Goal: Task Accomplishment & Management: Manage account settings

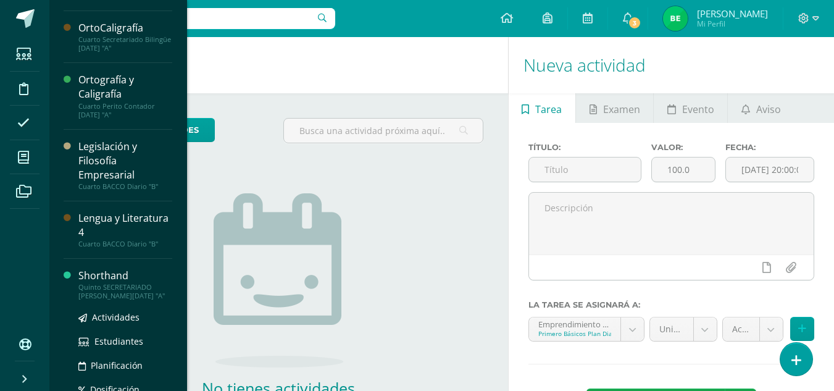
scroll to position [514, 0]
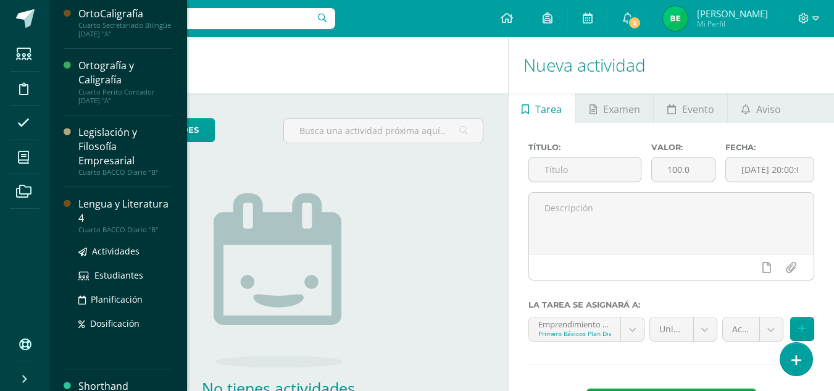
click at [145, 205] on div "Lengua y Literatura 4" at bounding box center [125, 211] width 94 height 28
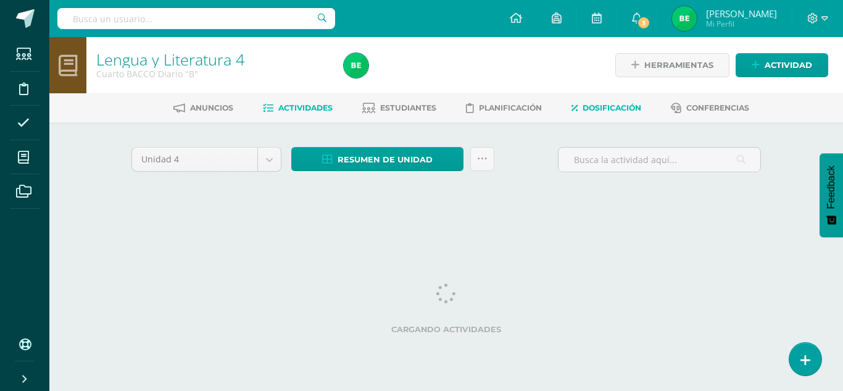
click at [619, 110] on span "Dosificación" at bounding box center [612, 107] width 59 height 9
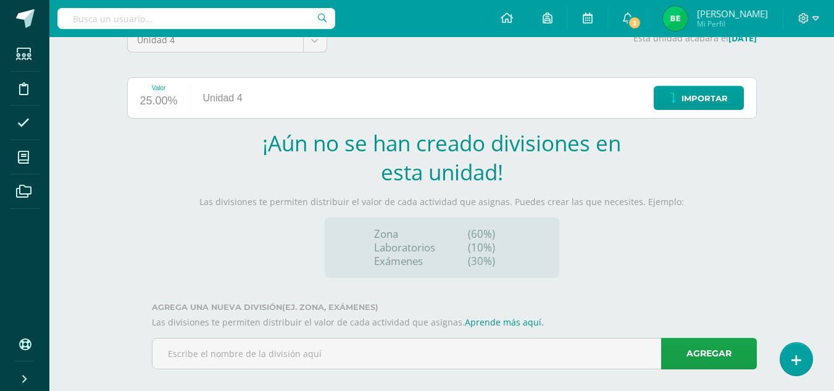
scroll to position [132, 0]
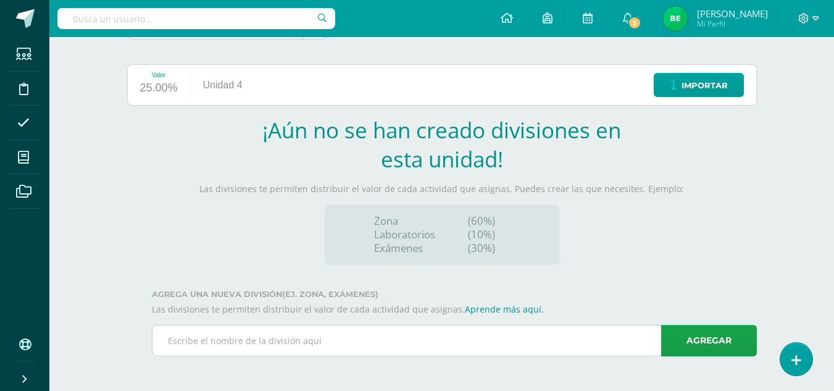
click at [241, 342] on input "text" at bounding box center [454, 340] width 604 height 30
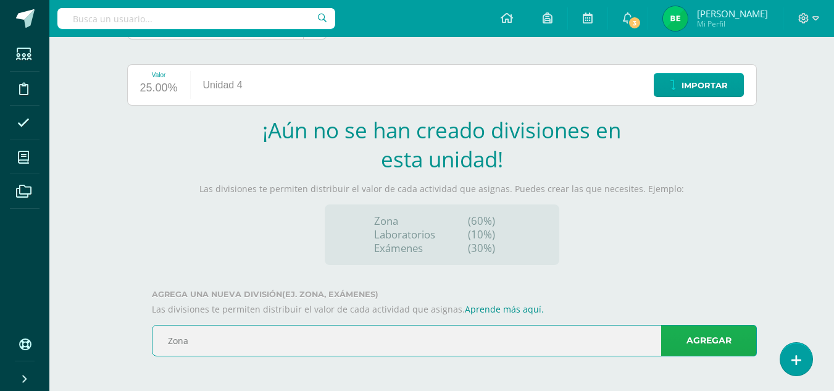
type input "Zona"
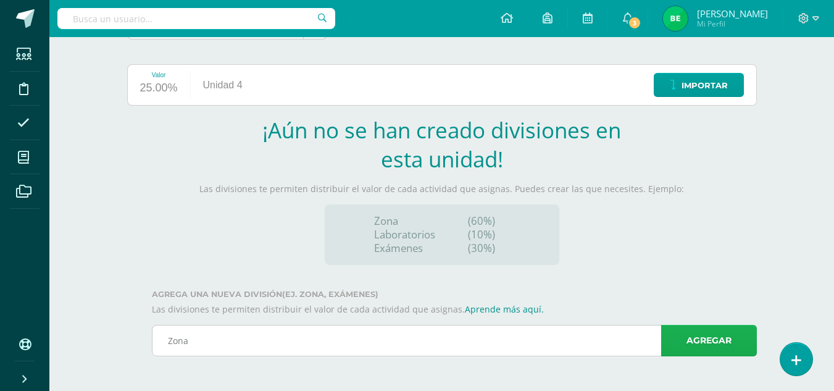
click at [716, 338] on link "Agregar" at bounding box center [709, 340] width 96 height 31
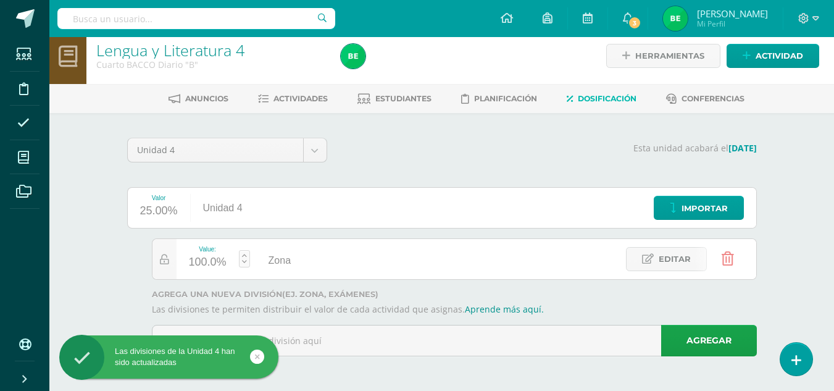
scroll to position [9, 0]
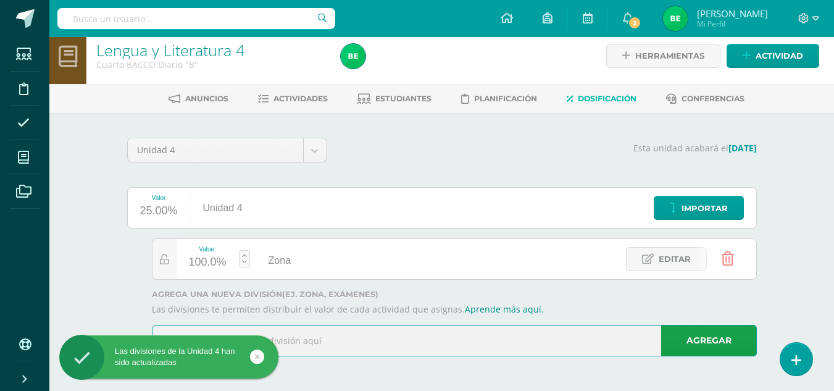
click at [439, 334] on input "text" at bounding box center [454, 340] width 604 height 30
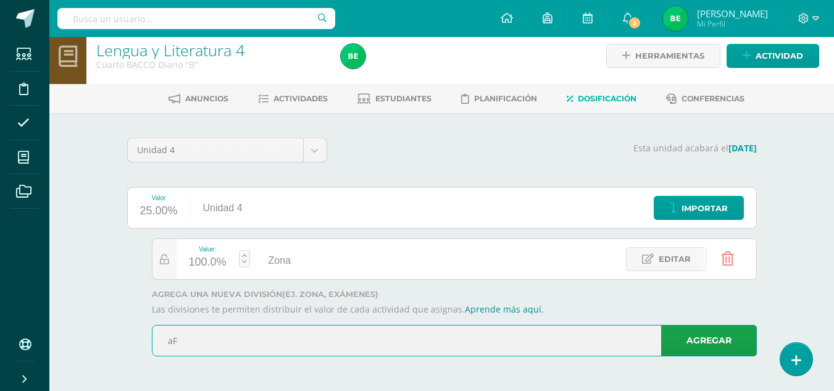
type input "a"
type input "Afectivo"
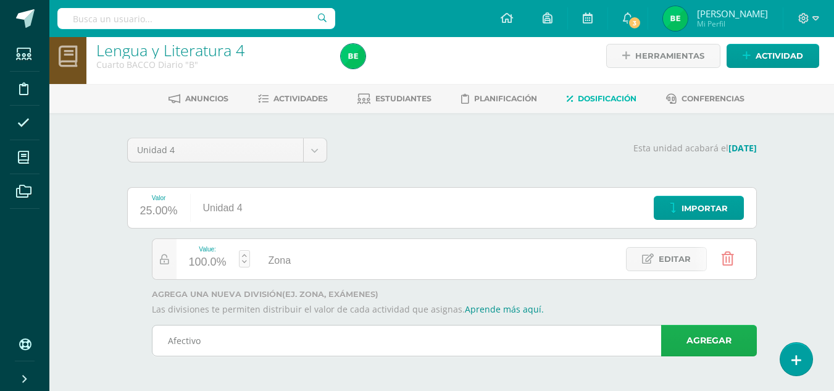
click at [708, 341] on link "Agregar" at bounding box center [709, 340] width 96 height 31
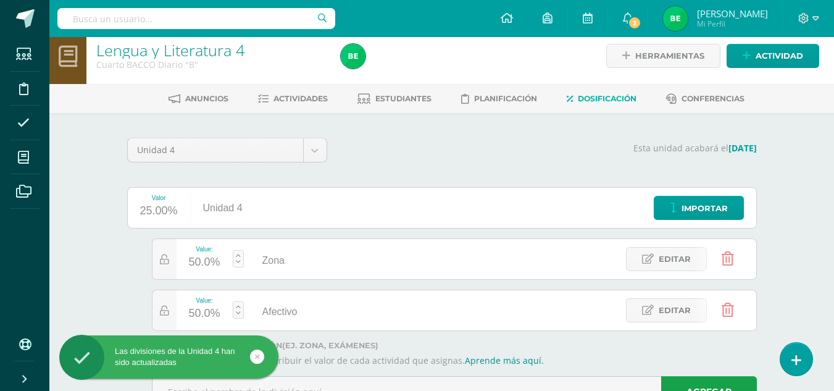
scroll to position [60, 0]
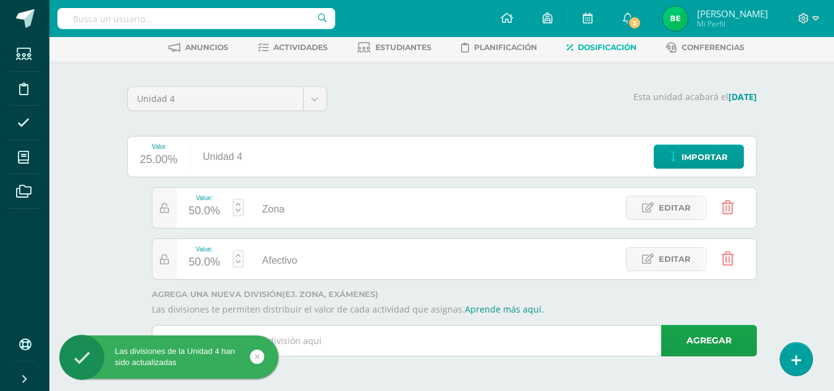
click at [346, 339] on input "text" at bounding box center [454, 340] width 604 height 30
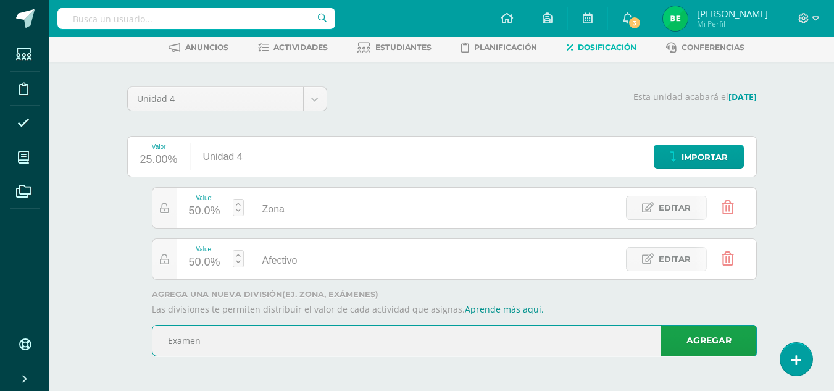
click at [181, 338] on input "Examen" at bounding box center [454, 340] width 604 height 30
type input "Exámen"
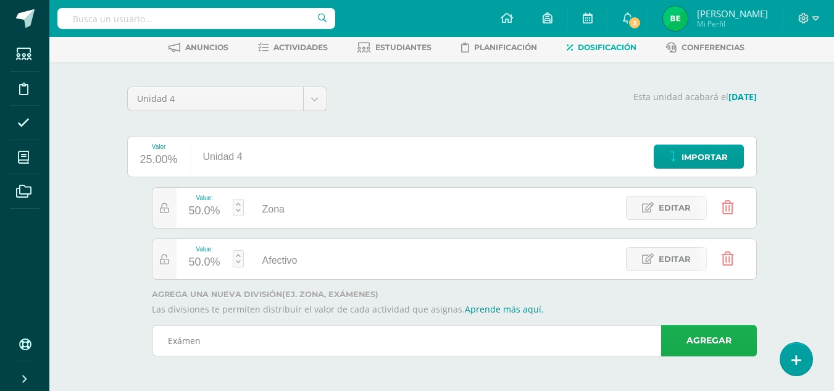
click at [697, 337] on link "Agregar" at bounding box center [709, 340] width 96 height 31
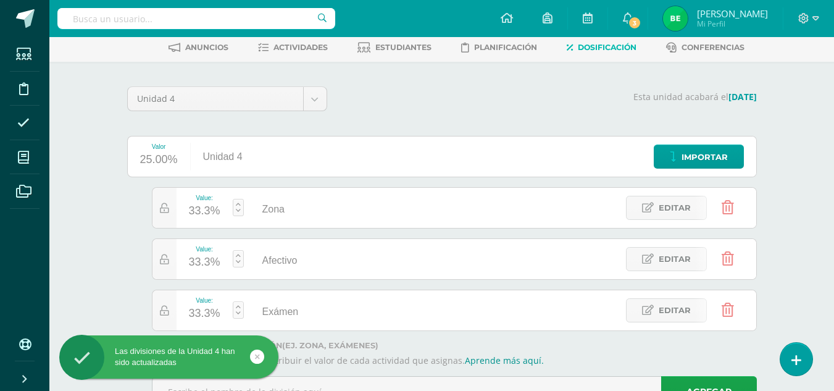
click at [238, 209] on link at bounding box center [238, 207] width 11 height 17
click at [238, 204] on link at bounding box center [238, 207] width 11 height 17
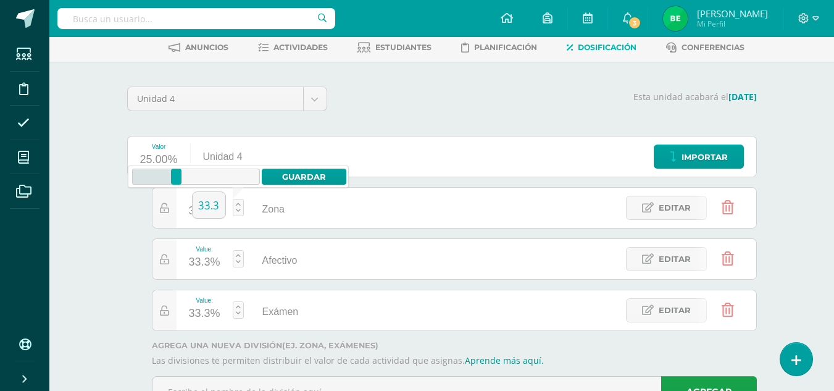
click at [188, 176] on icon at bounding box center [195, 176] width 93 height 16
drag, startPoint x: 186, startPoint y: 176, endPoint x: 195, endPoint y: 176, distance: 8.7
click at [195, 176] on div at bounding box center [194, 176] width 10 height 16
click at [214, 202] on input "49.5" at bounding box center [209, 205] width 33 height 26
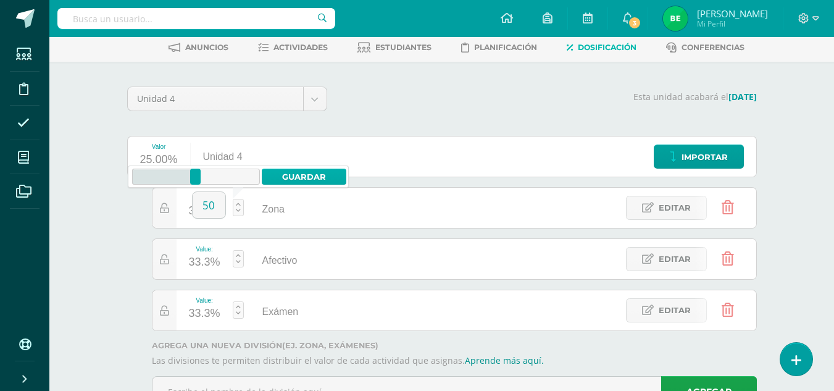
type input "50"
click at [316, 179] on link "Guardar" at bounding box center [304, 176] width 85 height 16
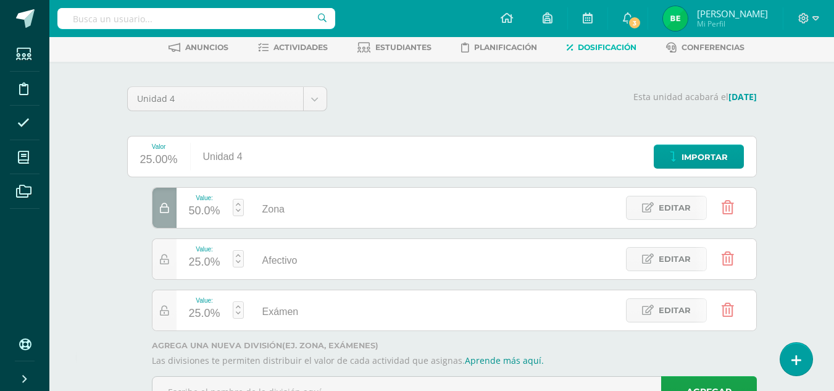
click at [210, 260] on div "25.0%" at bounding box center [204, 262] width 31 height 20
click at [210, 260] on body "Las divisiones de la Unidad 4 han sido actualizadas Las divisiones de la Unidad…" at bounding box center [417, 191] width 834 height 502
type input "20"
click at [291, 223] on link "Guardar" at bounding box center [304, 228] width 85 height 16
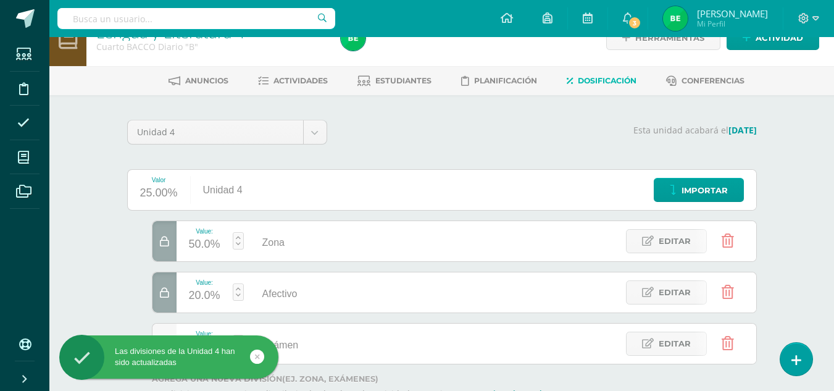
scroll to position [26, 0]
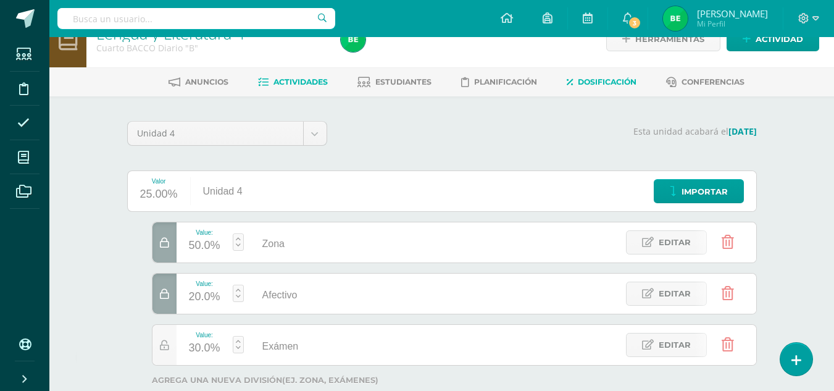
click at [299, 75] on link "Actividades" at bounding box center [293, 82] width 70 height 20
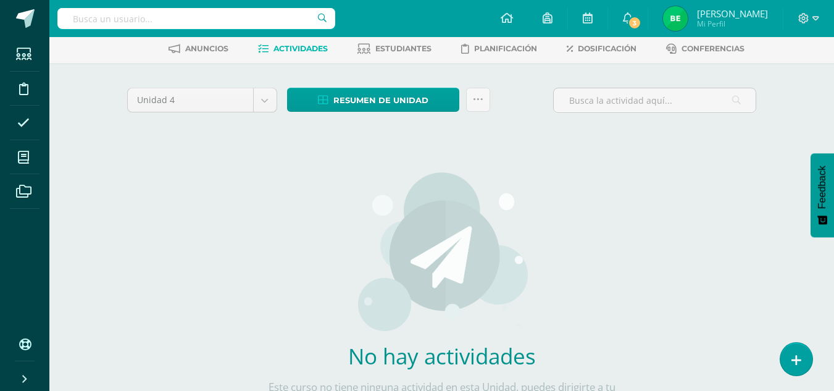
scroll to position [139, 0]
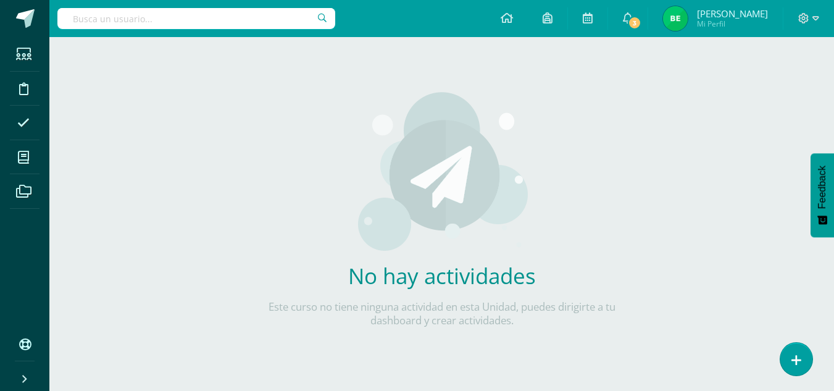
click at [554, 214] on div "No hay actividades Este curso no tiene ninguna actividad en esta Unidad, puedes…" at bounding box center [442, 216] width 364 height 301
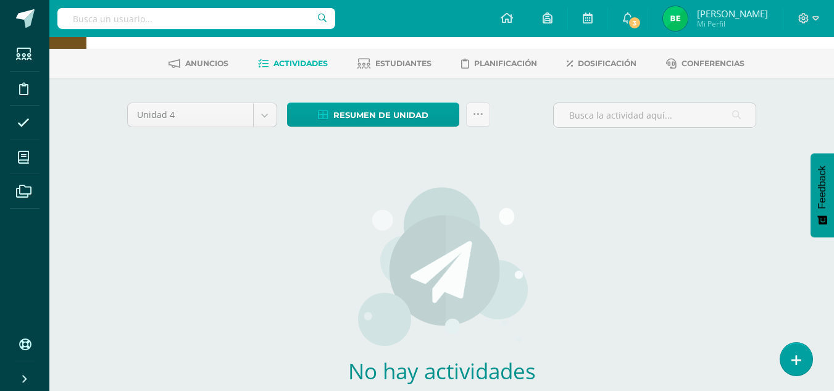
scroll to position [37, 0]
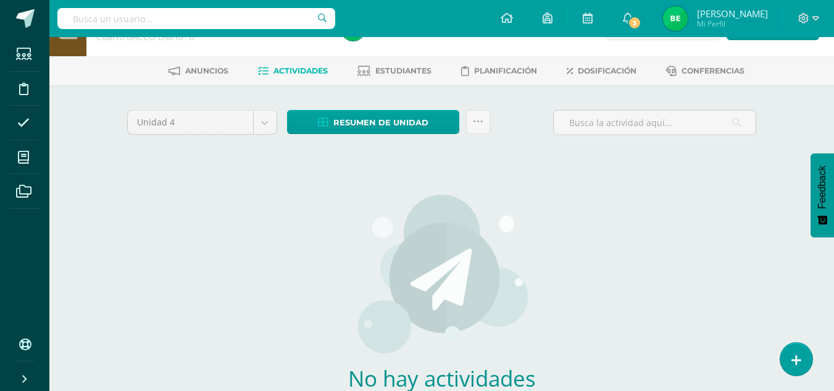
click at [293, 65] on link "Actividades" at bounding box center [293, 71] width 70 height 20
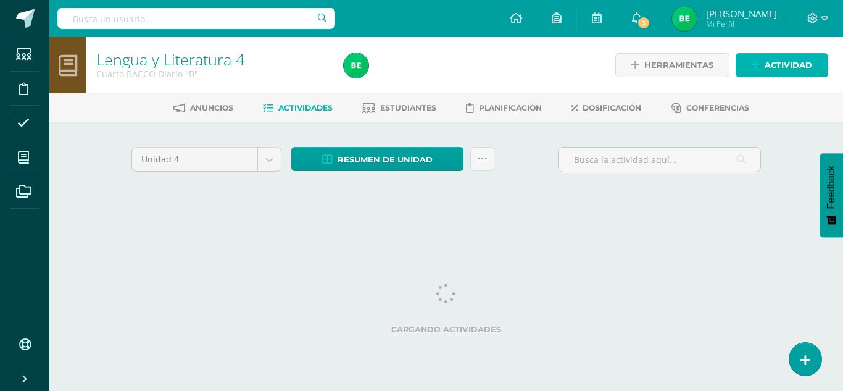
click at [763, 69] on link "Actividad" at bounding box center [782, 65] width 93 height 24
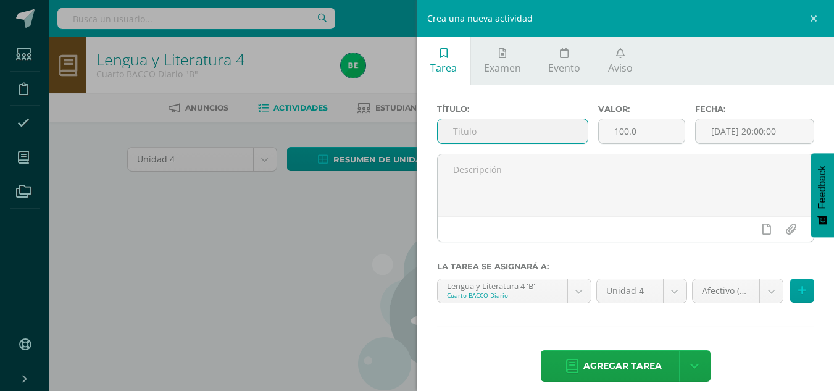
click at [474, 122] on input "text" at bounding box center [513, 131] width 150 height 24
type input "Actividades de aniversario y patrias"
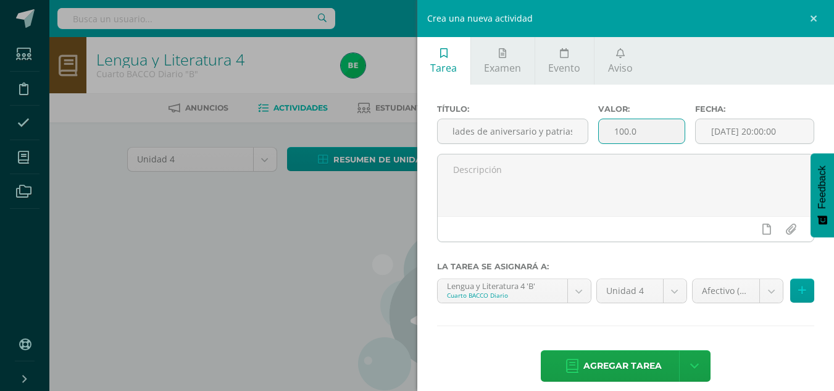
scroll to position [0, 0]
click at [625, 131] on input "100.0" at bounding box center [642, 131] width 86 height 24
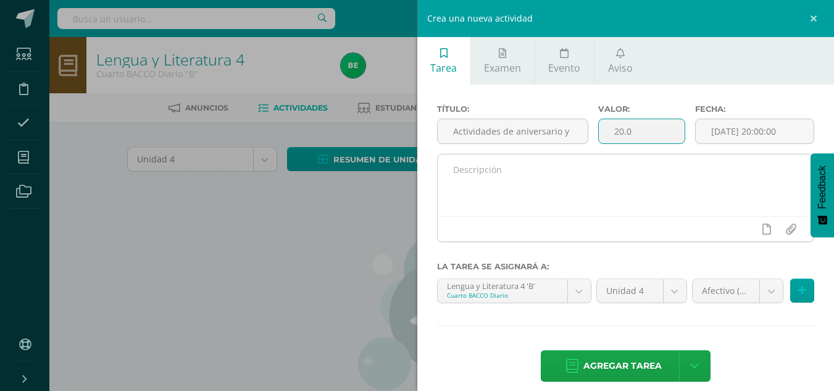
type input "20.0"
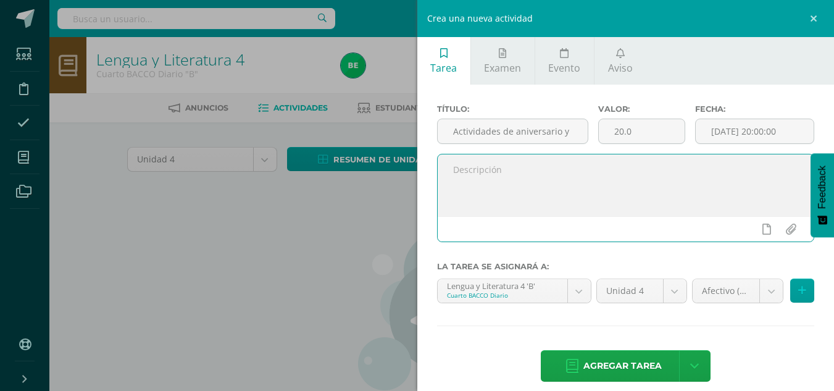
click at [541, 160] on textarea at bounding box center [626, 185] width 376 height 62
type textarea "A"
click at [510, 173] on textarea "Hoja firmada, completa por" at bounding box center [626, 185] width 376 height 62
click at [578, 171] on textarea "Hoja firmada completa por" at bounding box center [626, 185] width 376 height 62
type textarea "Hoja firmada completa por catedráticos"
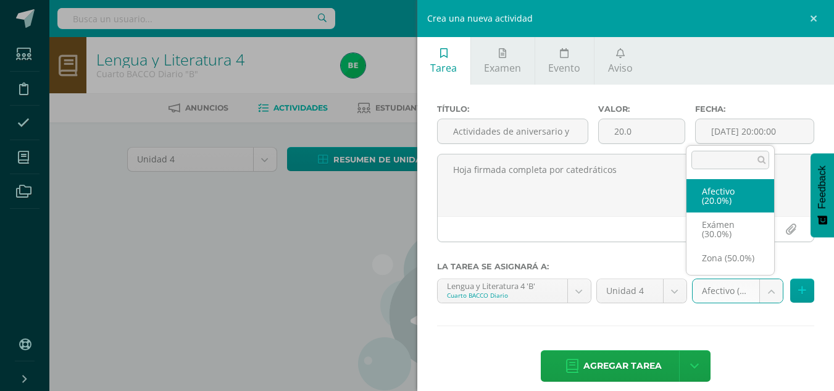
click at [700, 291] on body "Estudiantes Disciplina Asistencia Mis cursos Archivos Soporte Ayuda Reportar un…" at bounding box center [417, 265] width 834 height 530
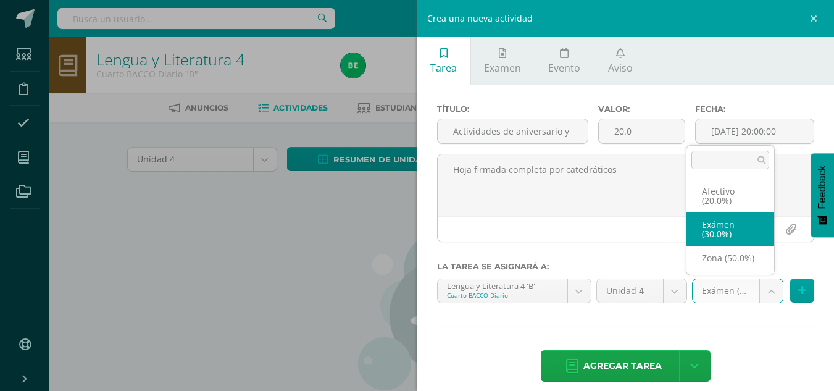
click at [713, 291] on body "Estudiantes Disciplina Asistencia Mis cursos Archivos Soporte Ayuda Reportar un…" at bounding box center [417, 265] width 834 height 530
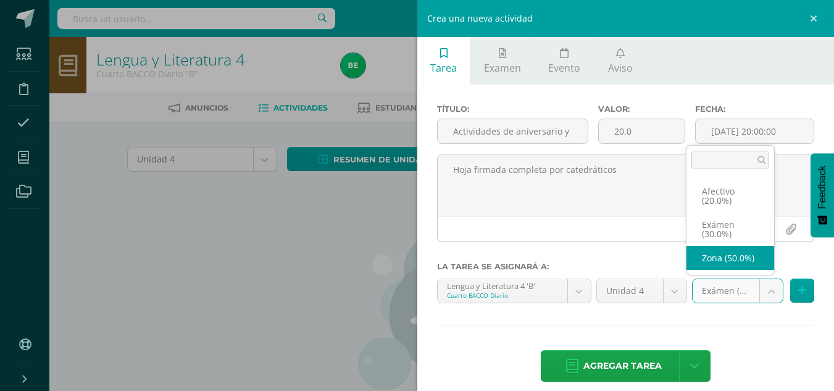
select select "83946"
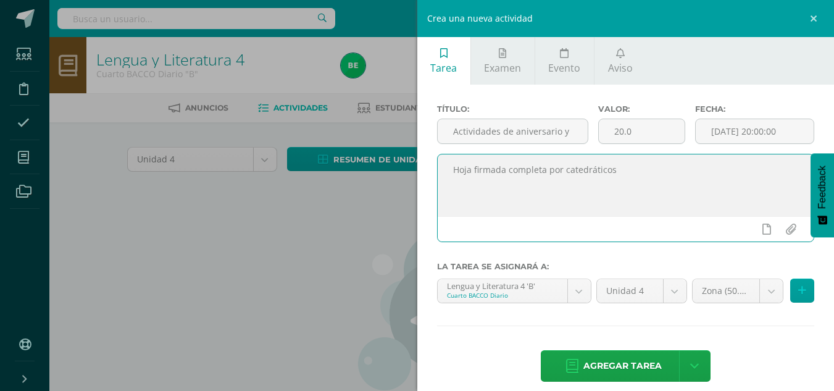
click at [628, 172] on textarea "Hoja firmada completa por catedráticos" at bounding box center [626, 185] width 376 height 62
type textarea "Hoja firmada completa por catedráticos."
click at [598, 369] on span "Agregar tarea" at bounding box center [622, 366] width 78 height 30
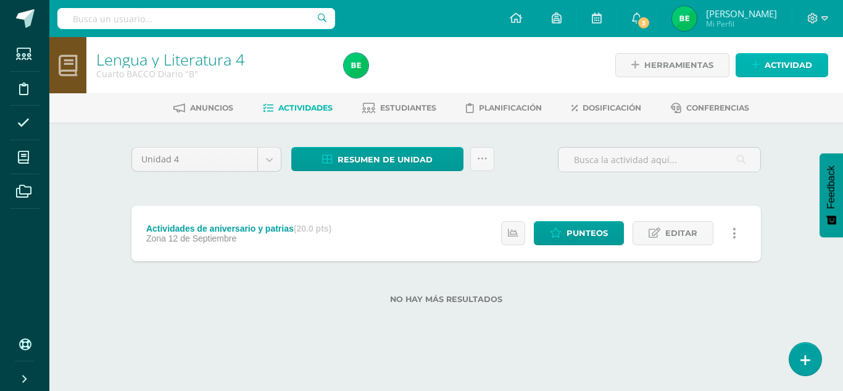
click at [778, 62] on span "Actividad" at bounding box center [789, 65] width 48 height 23
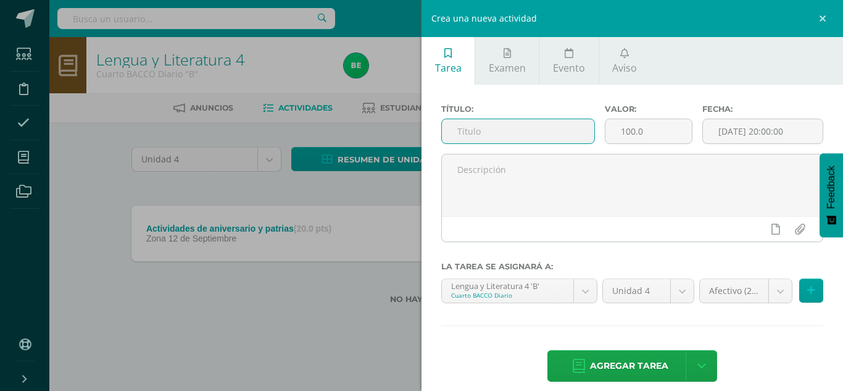
click at [502, 133] on input "text" at bounding box center [518, 131] width 152 height 24
type input "EXAMEN"
click at [631, 130] on input "100.0" at bounding box center [648, 131] width 87 height 24
type input "30.0"
click at [702, 290] on body "Tarea asignada exitosamente Estudiantes Disciplina Asistencia Mis cursos Archiv…" at bounding box center [421, 171] width 843 height 343
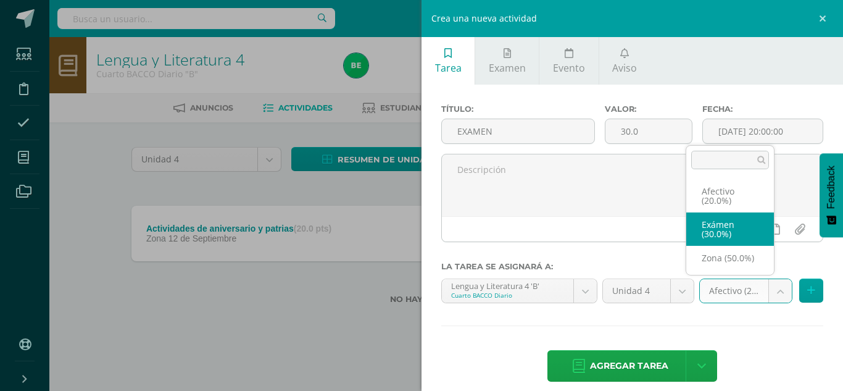
select select "83949"
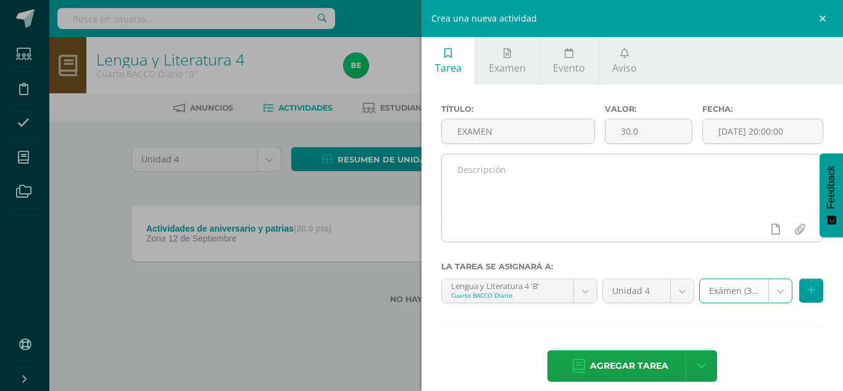
type input "e"
type input "eVAL"
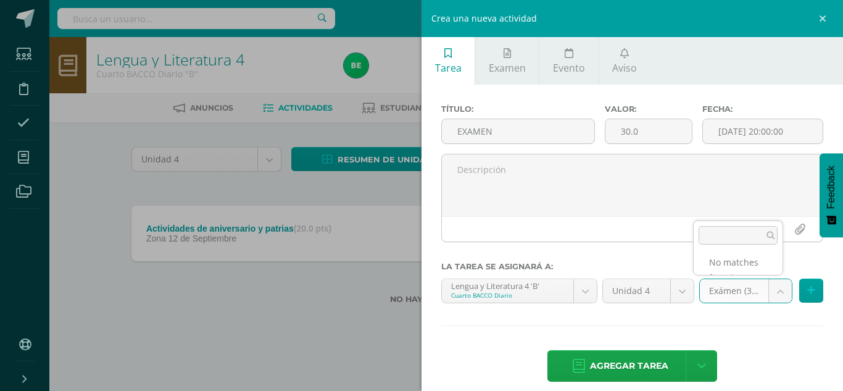
click at [480, 168] on body "Tarea asignada exitosamente Estudiantes Disciplina Asistencia Mis cursos Archiv…" at bounding box center [421, 171] width 843 height 343
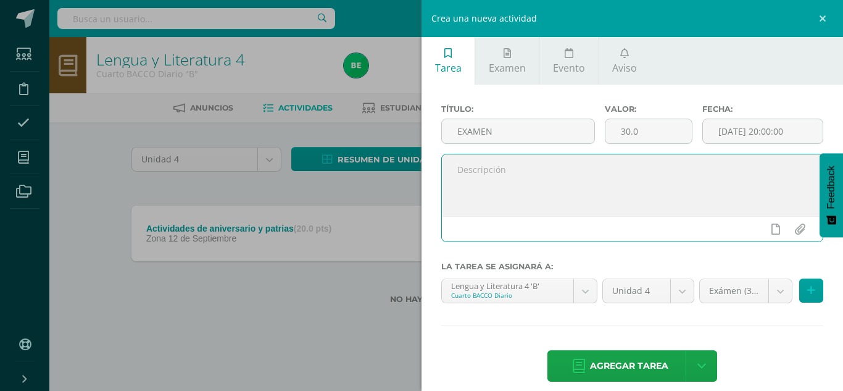
click at [473, 168] on textarea at bounding box center [632, 185] width 381 height 62
type textarea "Evaluación de bimestre."
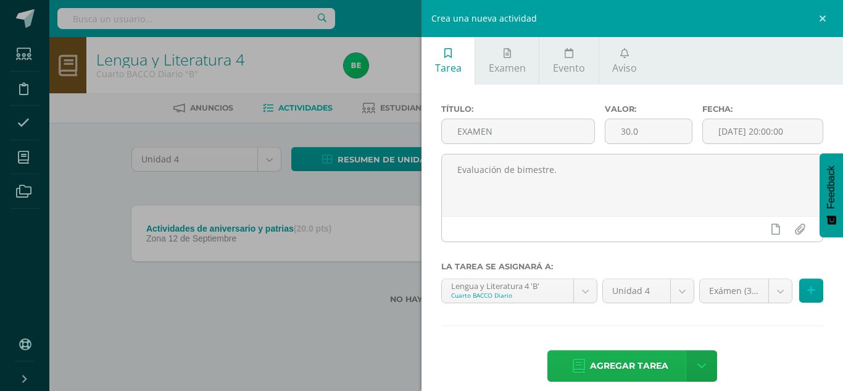
click at [620, 364] on span "Agregar tarea" at bounding box center [629, 366] width 78 height 30
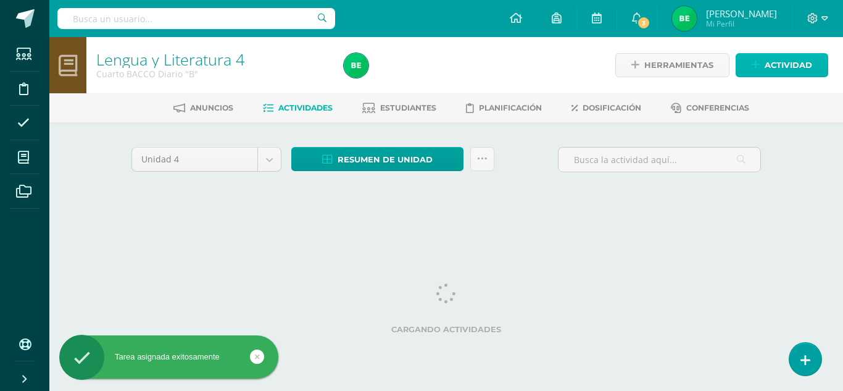
click at [779, 63] on span "Actividad" at bounding box center [789, 65] width 48 height 23
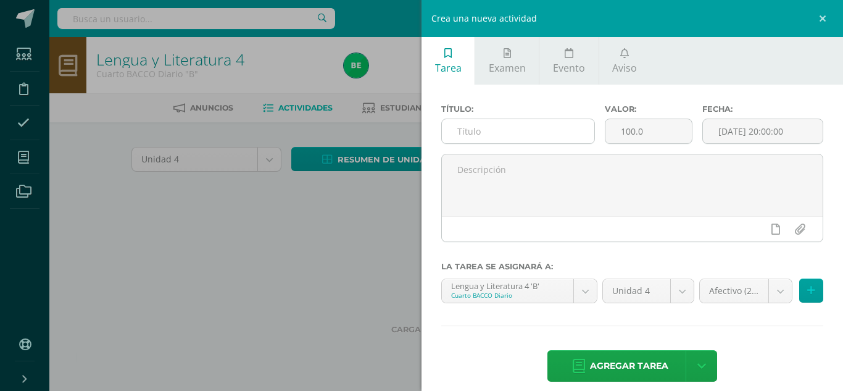
click at [479, 128] on input "text" at bounding box center [518, 131] width 152 height 24
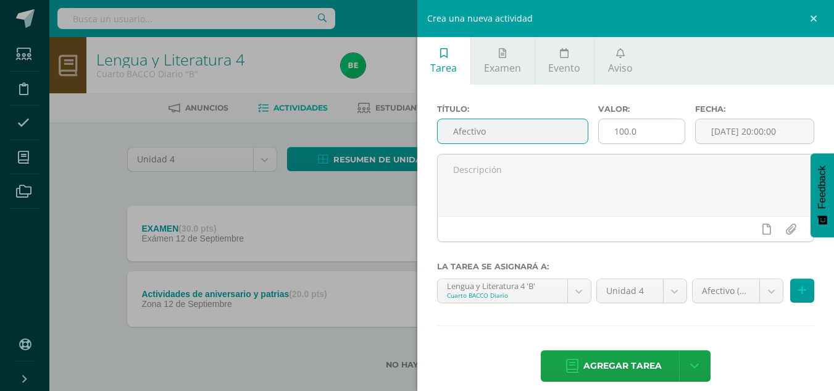
type input "Afectivo"
click at [625, 127] on input "100.0" at bounding box center [642, 131] width 86 height 24
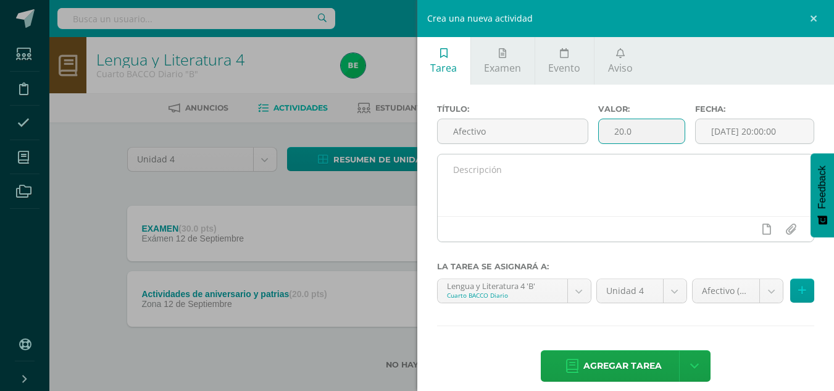
type input "20.0"
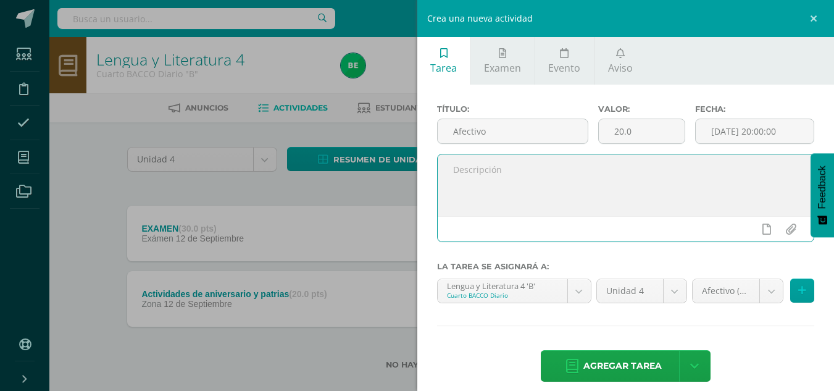
click at [594, 196] on textarea at bounding box center [626, 185] width 376 height 62
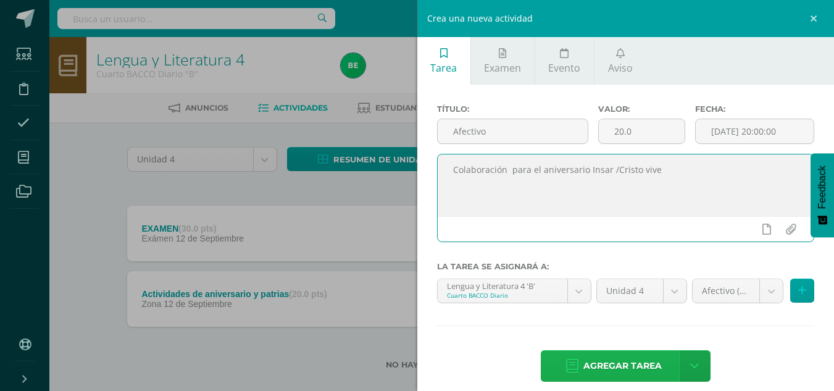
type textarea "Colaboración para el aniversario Insar /Cristo vive"
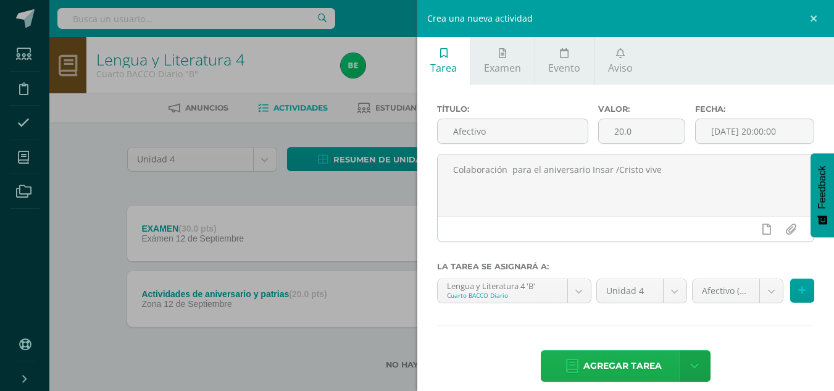
click at [625, 368] on span "Agregar tarea" at bounding box center [622, 366] width 78 height 30
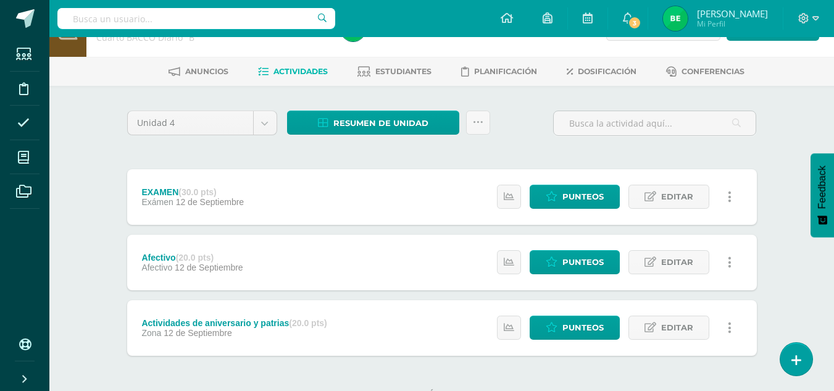
scroll to position [20, 0]
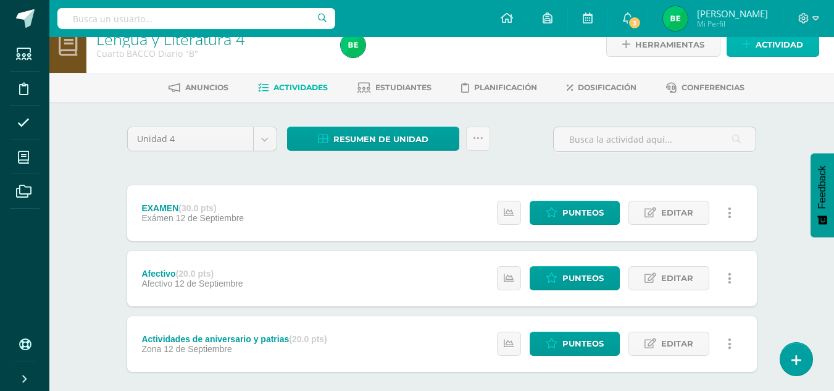
click at [798, 48] on span "Actividad" at bounding box center [779, 44] width 48 height 23
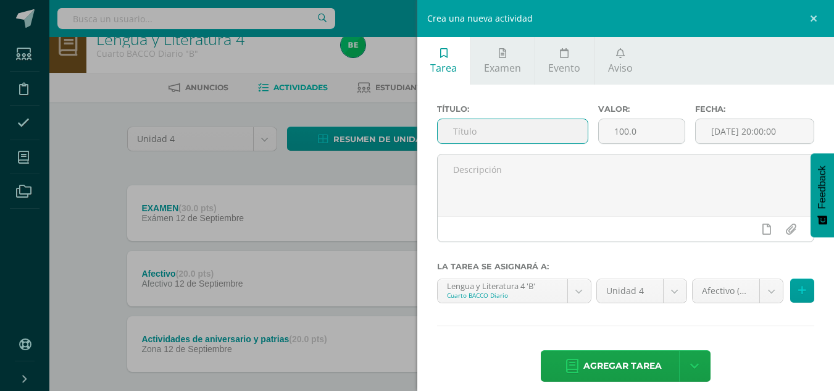
click at [483, 131] on input "text" at bounding box center [513, 131] width 150 height 24
type input "b"
click at [625, 127] on input "100.0" at bounding box center [642, 131] width 86 height 24
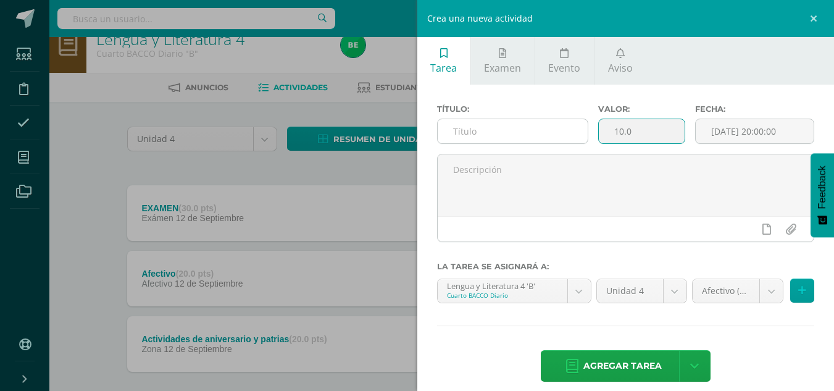
type input "10.0"
click at [480, 135] on input "text" at bounding box center [513, 131] width 150 height 24
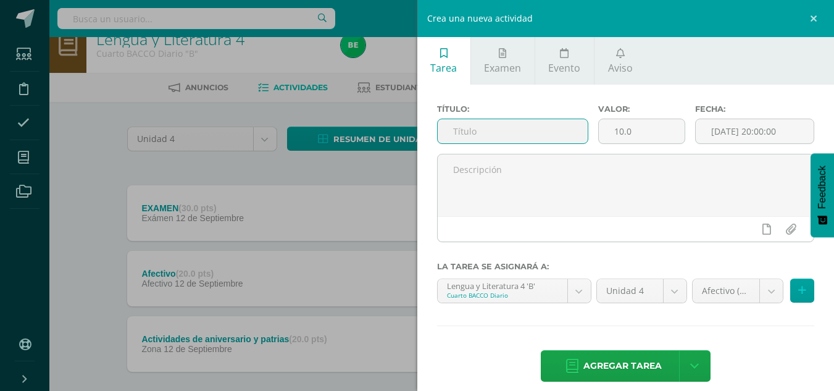
type input "D"
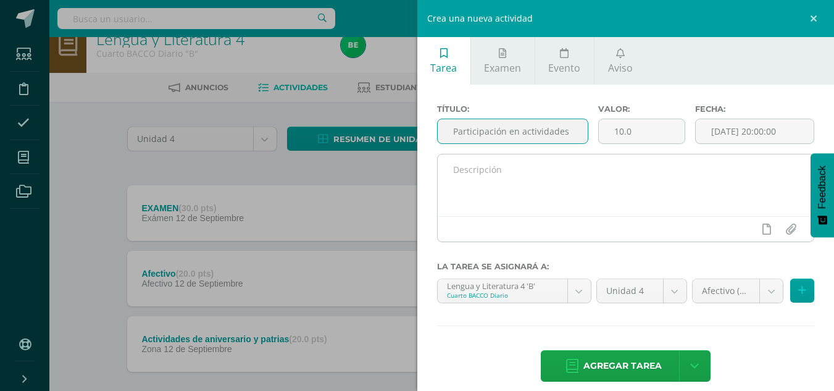
type input "Participación en actividades"
click at [457, 176] on textarea at bounding box center [626, 185] width 376 height 62
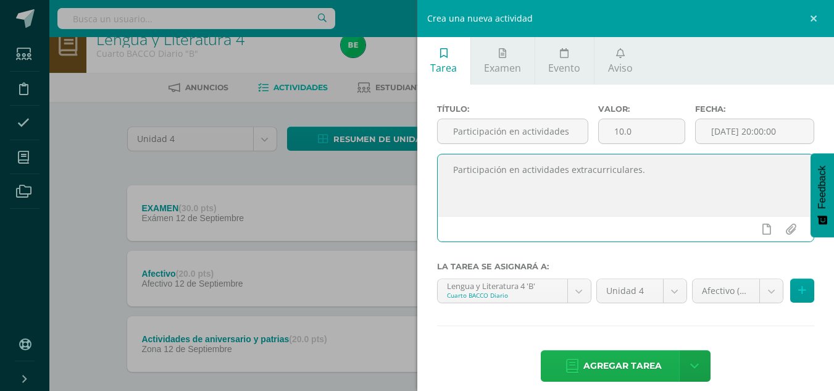
type textarea "Participación en actividades extracurriculares."
click at [619, 368] on span "Agregar tarea" at bounding box center [622, 366] width 78 height 30
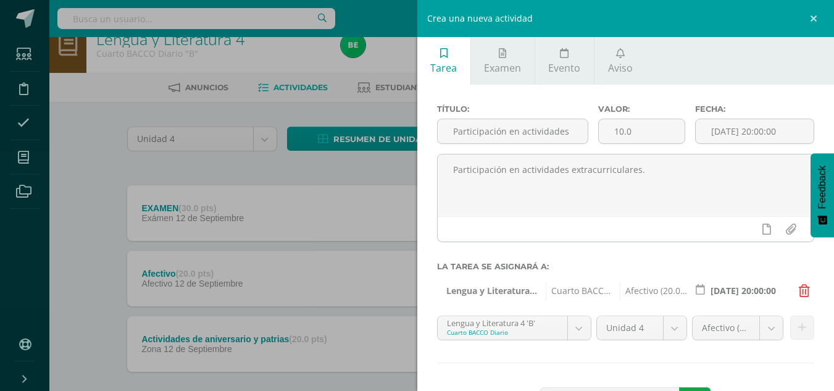
scroll to position [50, 0]
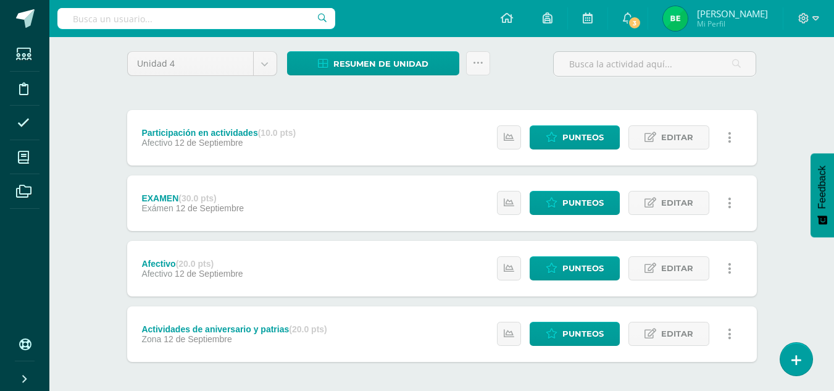
scroll to position [96, 0]
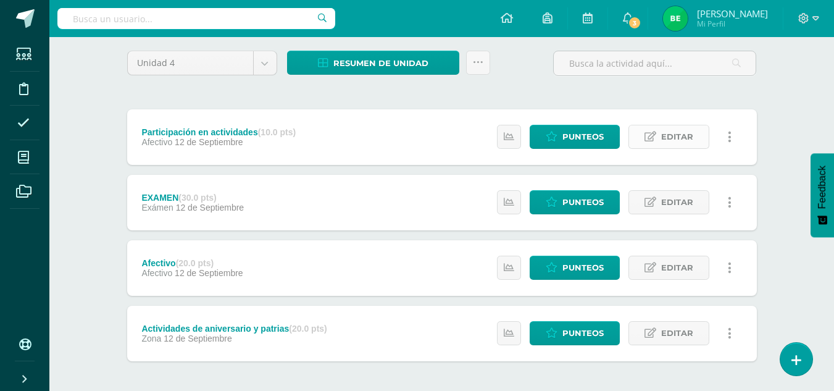
click at [658, 140] on link "Editar" at bounding box center [668, 137] width 81 height 24
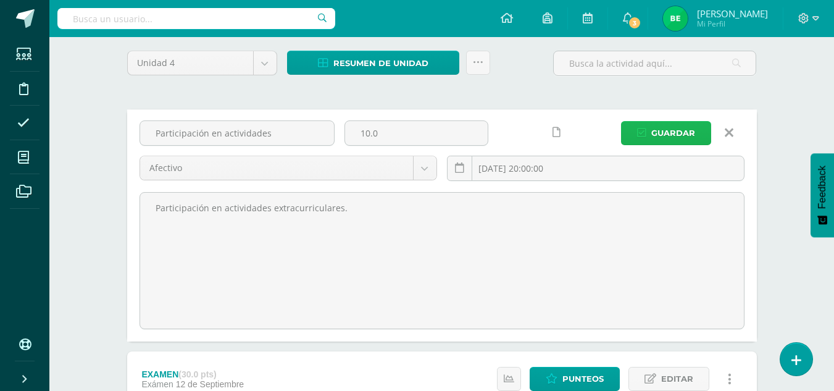
click at [657, 135] on span "Guardar" at bounding box center [673, 133] width 44 height 23
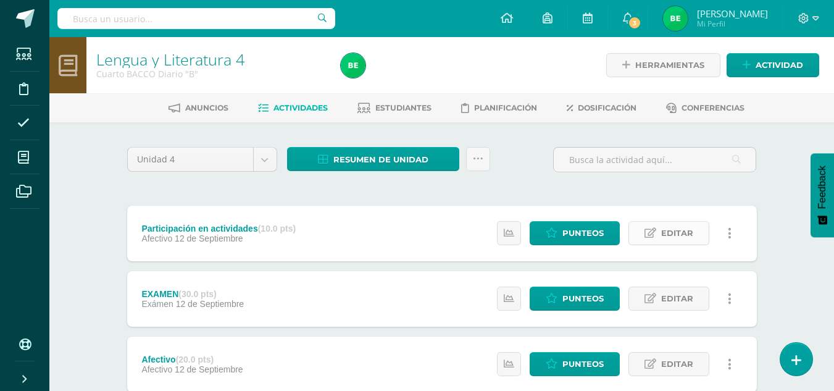
click at [649, 236] on icon at bounding box center [650, 233] width 12 height 10
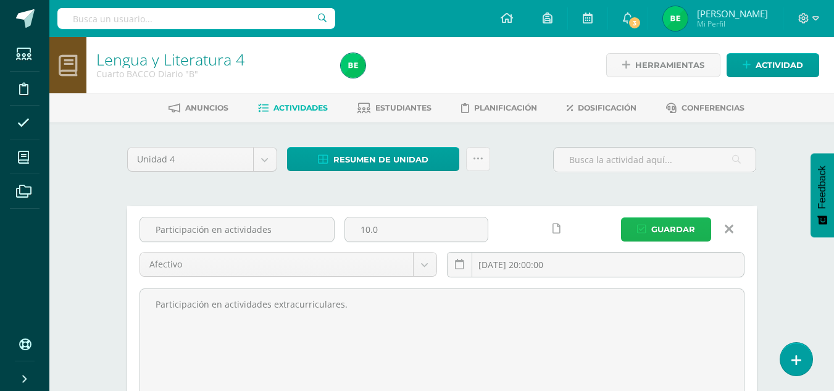
click at [673, 235] on span "Guardar" at bounding box center [673, 229] width 44 height 23
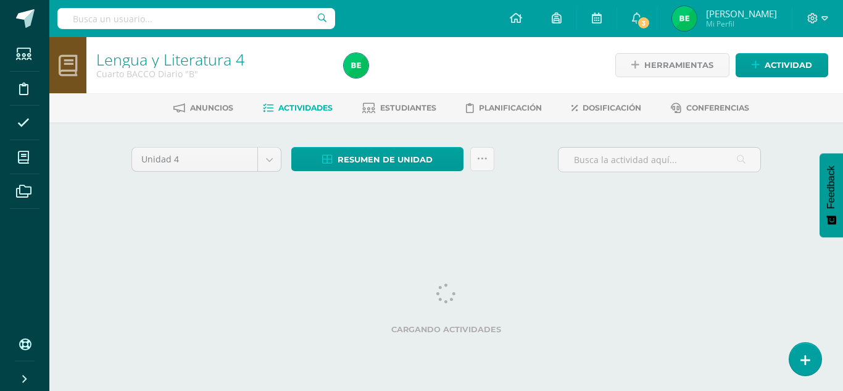
drag, startPoint x: 839, startPoint y: 54, endPoint x: 829, endPoint y: 143, distance: 89.3
click at [829, 143] on div "Lengua y Literatura 4 Cuarto BACCO Diario "B" Herramientas Detalle de asistenci…" at bounding box center [446, 133] width 794 height 193
drag, startPoint x: 839, startPoint y: 59, endPoint x: 838, endPoint y: 143, distance: 84.6
click at [838, 143] on div "Lengua y Literatura 4 Cuarto BACCO Diario "B" Herramientas Detalle de asistenci…" at bounding box center [446, 133] width 794 height 193
drag, startPoint x: 838, startPoint y: 45, endPoint x: 832, endPoint y: 94, distance: 49.8
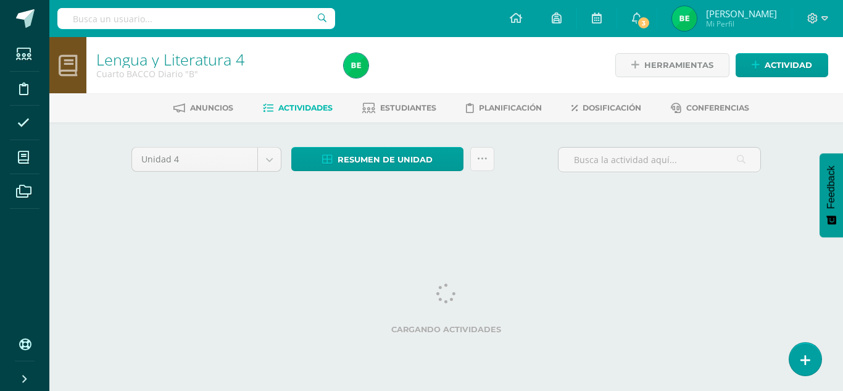
click at [832, 94] on div "Lengua y Literatura 4 Cuarto BACCO Diario "B" Herramientas Detalle de asistenci…" at bounding box center [446, 133] width 794 height 193
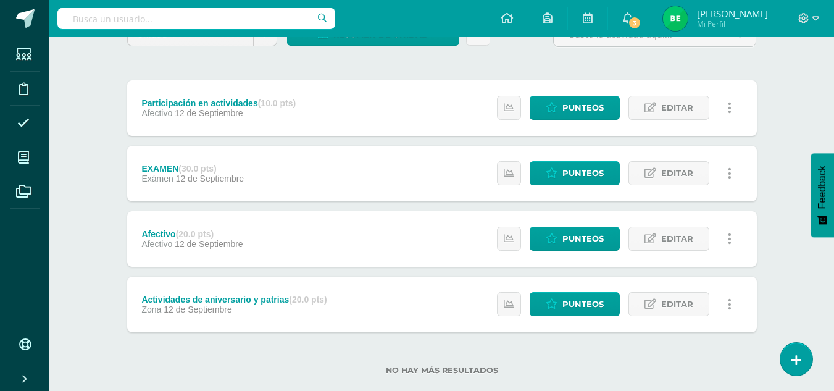
scroll to position [126, 0]
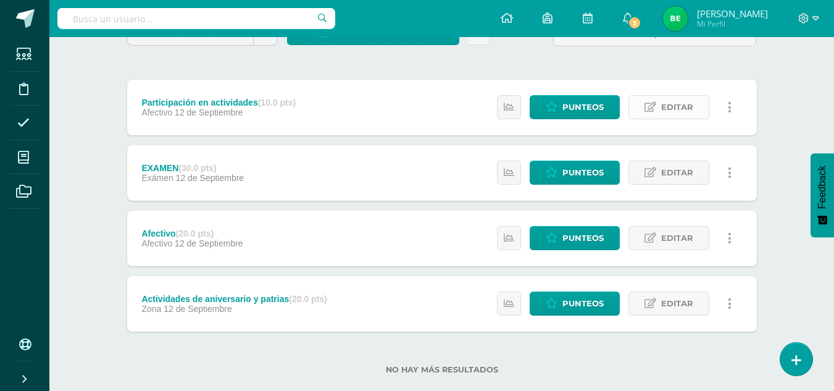
click at [656, 107] on icon at bounding box center [650, 107] width 12 height 10
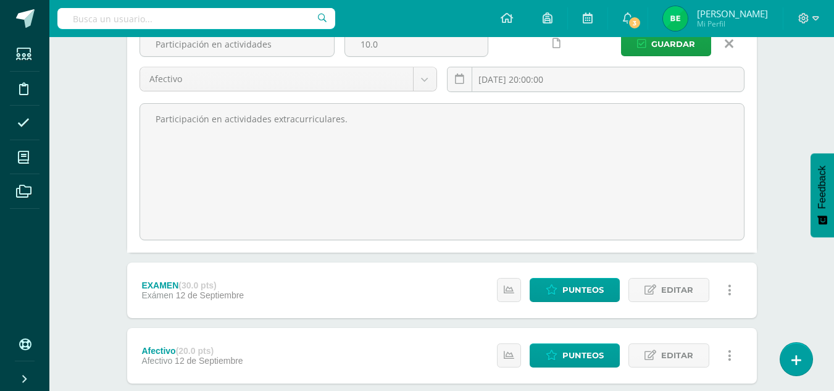
scroll to position [183, 0]
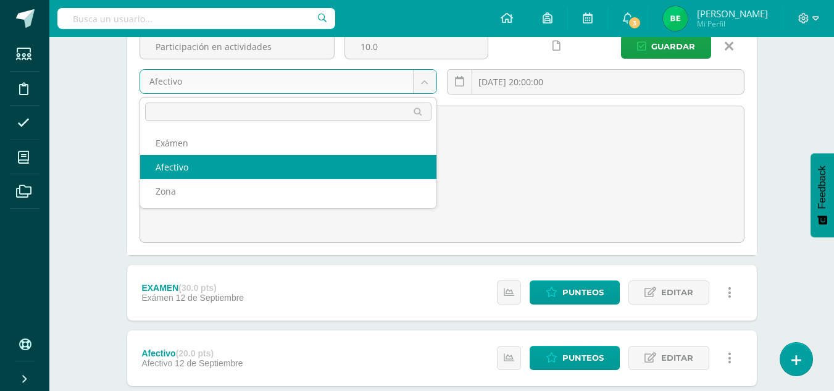
click at [423, 80] on body "Estudiantes Disciplina Asistencia Mis cursos Archivos Soporte Ayuda Reportar un…" at bounding box center [417, 175] width 834 height 716
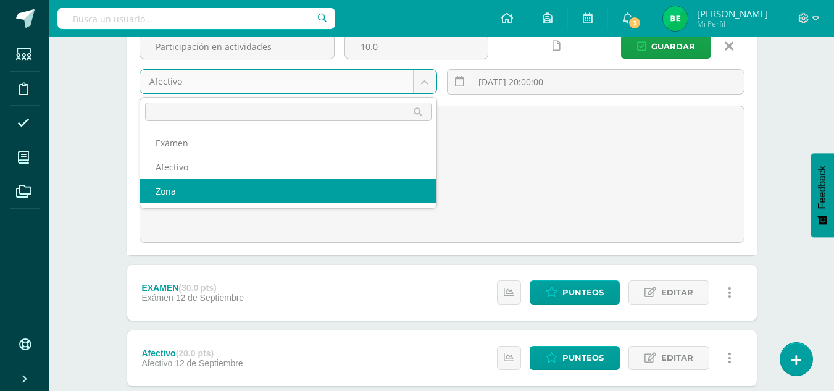
select select "83946"
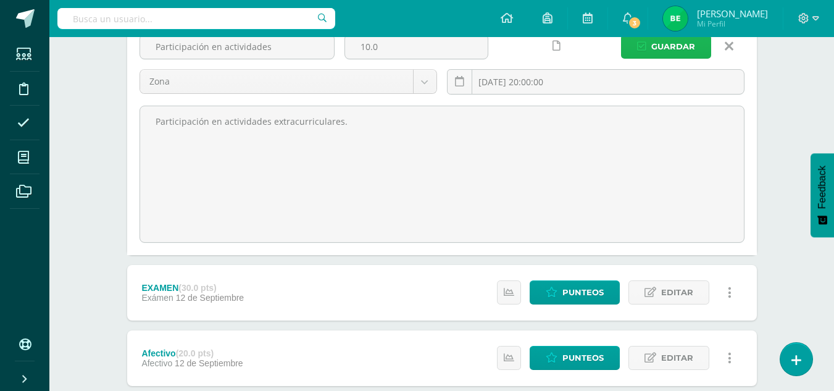
click at [667, 46] on span "Guardar" at bounding box center [673, 46] width 44 height 23
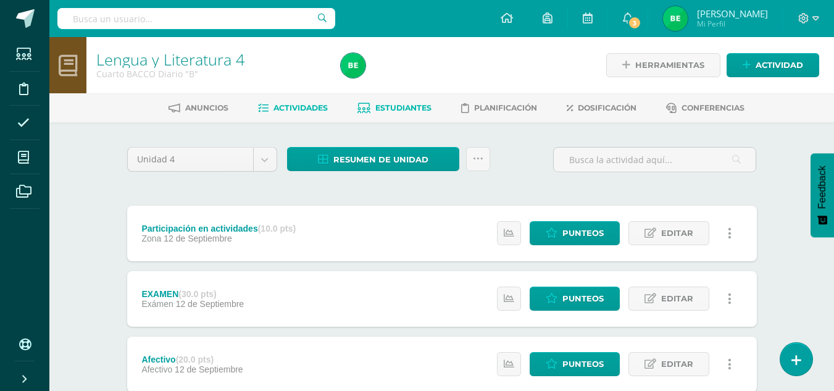
click at [380, 107] on span "Estudiantes" at bounding box center [403, 107] width 56 height 9
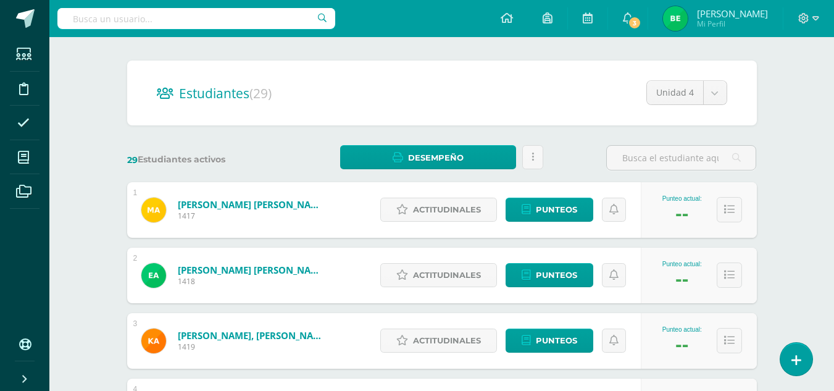
scroll to position [141, 0]
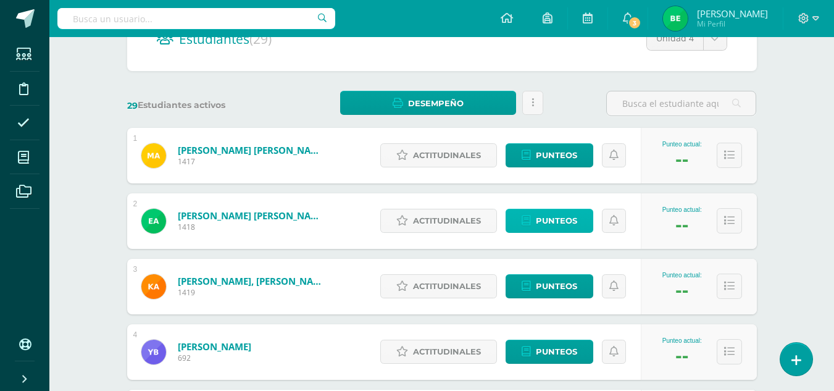
click at [552, 223] on span "Punteos" at bounding box center [556, 220] width 41 height 23
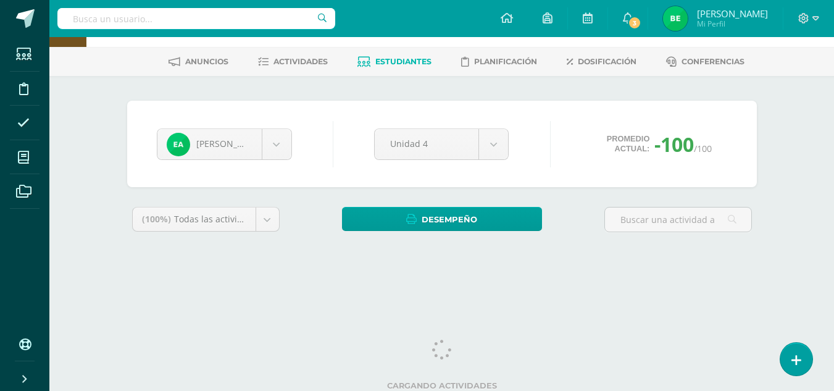
scroll to position [51, 0]
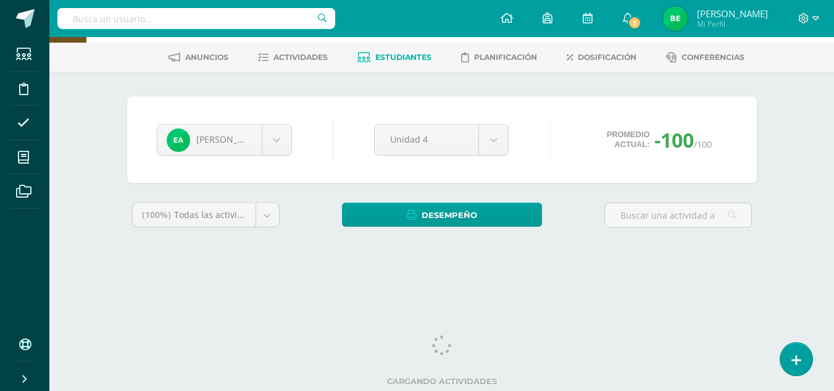
drag, startPoint x: 839, startPoint y: 98, endPoint x: 841, endPoint y: 164, distance: 66.0
click at [833, 164] on html "Estudiantes Disciplina Asistencia Mis cursos Archivos Soporte Ayuda Reportar un…" at bounding box center [417, 115] width 834 height 333
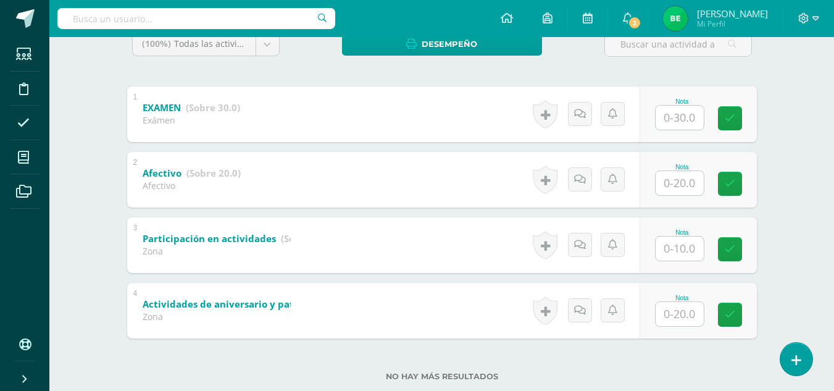
scroll to position [222, 0]
click at [686, 186] on input "text" at bounding box center [679, 182] width 48 height 24
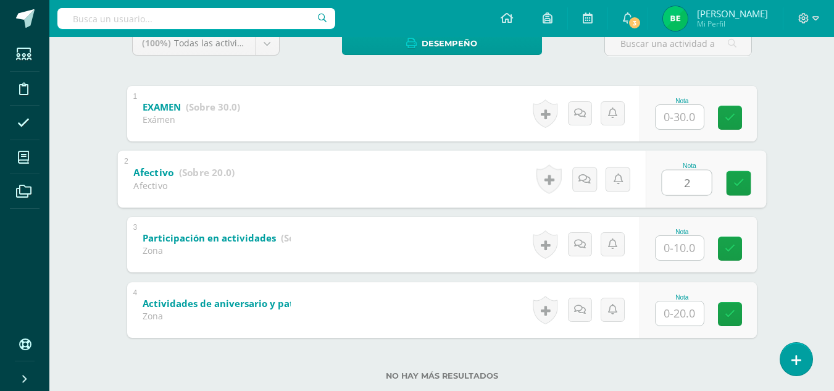
type input "20"
click at [740, 185] on icon at bounding box center [738, 183] width 11 height 10
click at [672, 313] on input "text" at bounding box center [679, 313] width 48 height 24
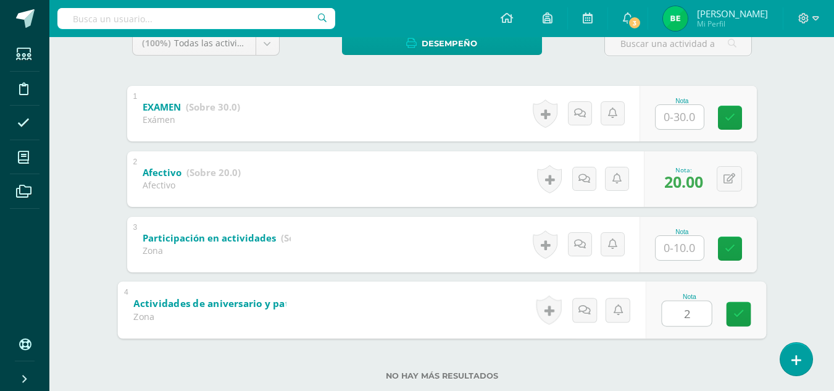
type input "20"
click at [737, 316] on icon at bounding box center [738, 314] width 11 height 10
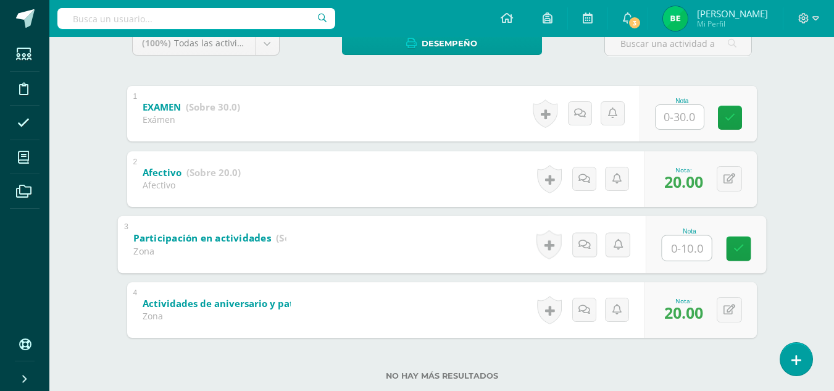
click at [675, 249] on input "text" at bounding box center [686, 247] width 49 height 25
type input "10"
click at [736, 246] on icon at bounding box center [738, 248] width 11 height 10
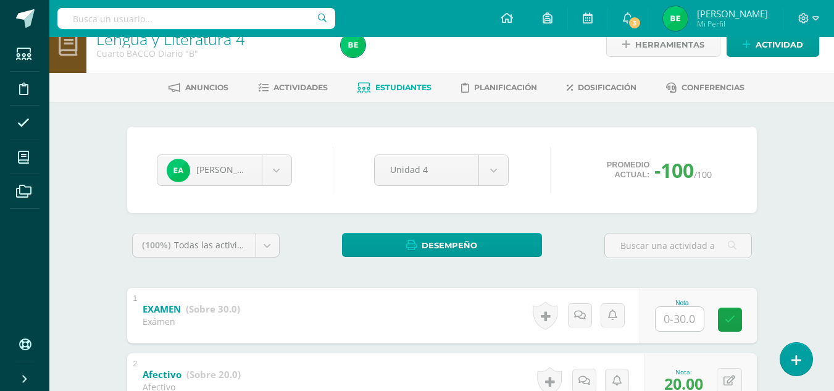
scroll to position [0, 0]
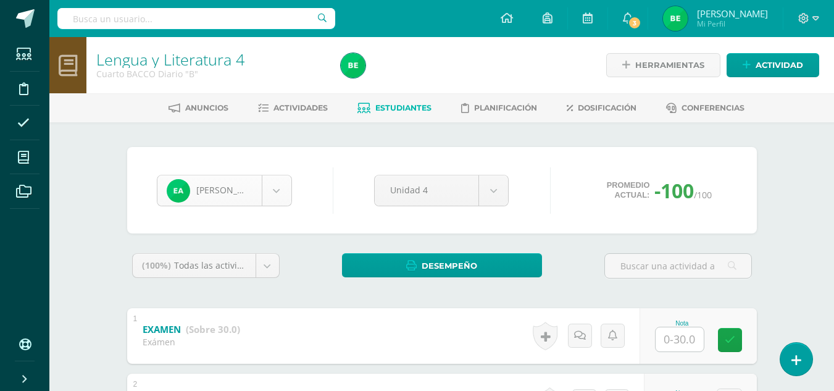
click at [272, 194] on body "Estudiantes Disciplina Asistencia Mis cursos Archivos Soporte Ayuda Reportar un…" at bounding box center [417, 321] width 834 height 642
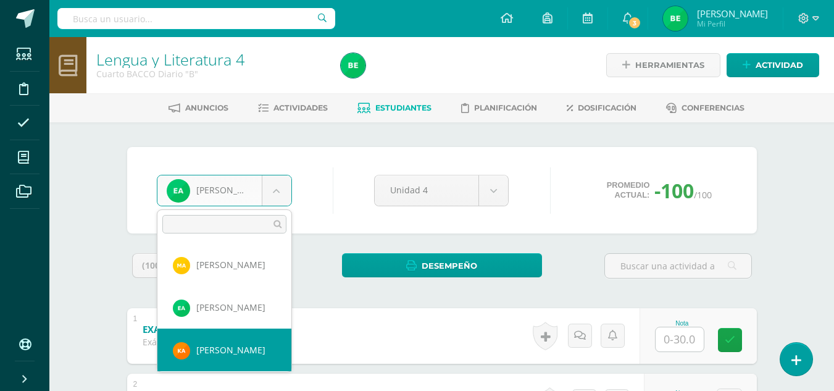
select select "8766"
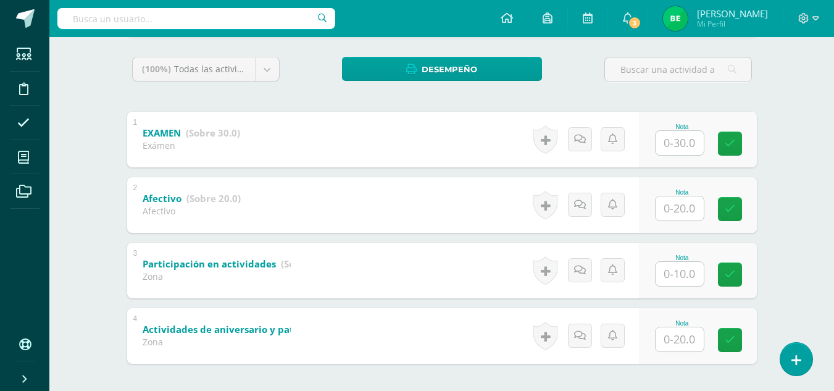
scroll to position [205, 0]
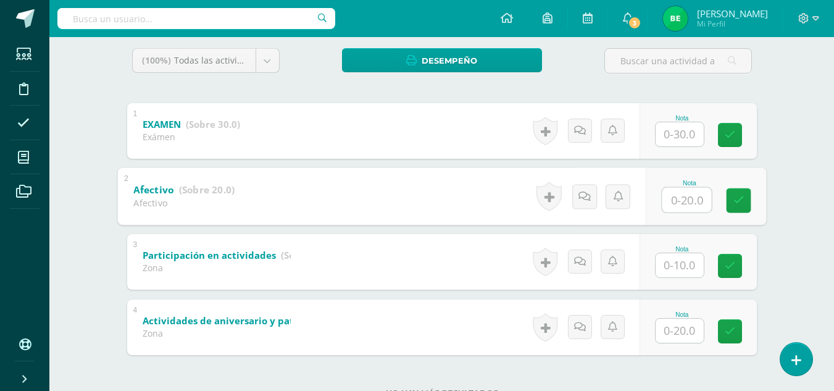
click at [681, 201] on input "text" at bounding box center [686, 199] width 49 height 25
type input "20"
click at [737, 197] on icon at bounding box center [738, 200] width 11 height 10
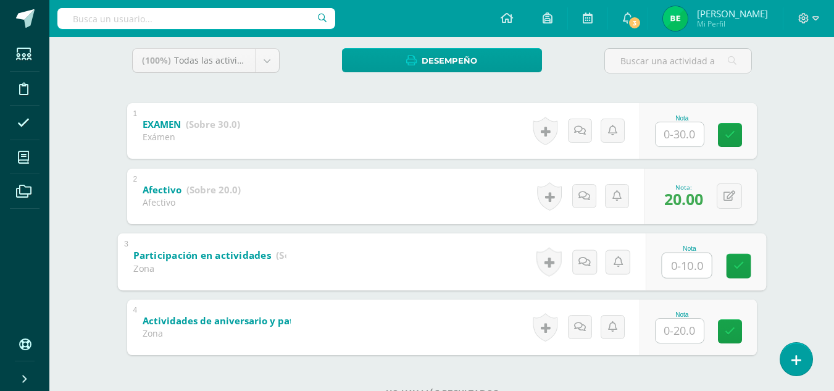
click at [667, 265] on input "text" at bounding box center [686, 264] width 49 height 25
type input "10"
click at [736, 265] on icon at bounding box center [738, 265] width 11 height 10
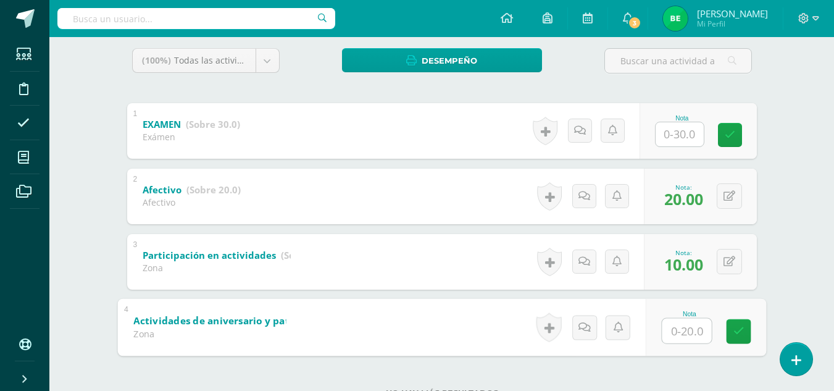
click at [672, 330] on input "text" at bounding box center [686, 330] width 49 height 25
type input "20"
click at [742, 327] on icon at bounding box center [738, 331] width 11 height 10
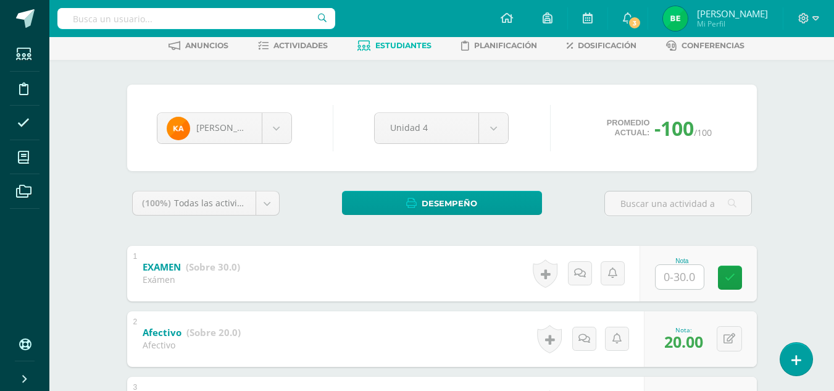
scroll to position [59, 0]
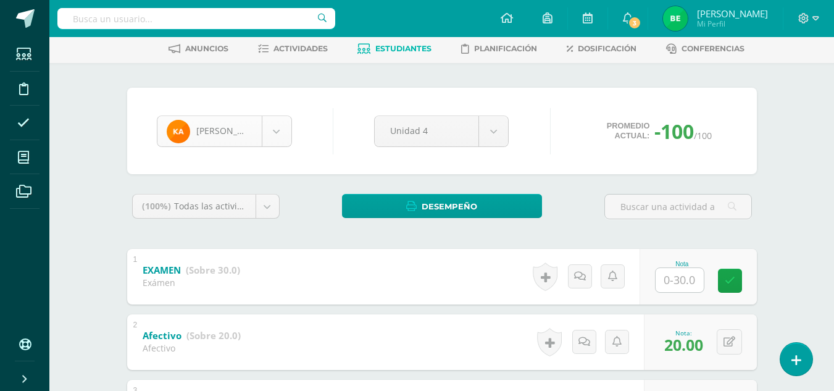
click at [286, 140] on body "Estudiantes Disciplina Asistencia Mis cursos Archivos Soporte Ayuda Reportar un…" at bounding box center [417, 262] width 834 height 642
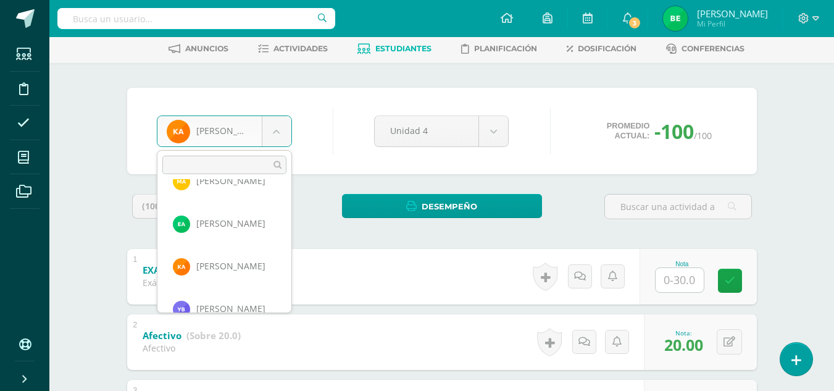
scroll to position [49, 0]
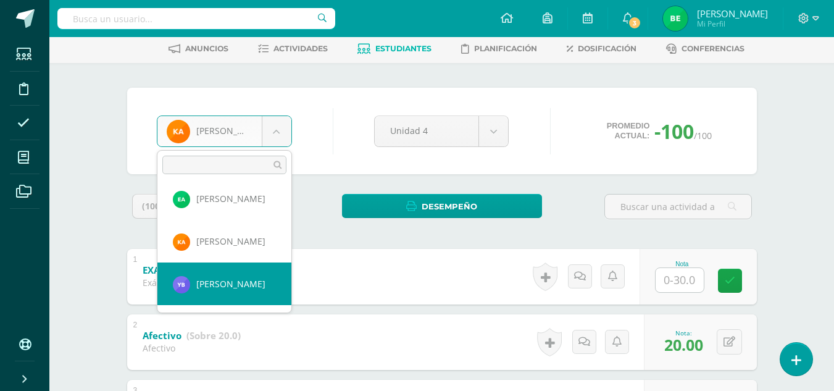
select select "8022"
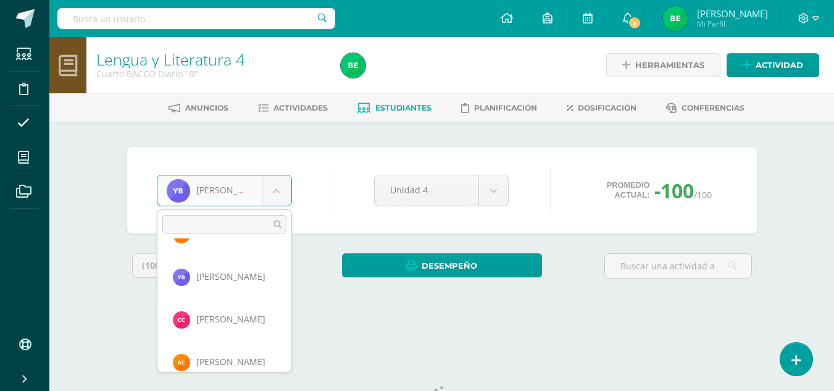
scroll to position [127, 0]
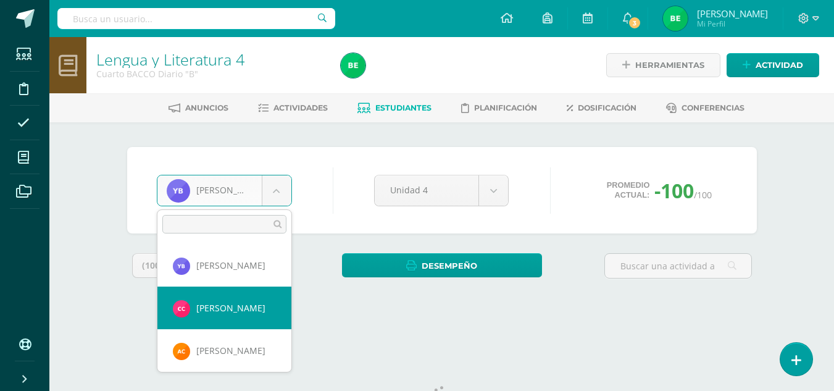
select select "8768"
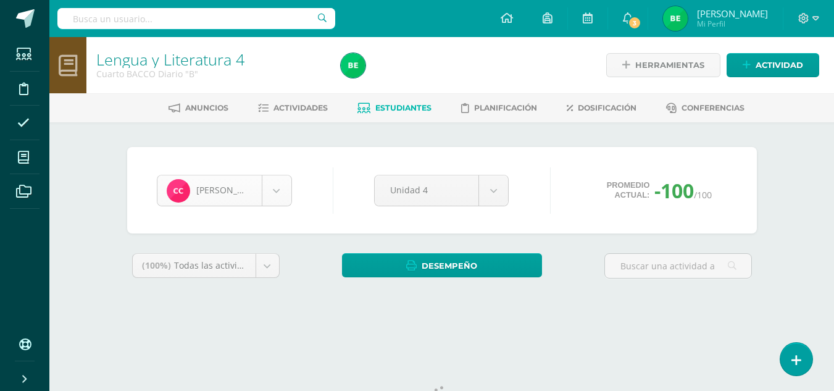
click at [276, 196] on body "Estudiantes Disciplina Asistencia Mis cursos Archivos Soporte Ayuda Reportar un…" at bounding box center [417, 166] width 834 height 333
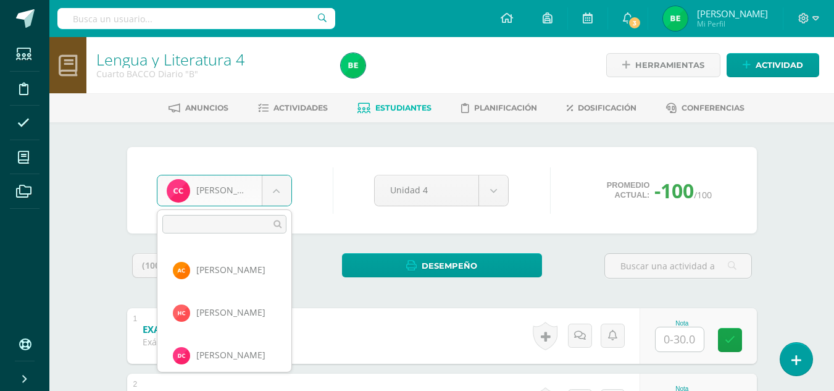
scroll to position [212, 0]
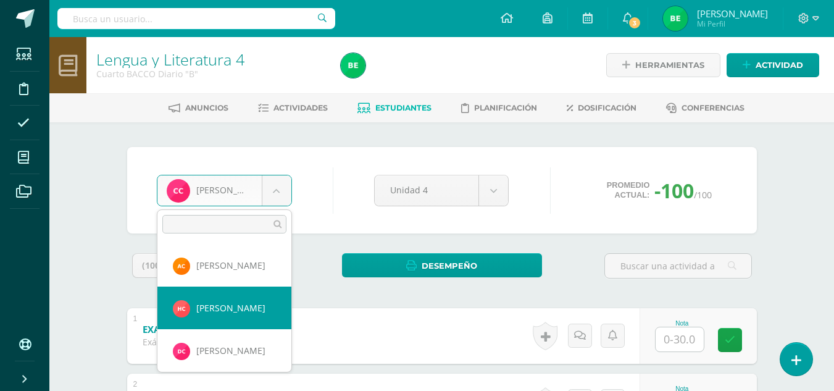
select select "8770"
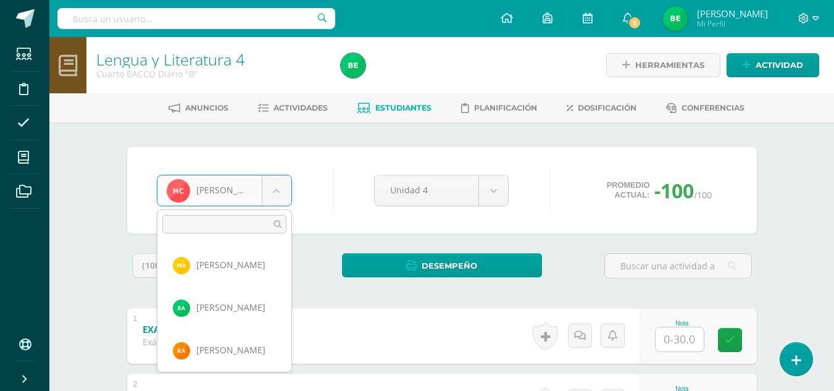
click at [280, 193] on body "Estudiantes Disciplina Asistencia Mis cursos Archivos Soporte Ayuda Reportar un…" at bounding box center [417, 321] width 834 height 642
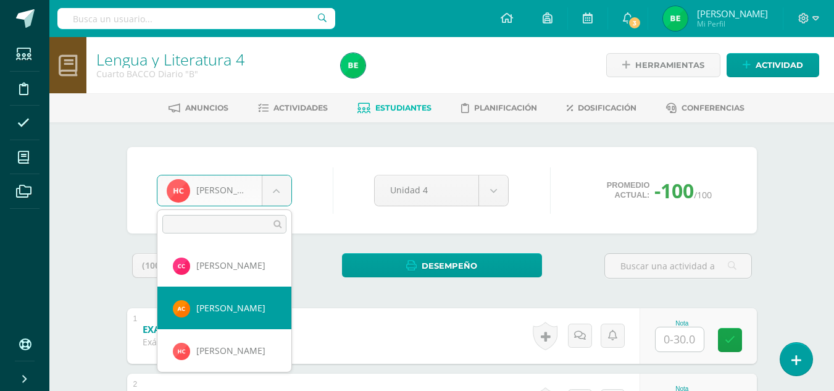
select select "8769"
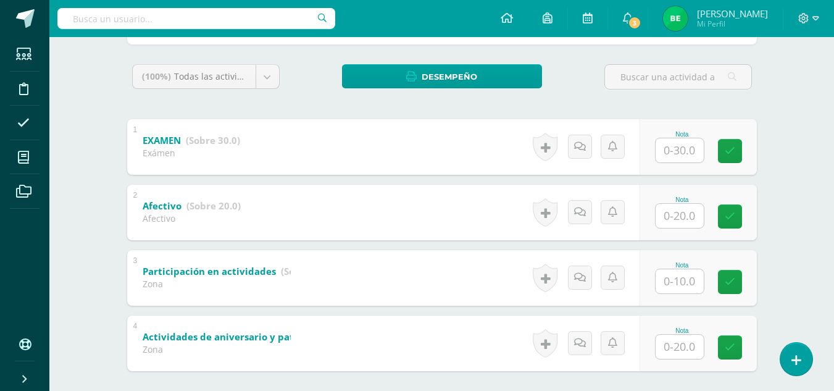
scroll to position [196, 0]
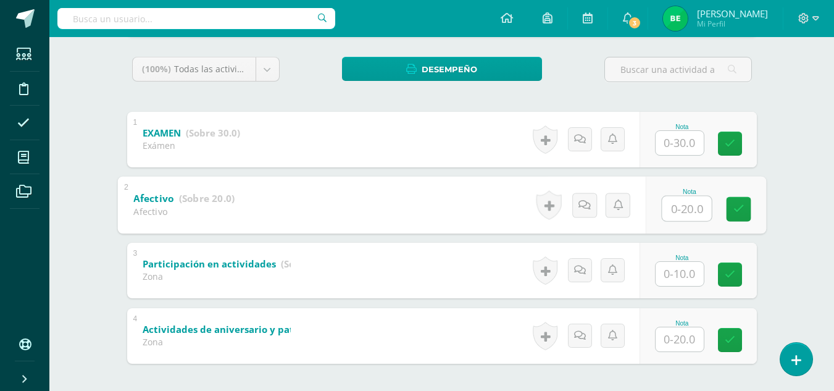
click at [675, 211] on input "text" at bounding box center [686, 208] width 49 height 25
click at [734, 207] on icon at bounding box center [738, 209] width 11 height 10
type input "20"
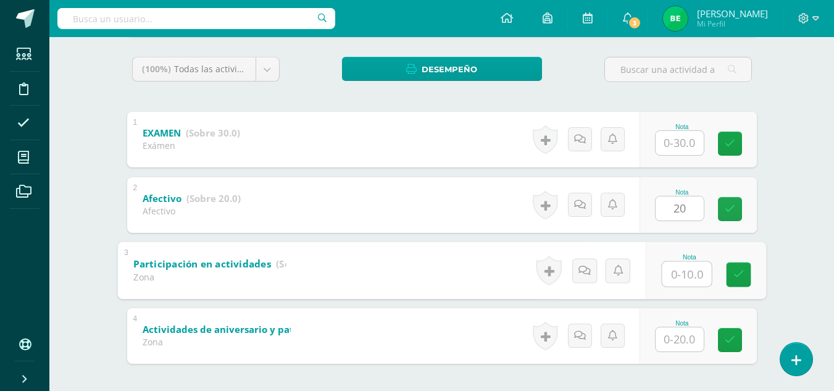
click at [683, 273] on input "text" at bounding box center [686, 273] width 49 height 25
type input "10"
click at [741, 272] on icon at bounding box center [738, 274] width 11 height 10
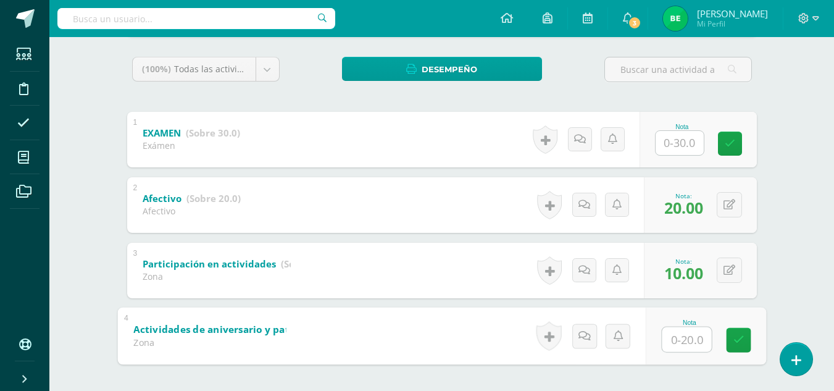
click at [682, 339] on input "text" at bounding box center [686, 338] width 49 height 25
type input "20"
click at [734, 336] on icon at bounding box center [738, 339] width 11 height 10
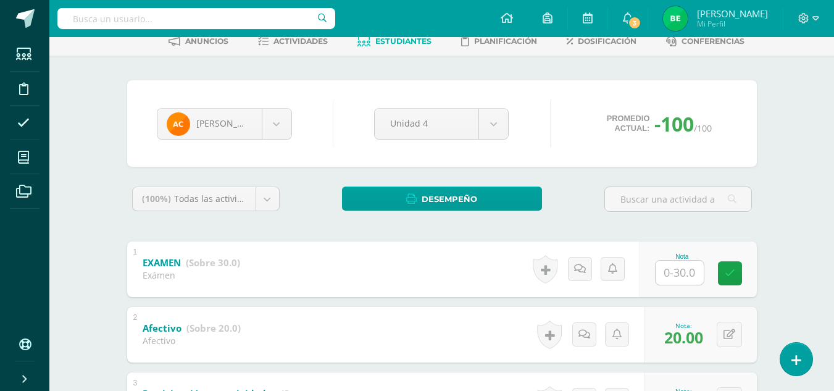
scroll to position [70, 0]
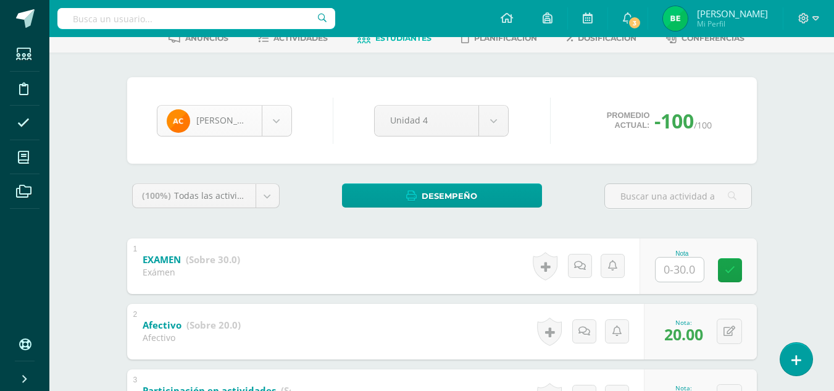
click at [270, 114] on body "Estudiantes Disciplina Asistencia Mis cursos Archivos Soporte Ayuda Reportar un…" at bounding box center [417, 251] width 834 height 642
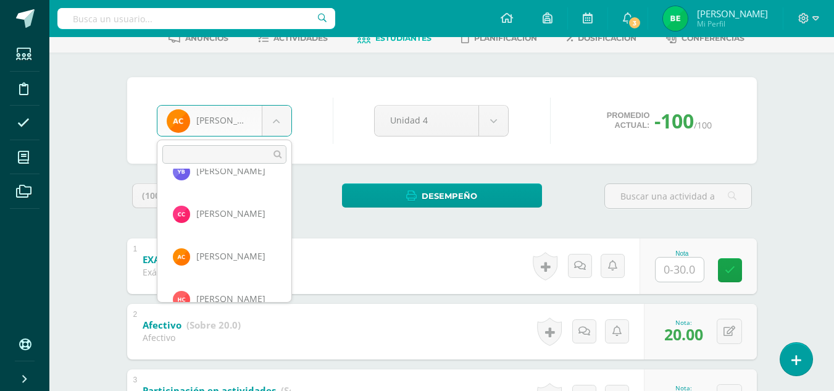
scroll to position [176, 0]
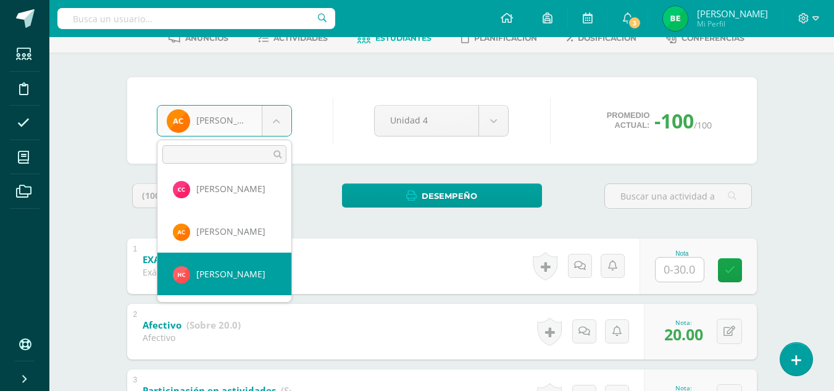
select select "8770"
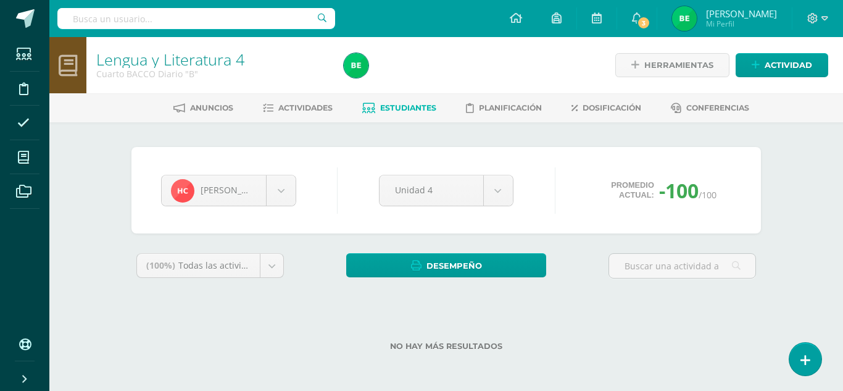
click at [544, 347] on label "No hay más resultados" at bounding box center [445, 345] width 629 height 9
click at [610, 312] on div "No hay más resultados" at bounding box center [445, 336] width 629 height 57
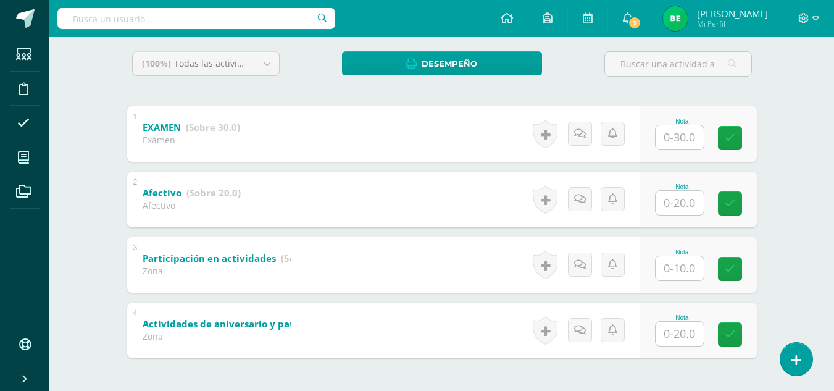
scroll to position [205, 0]
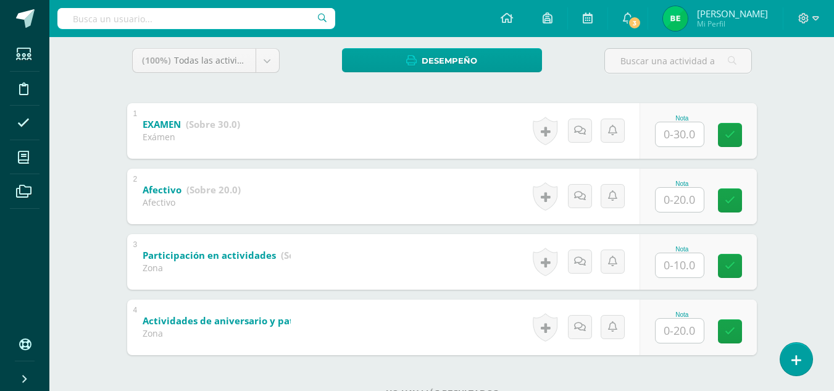
click at [694, 201] on input "text" at bounding box center [679, 200] width 48 height 24
type input "20"
click at [739, 198] on icon at bounding box center [738, 200] width 11 height 10
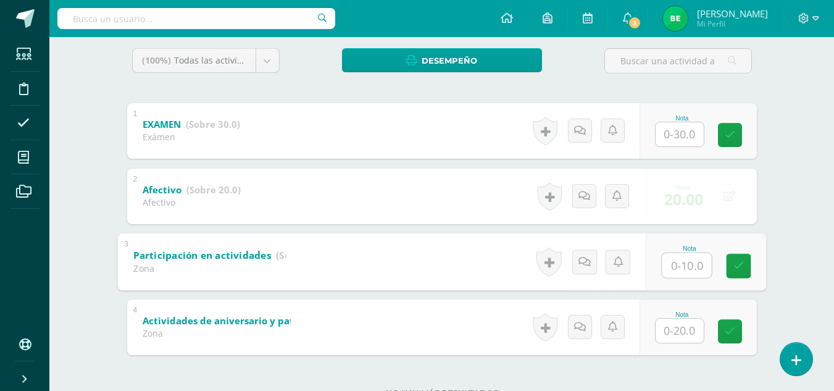
click at [676, 267] on input "text" at bounding box center [686, 264] width 49 height 25
type input "10"
click at [733, 267] on icon at bounding box center [738, 265] width 11 height 10
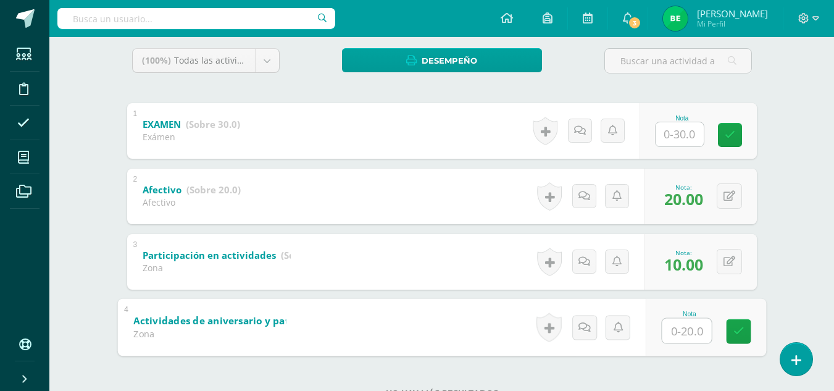
click at [671, 329] on input "text" at bounding box center [686, 330] width 49 height 25
type input "20"
click at [738, 330] on icon at bounding box center [738, 331] width 11 height 10
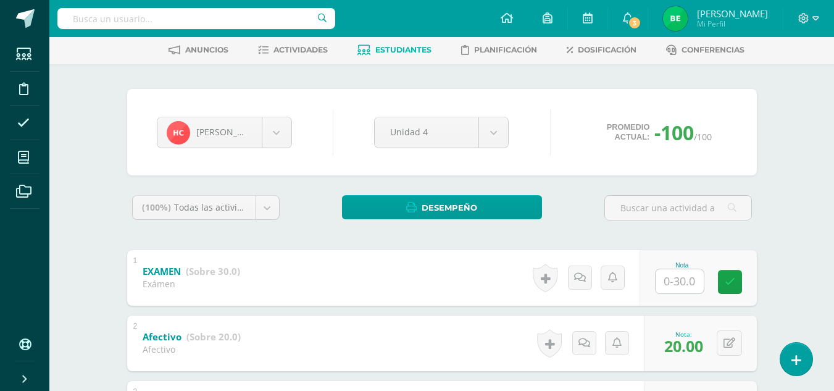
scroll to position [56, 0]
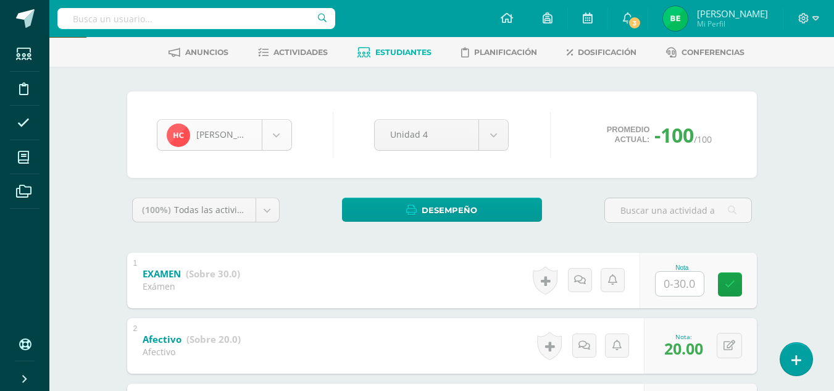
click at [277, 138] on body "Estudiantes Disciplina Asistencia Mis cursos Archivos Soporte Ayuda Reportar un…" at bounding box center [417, 265] width 834 height 642
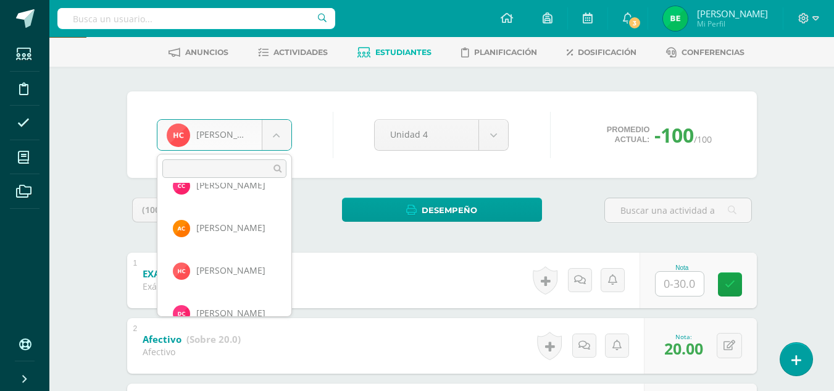
scroll to position [219, 0]
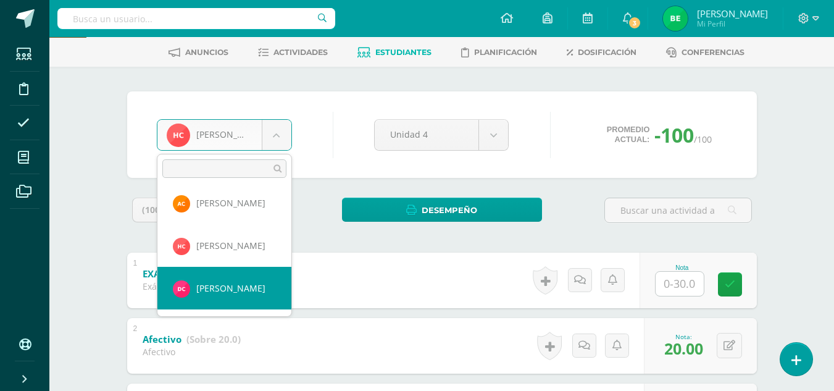
select select "8771"
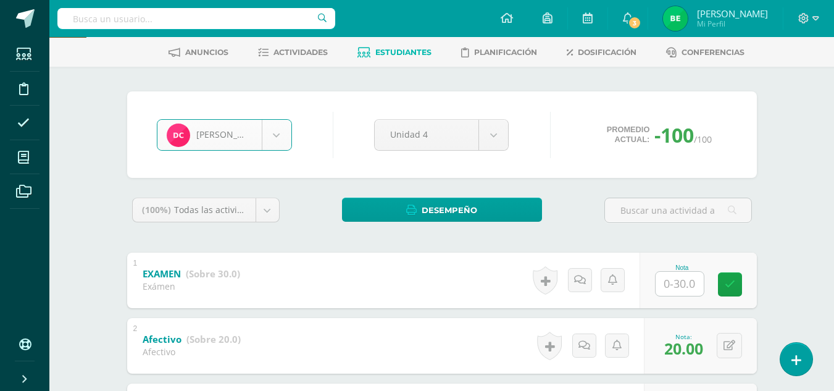
click at [231, 178] on div "David Castro María Alvarez Elvin Alvarez Kelin Alvisures Yoselin Barrera Criste…" at bounding box center [441, 326] width 639 height 470
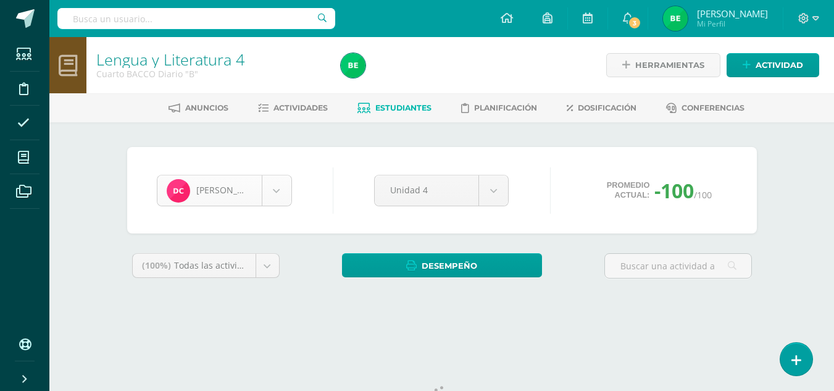
click at [270, 189] on body "Estudiantes Disciplina Asistencia Mis cursos Archivos Soporte Ayuda Reportar un…" at bounding box center [417, 166] width 834 height 333
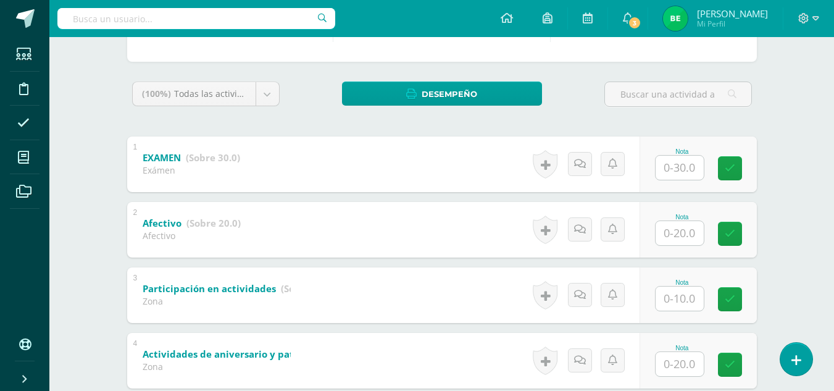
scroll to position [176, 0]
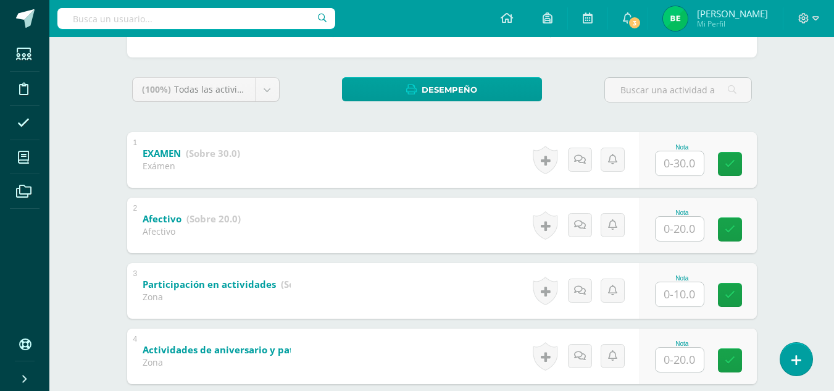
click at [680, 228] on input "text" at bounding box center [679, 229] width 48 height 24
type input "20"
click at [738, 231] on icon at bounding box center [738, 229] width 11 height 10
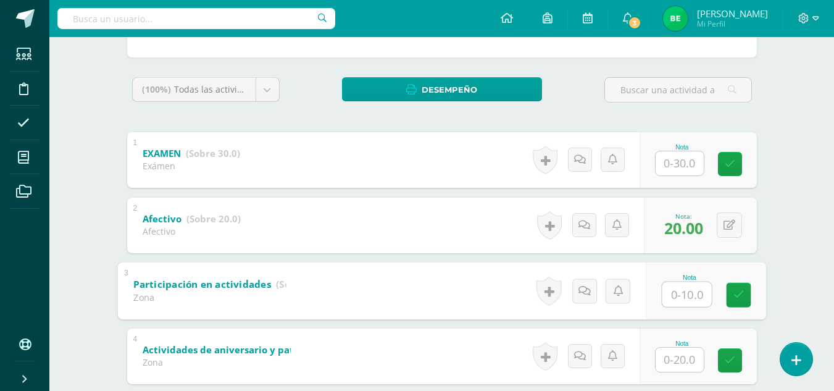
click at [682, 293] on input "text" at bounding box center [686, 293] width 49 height 25
click at [745, 297] on link at bounding box center [738, 294] width 25 height 25
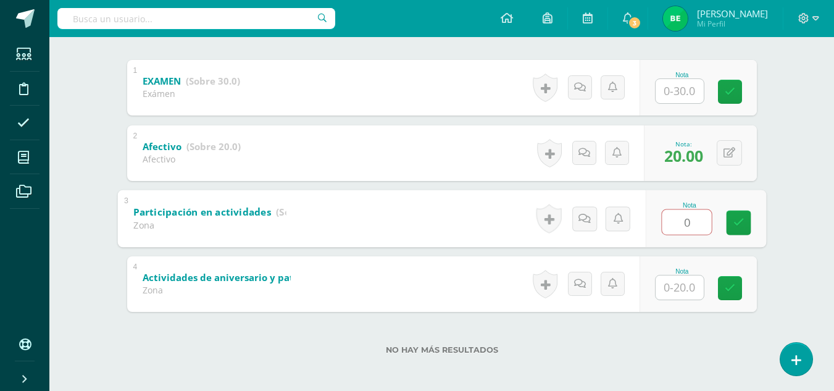
scroll to position [251, 0]
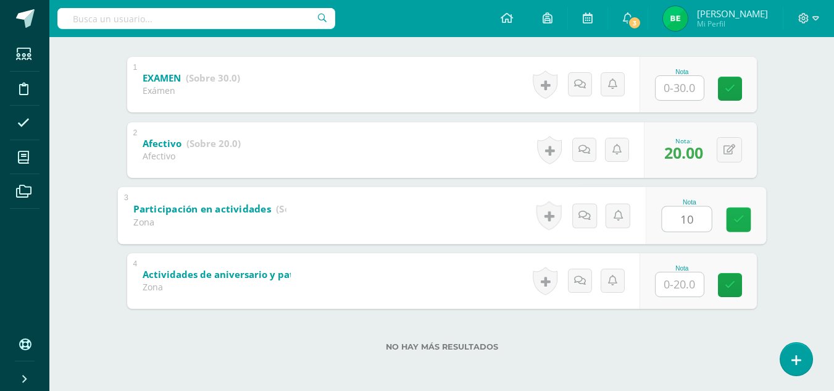
click at [731, 216] on link at bounding box center [738, 219] width 25 height 25
type input "10"
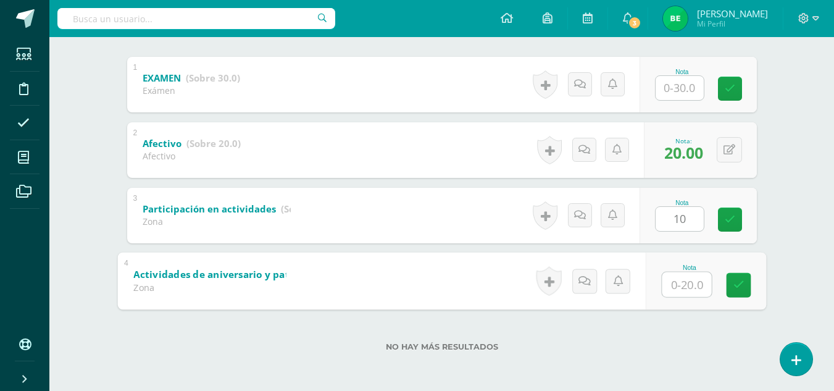
click at [676, 287] on input "text" at bounding box center [686, 284] width 49 height 25
type input "20"
click at [736, 280] on icon at bounding box center [738, 285] width 11 height 10
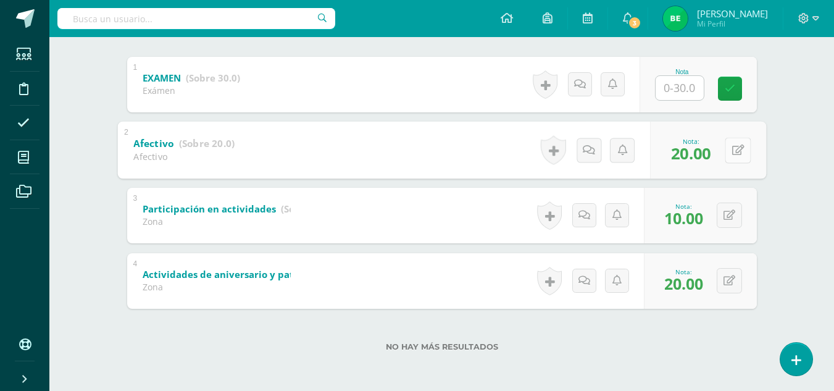
click at [730, 148] on button at bounding box center [737, 150] width 26 height 26
type input "0"
click at [700, 160] on link at bounding box center [704, 153] width 25 height 25
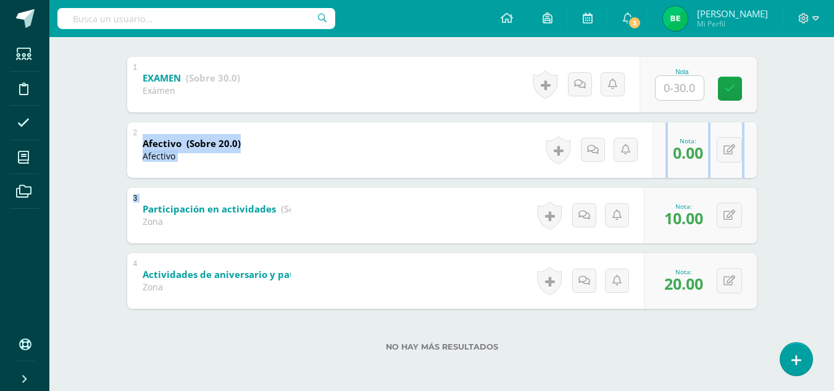
drag, startPoint x: 833, startPoint y: 220, endPoint x: 839, endPoint y: 122, distance: 98.9
click at [833, 122] on html "Estudiantes Disciplina Asistencia Mis cursos Archivos Soporte Ayuda Reportar un…" at bounding box center [417, 70] width 834 height 642
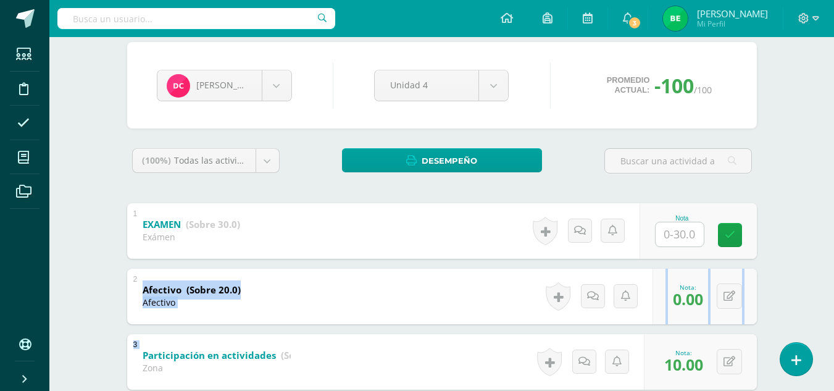
scroll to position [102, 0]
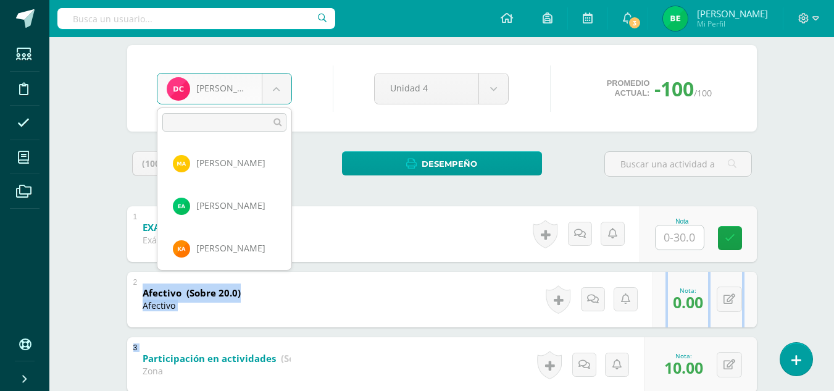
click at [274, 85] on body "Estudiantes Disciplina Asistencia Mis cursos Archivos Soporte Ayuda Reportar un…" at bounding box center [417, 219] width 834 height 642
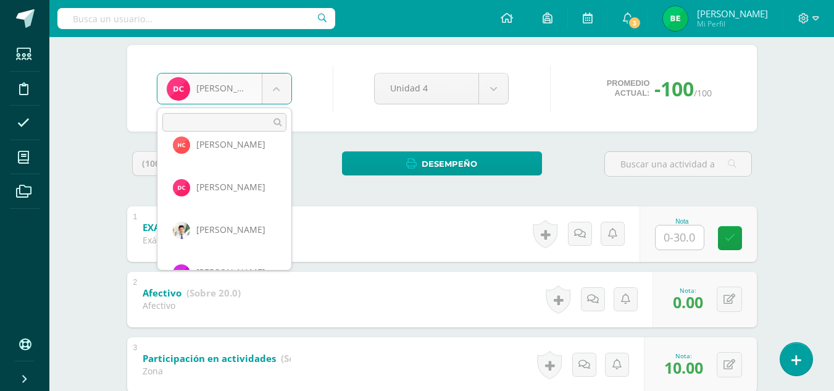
scroll to position [299, 0]
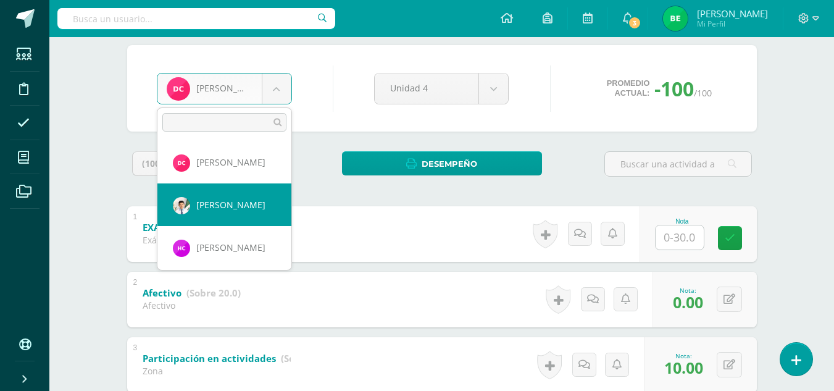
select select "7979"
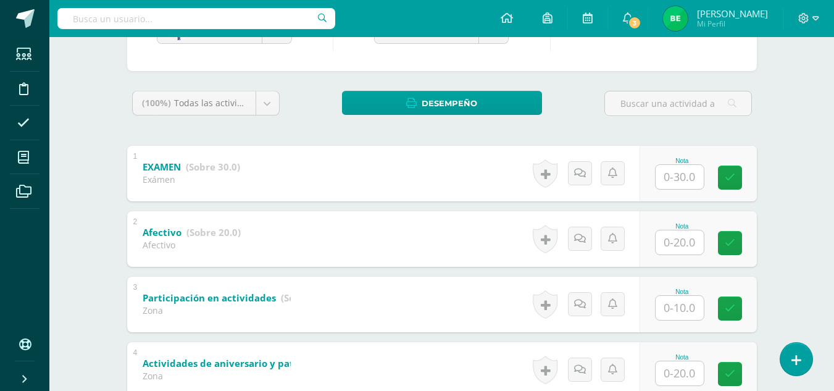
scroll to position [176, 0]
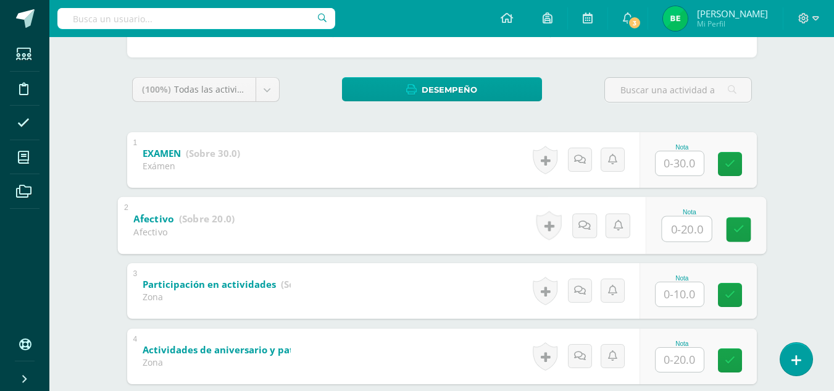
click at [675, 217] on input "text" at bounding box center [686, 228] width 49 height 25
type input "20"
click at [733, 230] on icon at bounding box center [738, 229] width 11 height 10
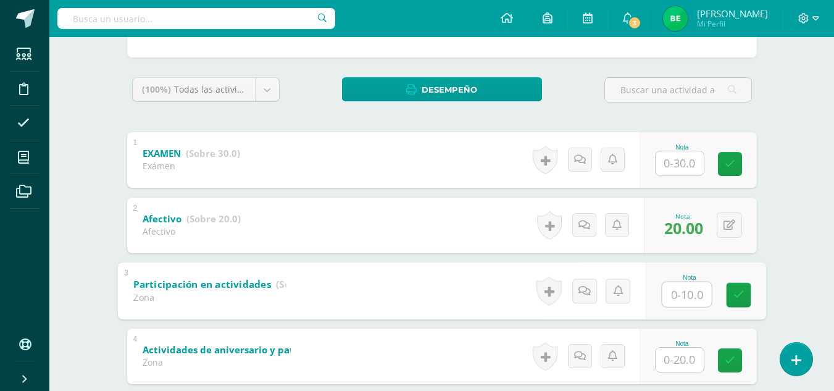
click at [685, 299] on input "text" at bounding box center [686, 293] width 49 height 25
click at [745, 296] on link at bounding box center [738, 294] width 25 height 25
type input "0"
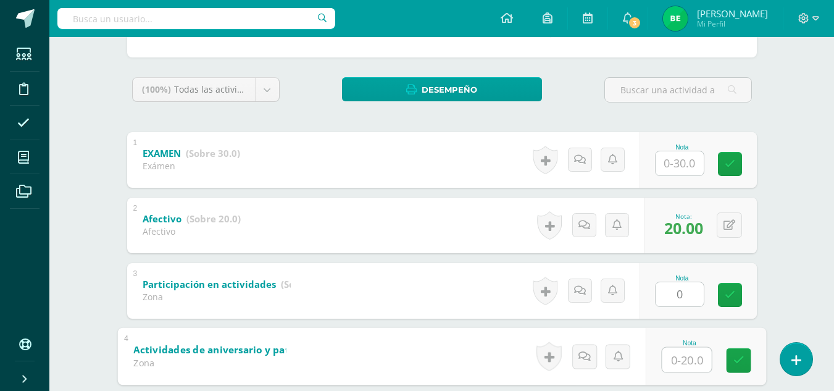
click at [689, 360] on input "text" at bounding box center [686, 359] width 49 height 25
type input "20"
click at [737, 357] on icon at bounding box center [738, 360] width 11 height 10
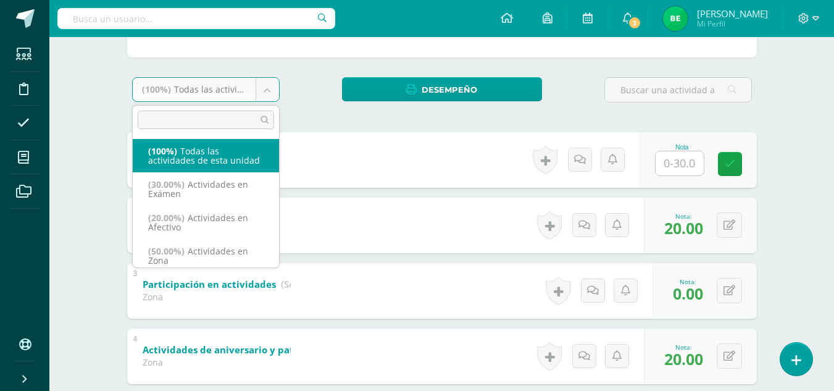
click at [270, 88] on body "Estudiantes Disciplina Asistencia Mis cursos Archivos Soporte Ayuda Reportar un…" at bounding box center [417, 145] width 834 height 642
click at [309, 76] on body "Estudiantes Disciplina Asistencia Mis cursos Archivos Soporte Ayuda Reportar un…" at bounding box center [417, 145] width 834 height 642
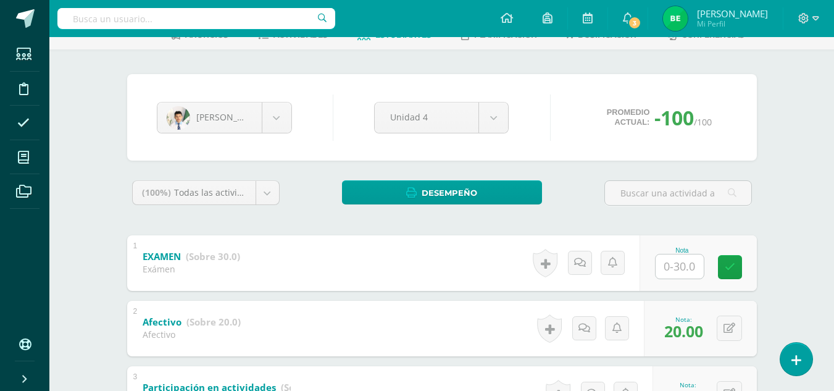
scroll to position [72, 0]
click at [277, 111] on body "Estudiantes Disciplina Asistencia Mis cursos Archivos Soporte Ayuda Reportar un…" at bounding box center [417, 249] width 834 height 642
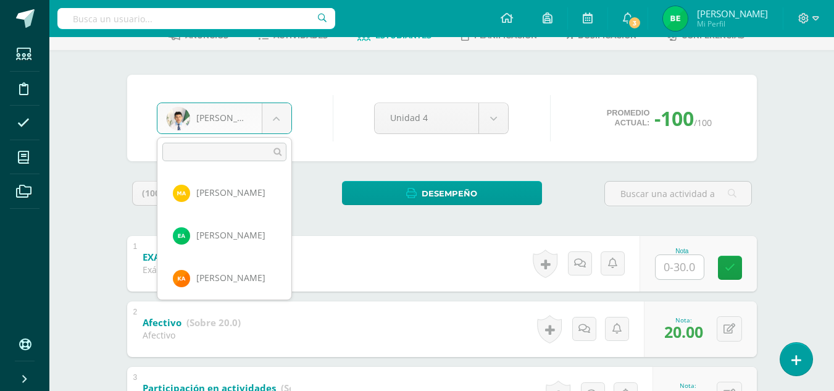
scroll to position [255, 0]
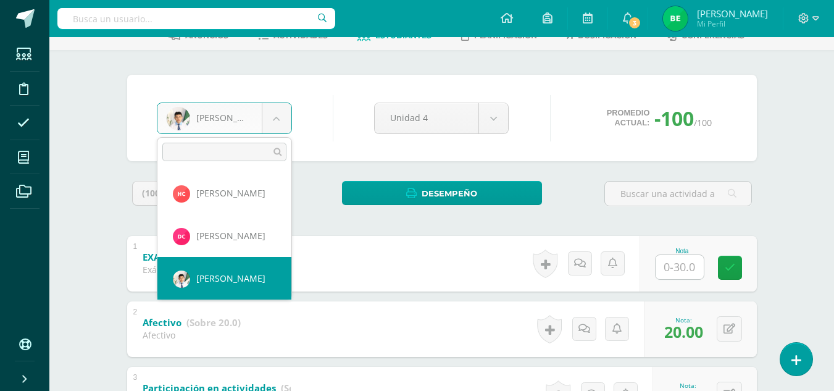
click at [220, 149] on input "text" at bounding box center [224, 152] width 124 height 19
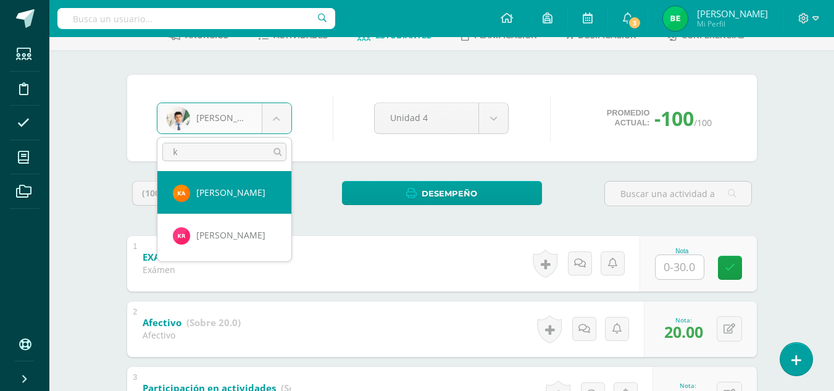
scroll to position [0, 0]
type input "kat"
select select "8785"
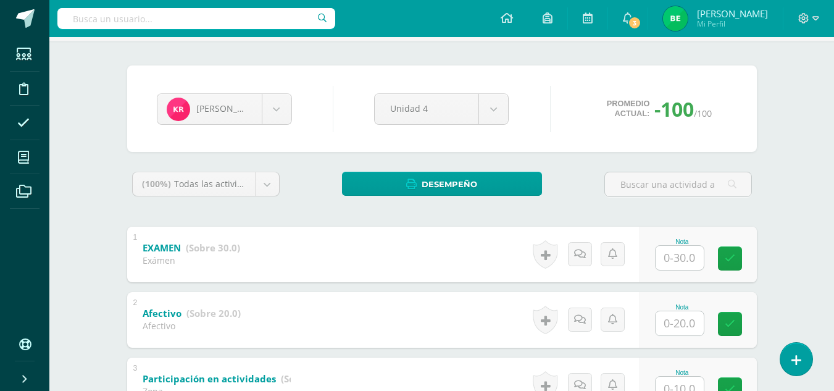
scroll to position [97, 0]
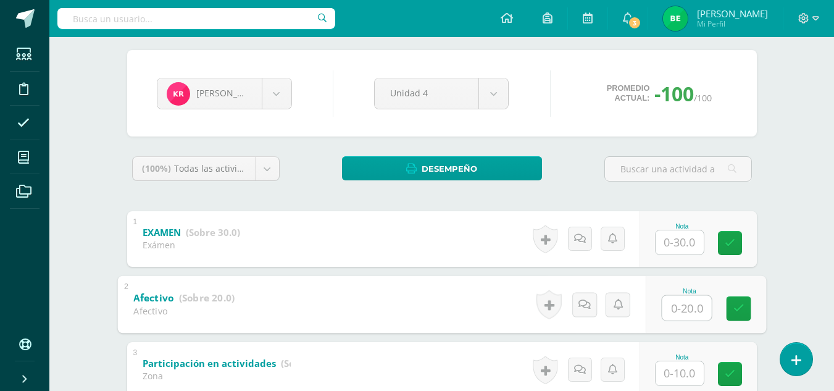
click at [668, 311] on input "text" at bounding box center [686, 307] width 49 height 25
type input "20"
click at [729, 310] on link at bounding box center [738, 308] width 25 height 25
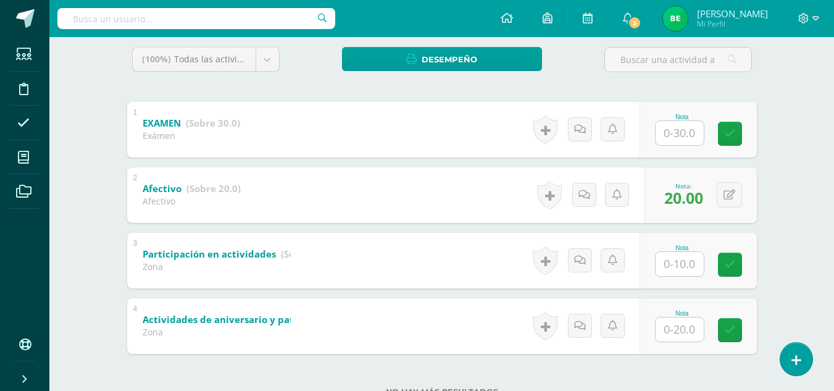
scroll to position [209, 0]
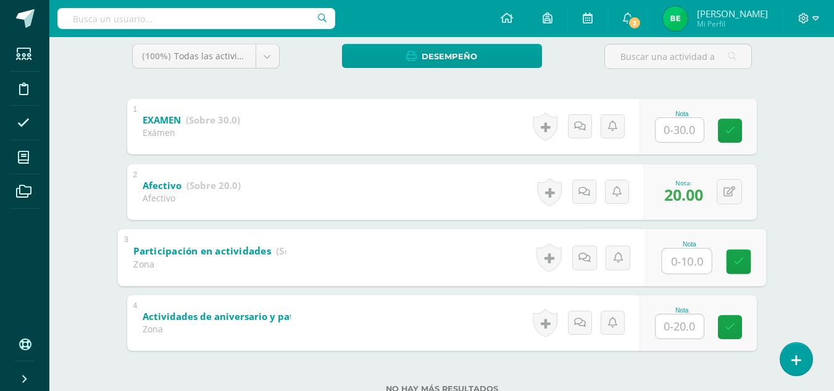
click at [688, 259] on input "text" at bounding box center [686, 260] width 49 height 25
type input "10"
click at [730, 263] on link at bounding box center [738, 261] width 25 height 25
click at [676, 327] on input "text" at bounding box center [679, 326] width 48 height 24
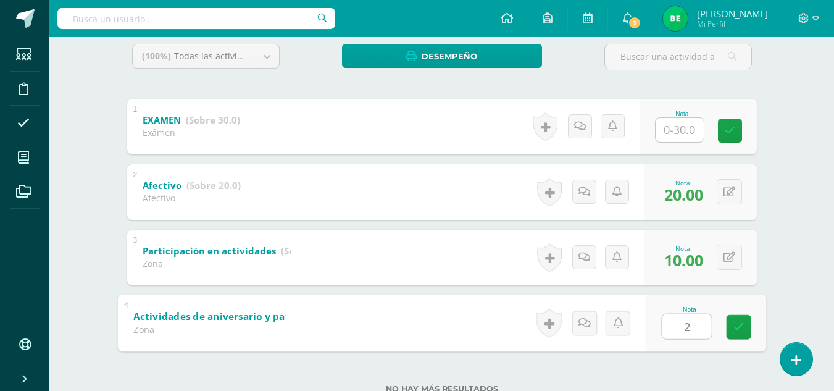
type input "20"
click at [732, 328] on link at bounding box center [738, 326] width 25 height 25
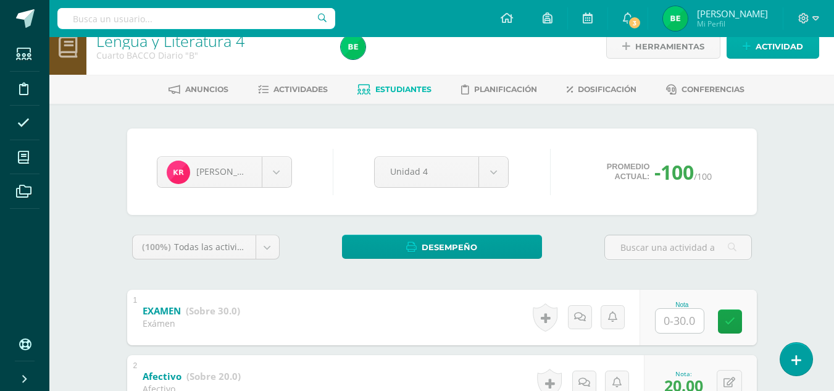
scroll to position [14, 0]
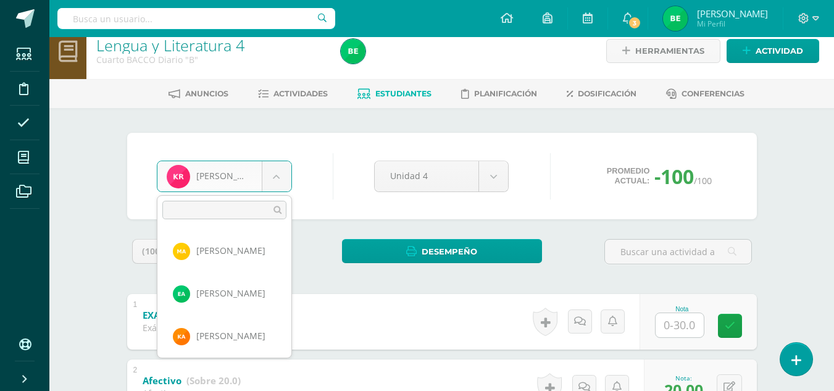
click at [271, 178] on body "Estudiantes Disciplina Asistencia Mis cursos Archivos Soporte Ayuda Reportar un…" at bounding box center [417, 307] width 834 height 642
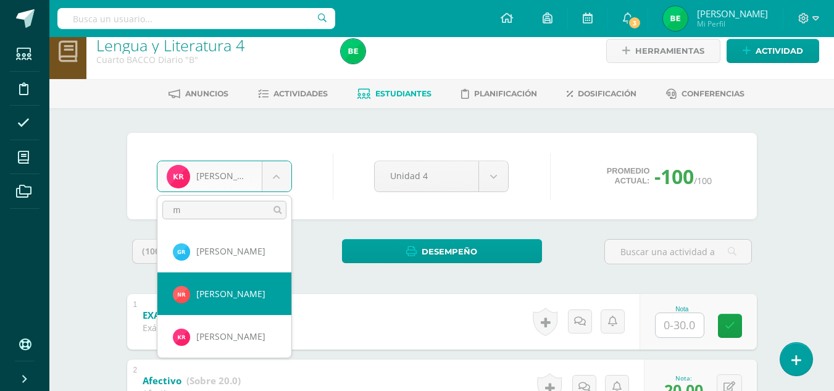
scroll to position [0, 0]
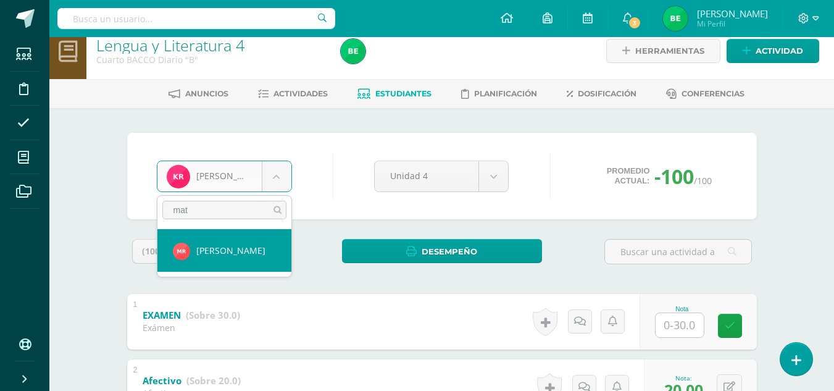
type input "mat"
select select "8786"
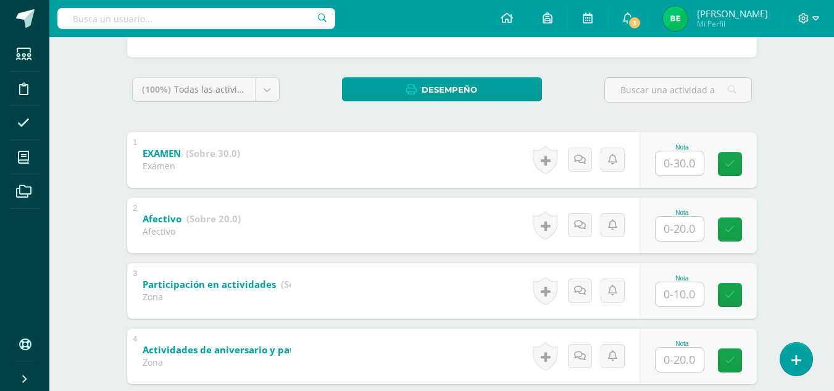
scroll to position [185, 0]
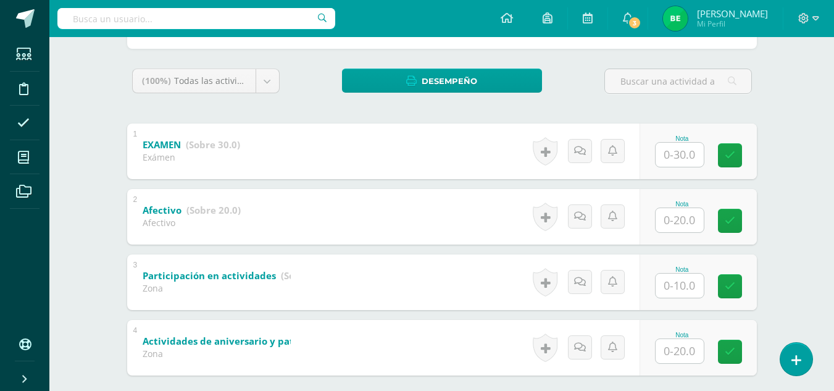
click at [683, 220] on input "text" at bounding box center [679, 220] width 48 height 24
type input "20"
click at [741, 225] on icon at bounding box center [738, 220] width 11 height 10
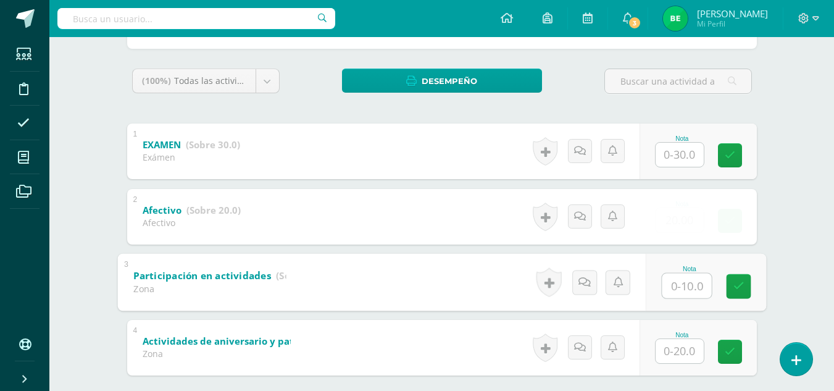
click at [680, 288] on input "text" at bounding box center [686, 285] width 49 height 25
click at [742, 288] on icon at bounding box center [738, 286] width 11 height 10
type input "10"
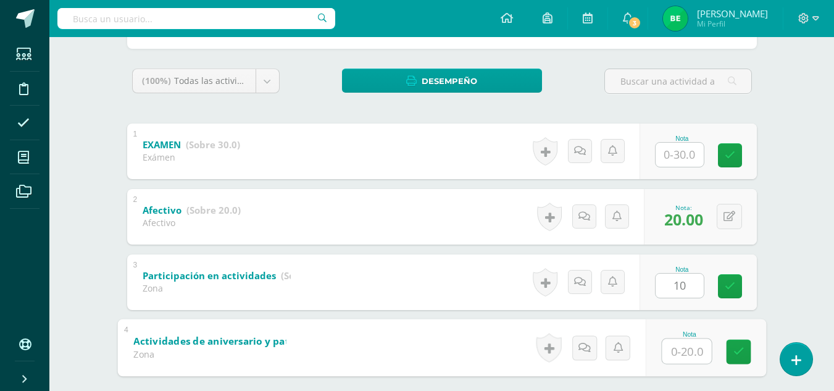
click at [674, 354] on input "text" at bounding box center [686, 350] width 49 height 25
type input "20"
click at [741, 359] on link at bounding box center [738, 351] width 25 height 25
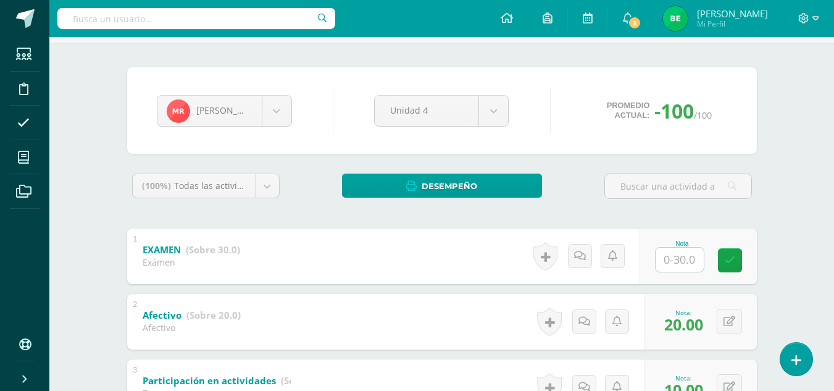
scroll to position [77, 0]
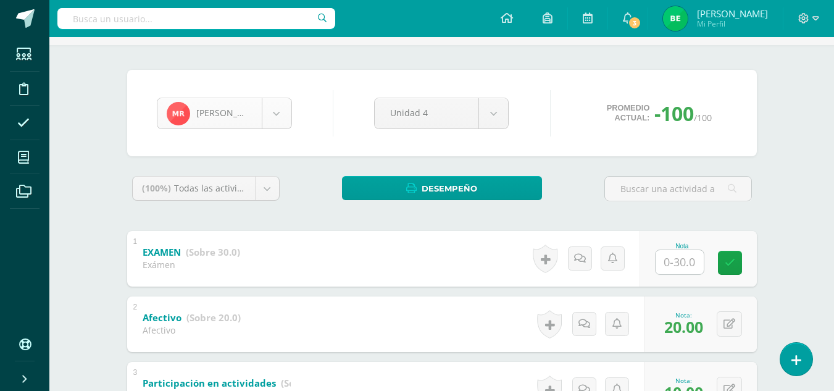
click at [273, 115] on body "Estudiantes Disciplina Asistencia Mis cursos Archivos Soporte Ayuda Reportar un…" at bounding box center [417, 244] width 834 height 642
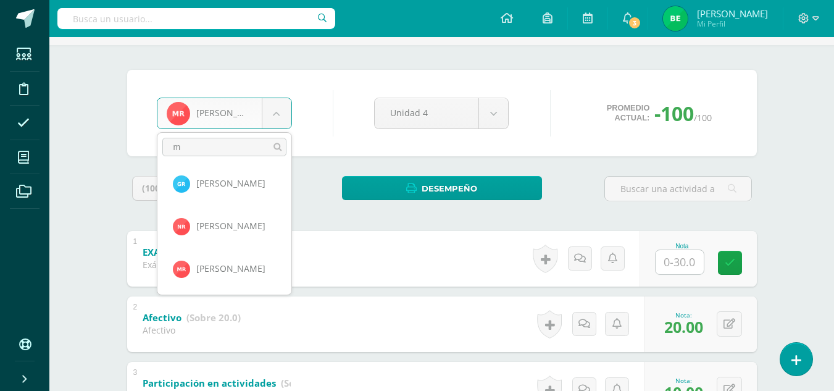
scroll to position [0, 0]
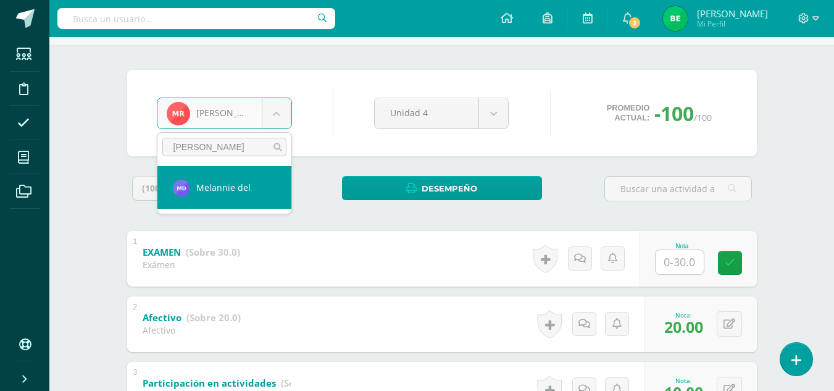
type input "[PERSON_NAME]"
select select "8773"
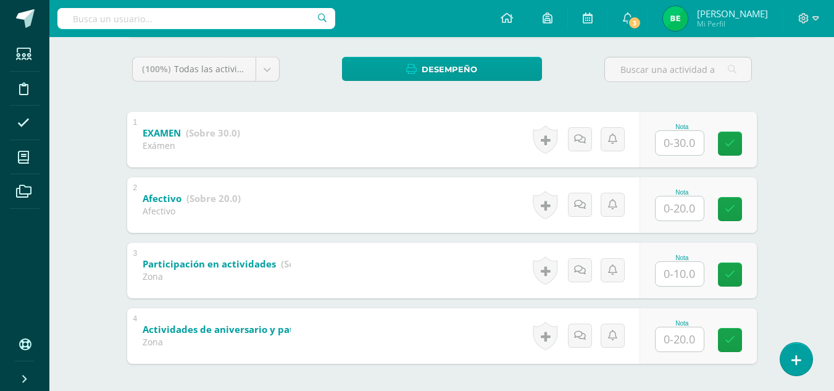
scroll to position [197, 0]
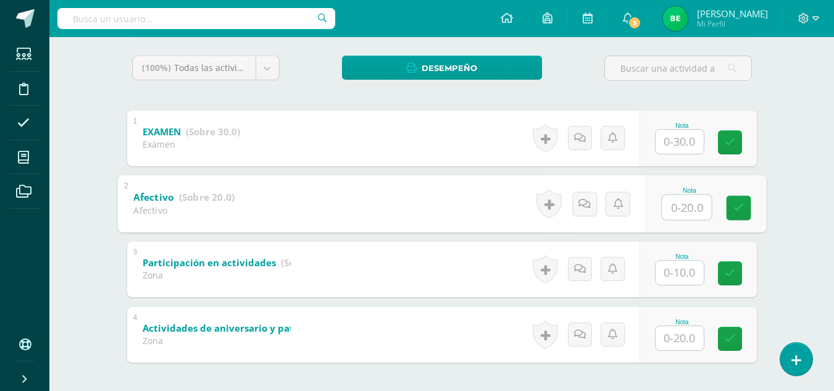
click at [670, 209] on input "text" at bounding box center [686, 206] width 49 height 25
type input "20"
click at [732, 207] on link at bounding box center [738, 207] width 25 height 25
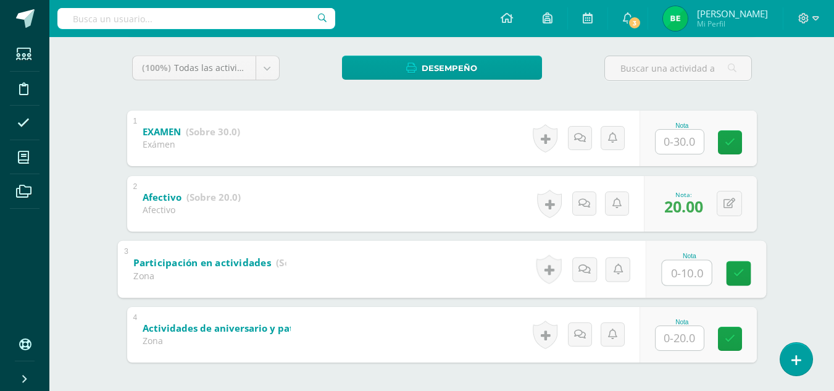
click at [682, 273] on input "text" at bounding box center [686, 272] width 49 height 25
click at [742, 275] on icon at bounding box center [738, 273] width 11 height 10
type input "0"
click at [678, 341] on input "text" at bounding box center [679, 338] width 48 height 24
click at [683, 267] on input "0" at bounding box center [686, 272] width 49 height 25
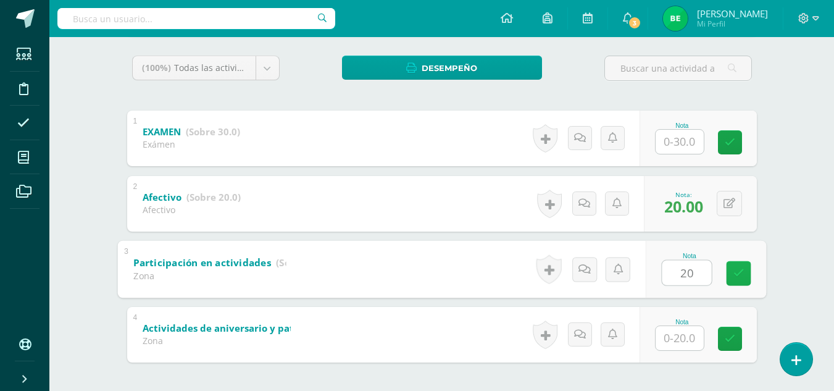
click at [736, 276] on icon at bounding box center [738, 273] width 11 height 10
click at [666, 340] on input "text" at bounding box center [679, 338] width 48 height 24
click at [668, 274] on input "0" at bounding box center [686, 272] width 49 height 25
type input "10"
click at [741, 274] on icon at bounding box center [738, 273] width 11 height 10
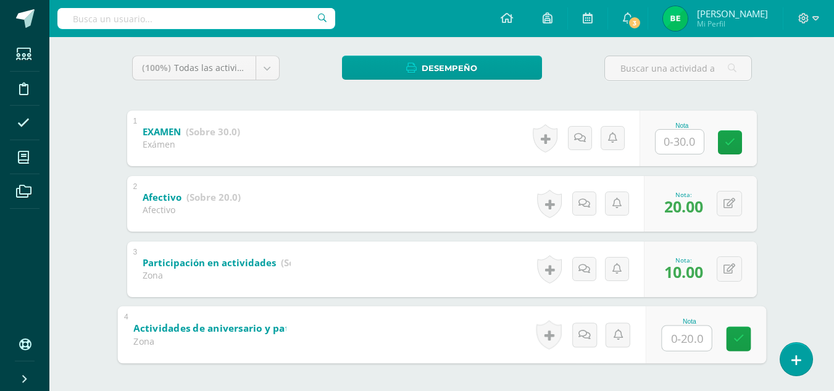
click at [678, 336] on input "text" at bounding box center [686, 337] width 49 height 25
type input "20"
click at [740, 342] on icon at bounding box center [738, 338] width 11 height 10
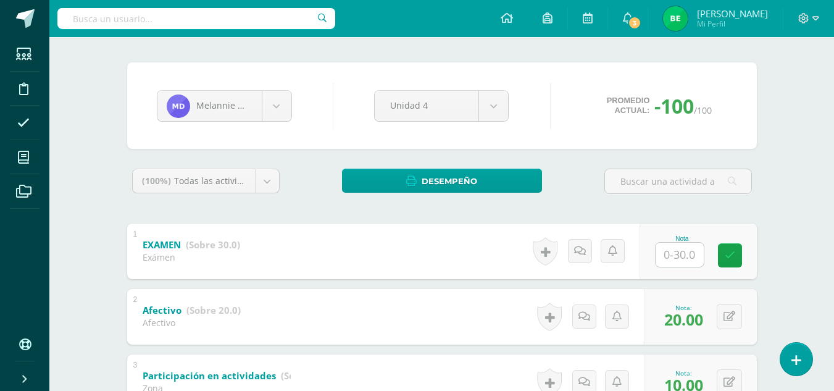
scroll to position [80, 0]
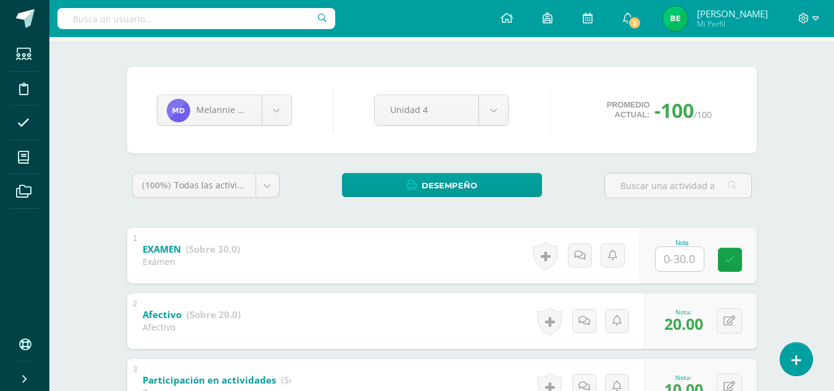
click at [281, 134] on div "[PERSON_NAME] del [PERSON_NAME] [PERSON_NAME] [PERSON_NAME] [PERSON_NAME] [PERS…" at bounding box center [441, 110] width 629 height 86
click at [281, 112] on body "Estudiantes Disciplina Asistencia Mis cursos Archivos Soporte Ayuda Reportar un…" at bounding box center [417, 241] width 834 height 642
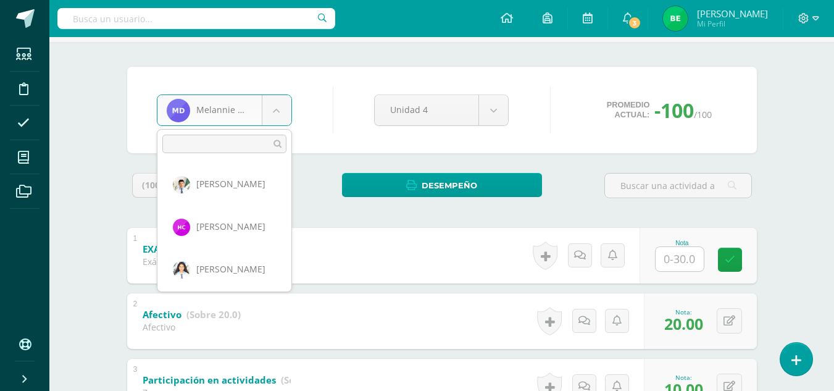
scroll to position [333, 0]
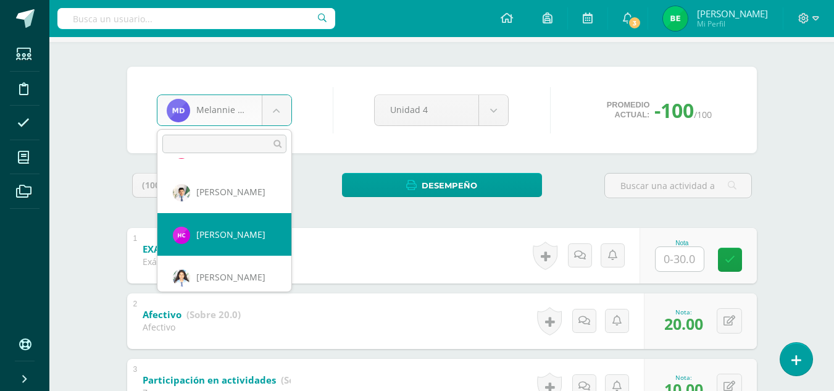
select select "8772"
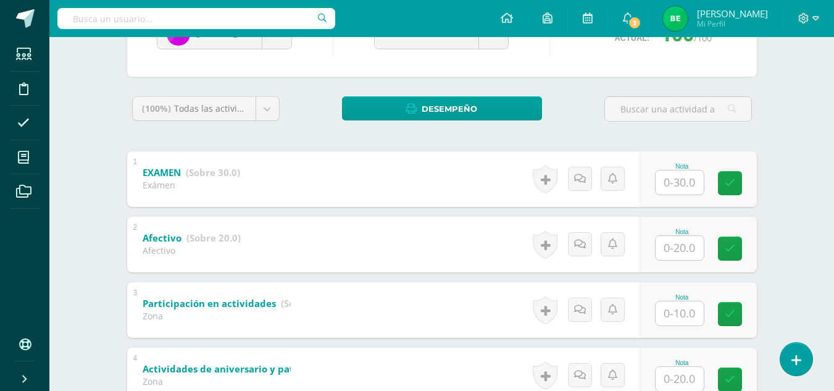
scroll to position [162, 0]
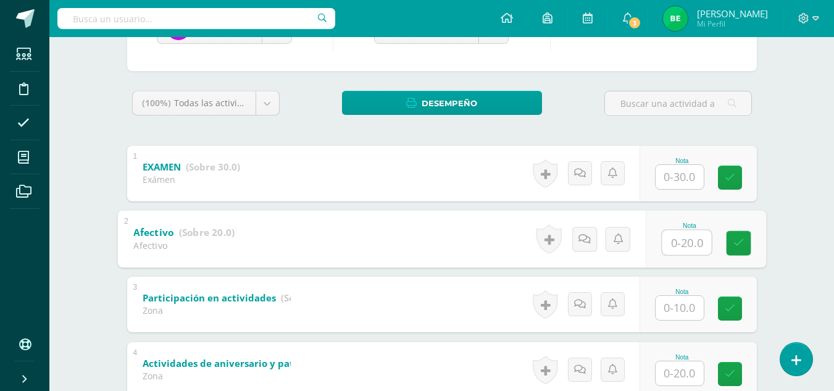
click at [678, 234] on input "text" at bounding box center [686, 242] width 49 height 25
type input "20"
click at [744, 241] on link at bounding box center [738, 242] width 25 height 25
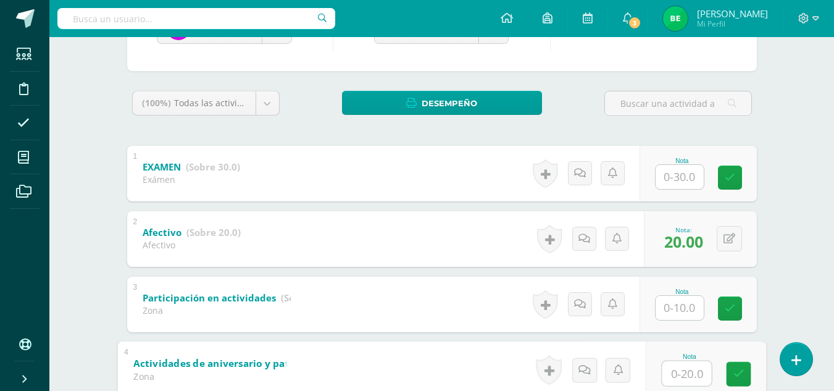
click at [666, 377] on input "text" at bounding box center [686, 372] width 49 height 25
type input "20"
click at [733, 373] on icon at bounding box center [738, 373] width 11 height 10
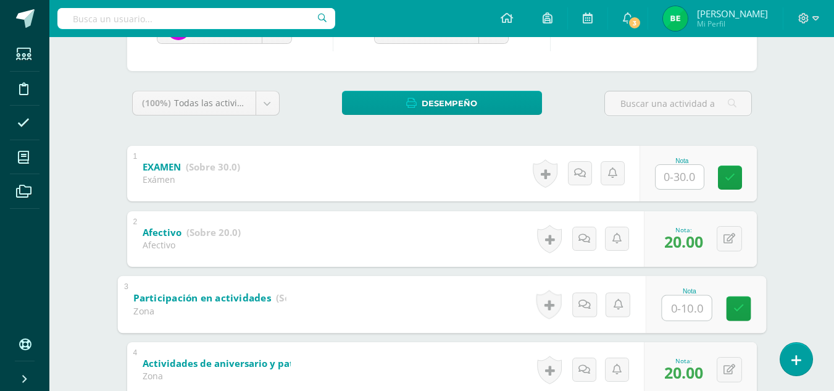
click at [671, 307] on input "text" at bounding box center [686, 307] width 49 height 25
type input "0"
click at [733, 296] on link at bounding box center [738, 308] width 25 height 25
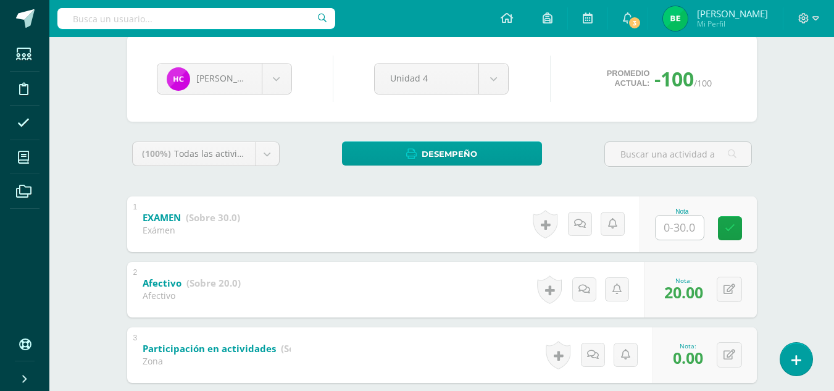
scroll to position [109, 0]
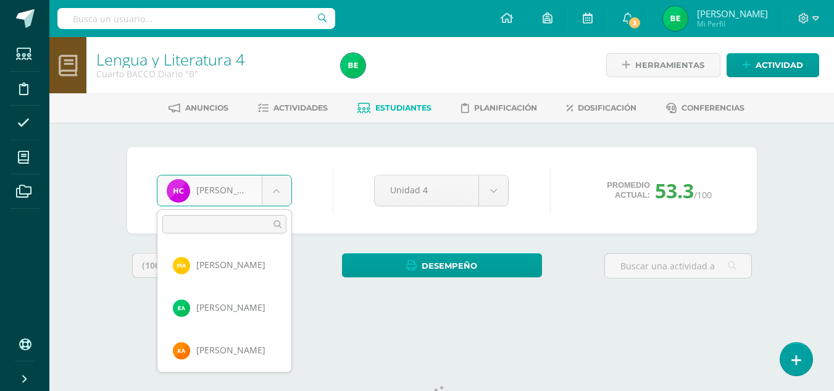
click at [279, 199] on body "Estudiantes Disciplina Asistencia Mis cursos Archivos Soporte Ayuda Reportar un…" at bounding box center [417, 166] width 834 height 333
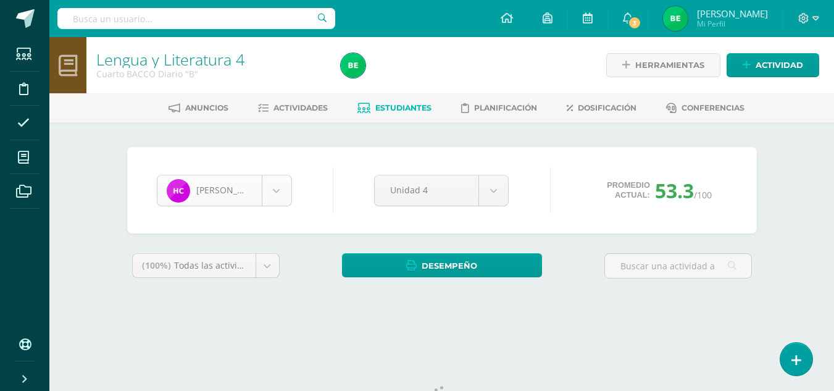
click at [277, 188] on body "Estudiantes Disciplina Asistencia Mis cursos Archivos Soporte Ayuda Reportar un…" at bounding box center [417, 166] width 834 height 333
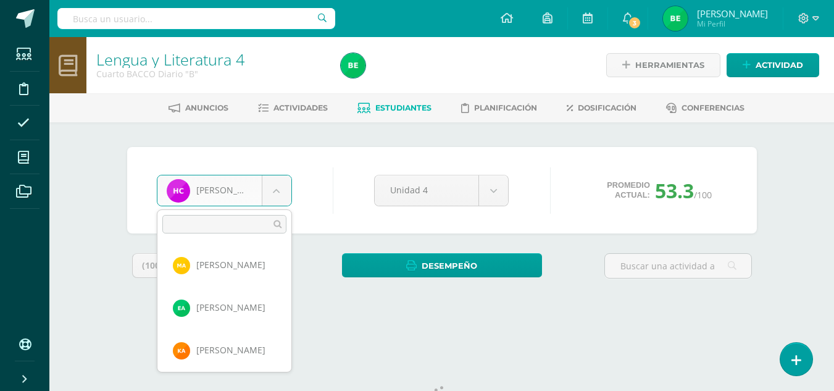
click at [277, 191] on body "Estudiantes Disciplina Asistencia Mis cursos Archivos Soporte Ayuda Reportar un…" at bounding box center [417, 166] width 834 height 333
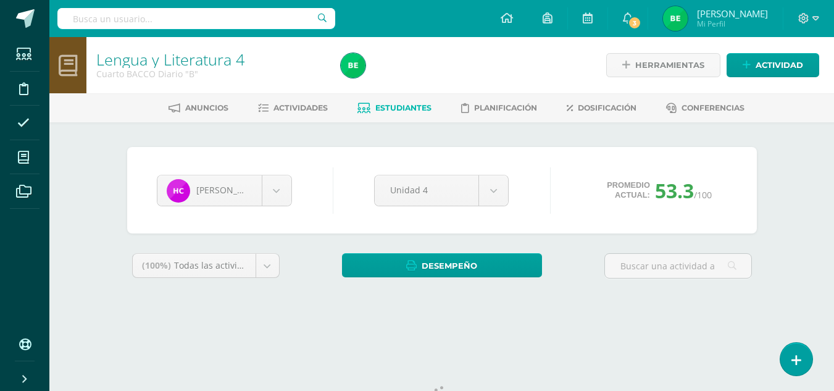
click at [276, 189] on body "Estudiantes Disciplina Asistencia Mis cursos Archivos Soporte Ayuda Reportar un…" at bounding box center [417, 166] width 834 height 333
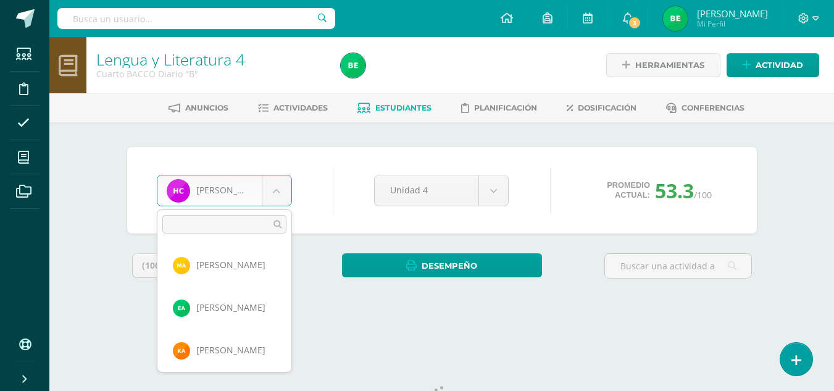
click at [279, 192] on body "Estudiantes Disciplina Asistencia Mis cursos Archivos Soporte Ayuda Reportar un…" at bounding box center [417, 166] width 834 height 333
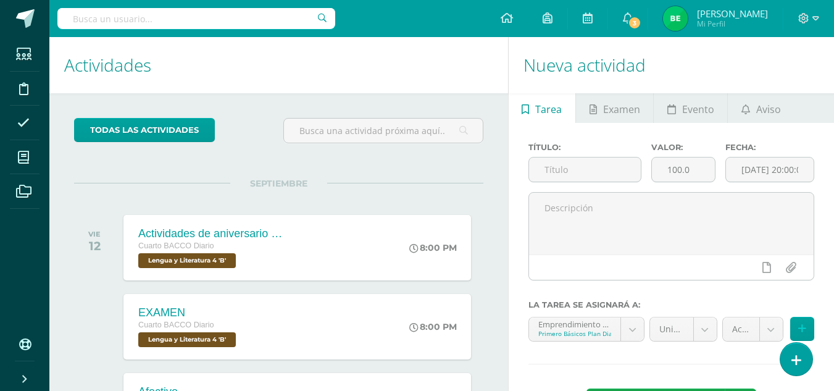
click at [459, 164] on div "todas las Actividades No tienes actividades Échale un vistazo a los demás perío…" at bounding box center [278, 340] width 459 height 494
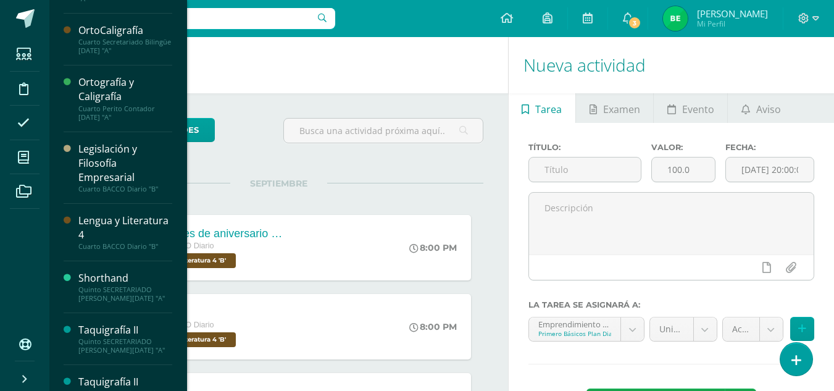
scroll to position [499, 0]
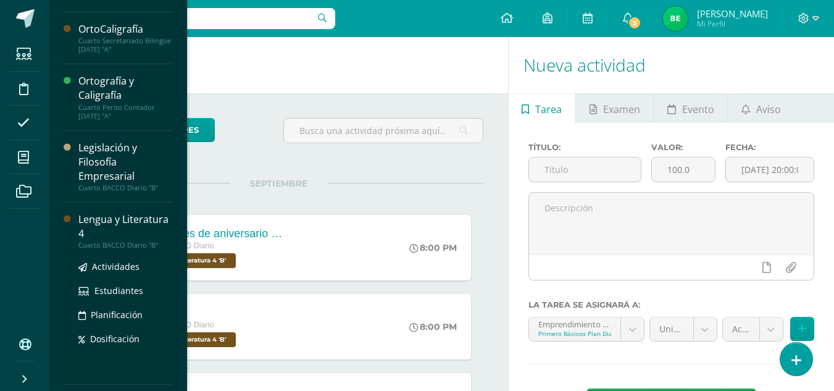
click at [111, 225] on div "Lengua y Literatura 4" at bounding box center [125, 226] width 94 height 28
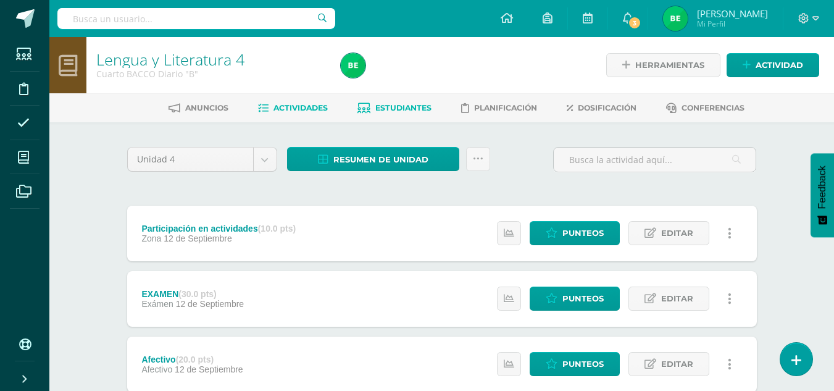
click at [407, 107] on span "Estudiantes" at bounding box center [403, 107] width 56 height 9
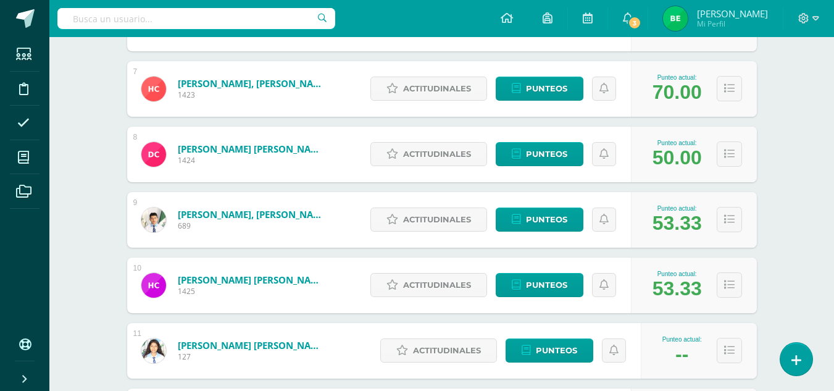
scroll to position [658, 0]
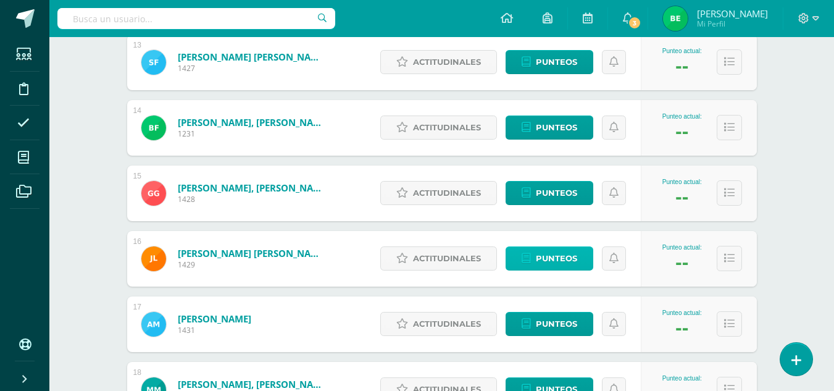
click at [542, 259] on span "Punteos" at bounding box center [556, 258] width 41 height 23
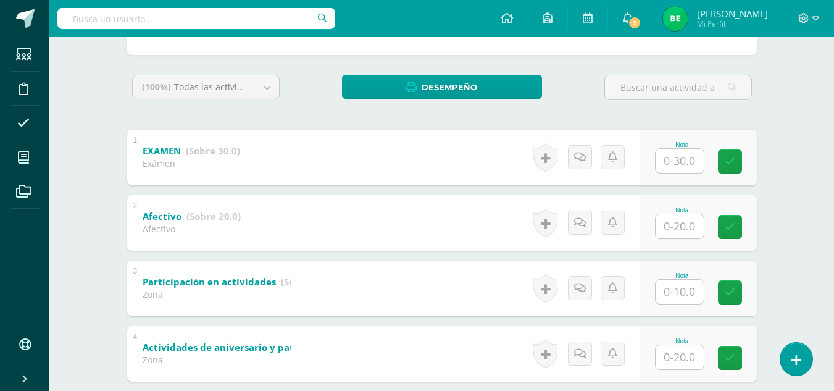
scroll to position [180, 0]
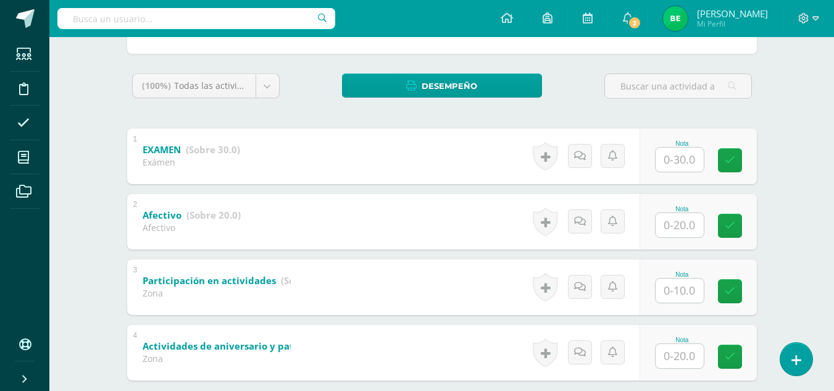
click at [676, 226] on input "text" at bounding box center [679, 225] width 48 height 24
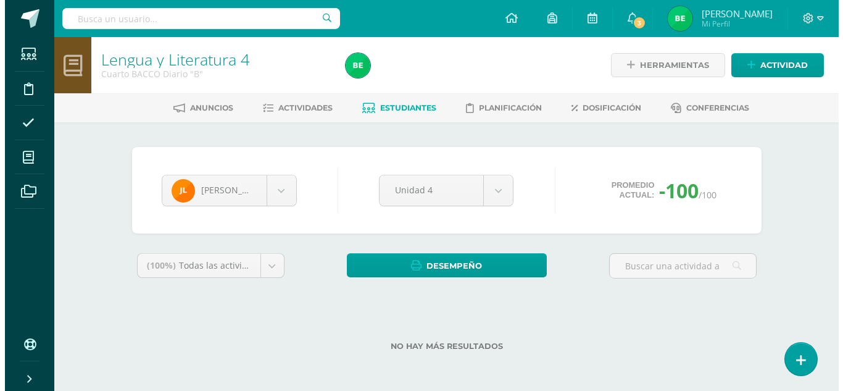
scroll to position [0, 0]
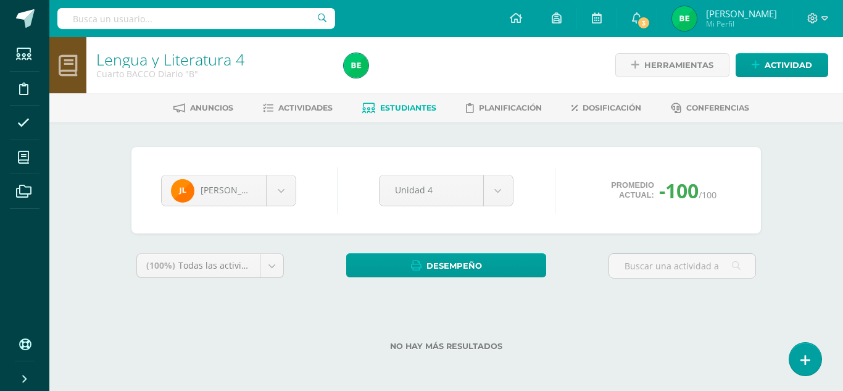
click at [824, 199] on div "Lengua y Literatura 4 Cuarto BACCO Diario "B" Herramientas Detalle de asistenci…" at bounding box center [446, 213] width 794 height 353
click at [833, 186] on div "Lengua y Literatura 4 Cuarto BACCO Diario "B" Herramientas Detalle de asistenci…" at bounding box center [446, 213] width 794 height 353
drag, startPoint x: 842, startPoint y: 183, endPoint x: 842, endPoint y: 214, distance: 30.9
click at [833, 214] on div "Lengua y Literatura 4 Cuarto BACCO Diario "B" Herramientas Detalle de asistenci…" at bounding box center [446, 213] width 794 height 353
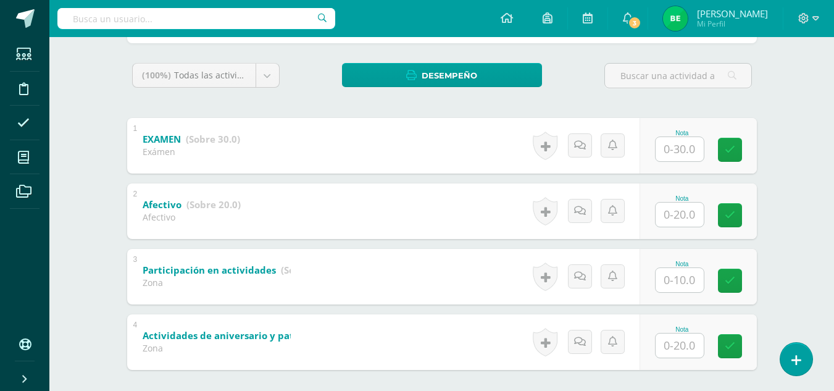
scroll to position [192, 0]
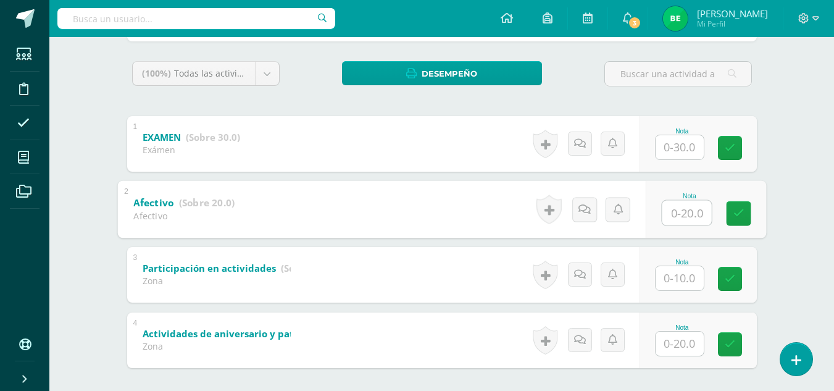
click at [677, 218] on input "text" at bounding box center [686, 212] width 49 height 25
type input "20"
click at [737, 212] on icon at bounding box center [738, 213] width 11 height 10
click at [673, 274] on input "text" at bounding box center [679, 278] width 48 height 24
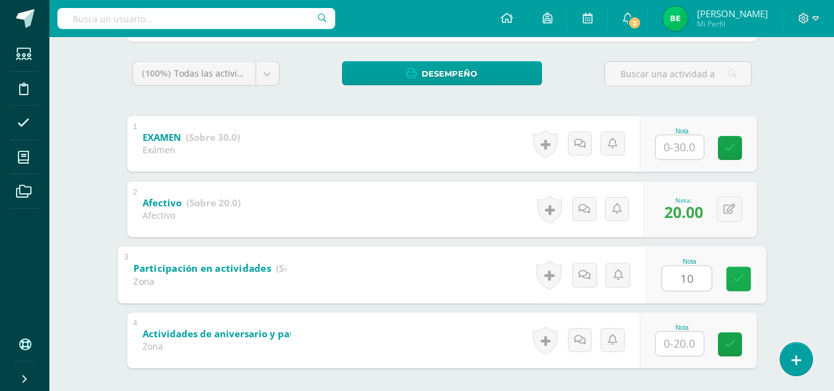
click at [732, 276] on link at bounding box center [738, 278] width 25 height 25
type input "10"
click at [665, 349] on input "text" at bounding box center [679, 343] width 48 height 24
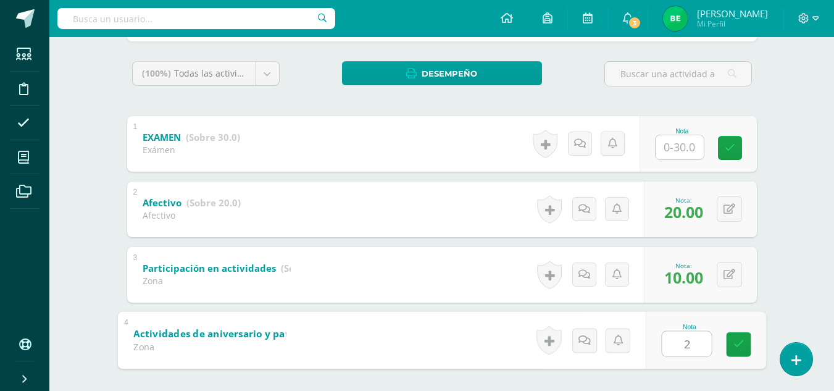
type input "20"
click at [729, 342] on link at bounding box center [738, 343] width 25 height 25
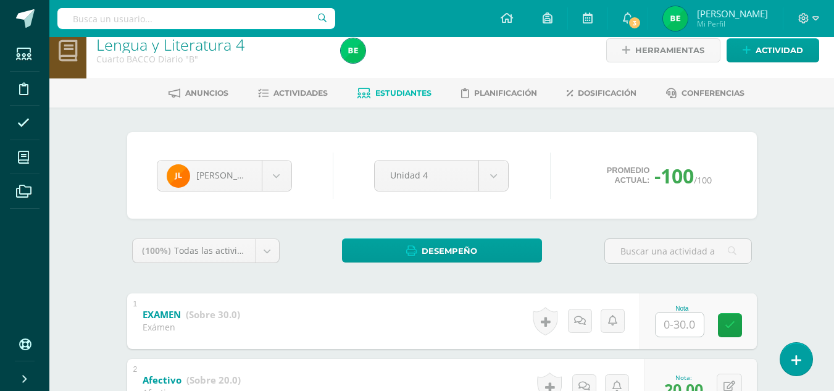
scroll to position [0, 0]
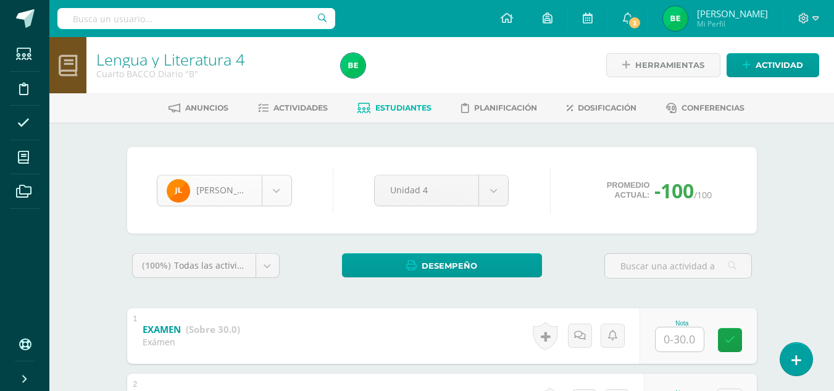
click at [270, 194] on body "Estudiantes Disciplina Asistencia Mis cursos Archivos Soporte Ayuda Reportar un…" at bounding box center [417, 321] width 834 height 642
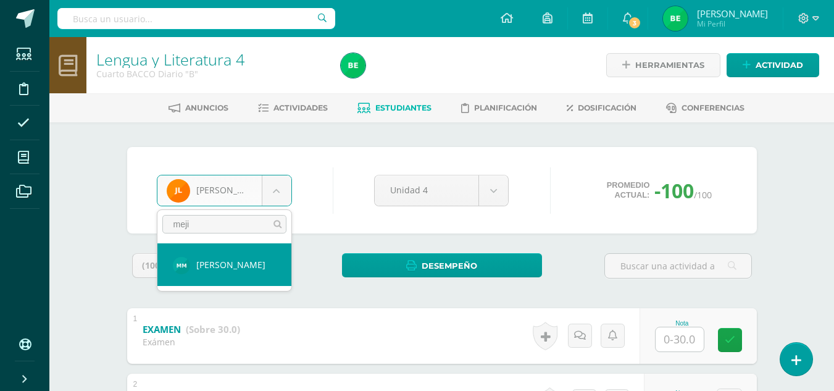
type input "meji"
select select "8779"
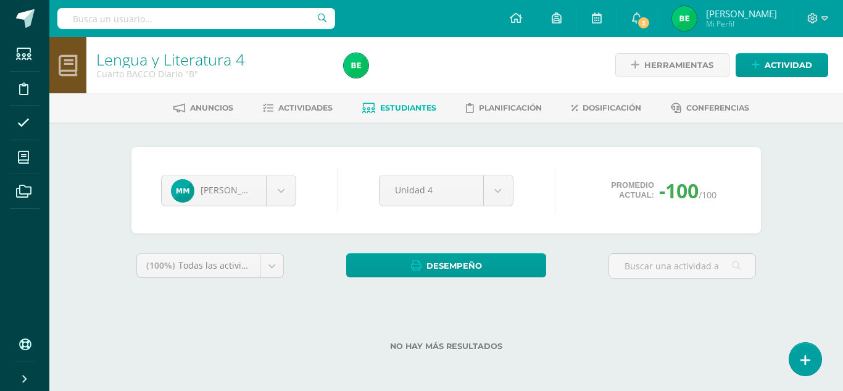
drag, startPoint x: 838, startPoint y: 151, endPoint x: 830, endPoint y: 228, distance: 76.9
click at [830, 228] on div "Lengua y Literatura 4 Cuarto BACCO Diario "B" Herramientas Detalle de asistenci…" at bounding box center [446, 213] width 794 height 353
click at [591, 339] on div "No hay más resultados" at bounding box center [445, 336] width 629 height 57
click at [805, 224] on div "Lengua y Literatura 4 Cuarto BACCO Diario "B" Herramientas Detalle de asistenci…" at bounding box center [446, 213] width 794 height 353
click at [608, 334] on div "No hay más resultados" at bounding box center [445, 336] width 629 height 57
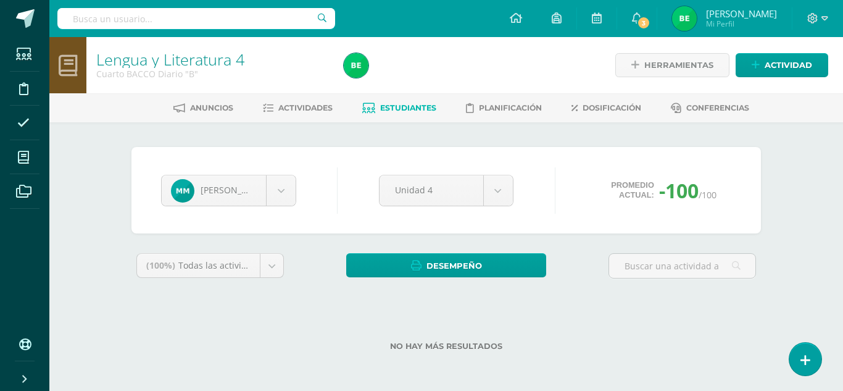
click at [810, 226] on div "Lengua y Literatura 4 Cuarto BACCO Diario "B" Herramientas Detalle de asistenci…" at bounding box center [446, 213] width 794 height 353
click at [715, 360] on div "No hay más resultados" at bounding box center [445, 336] width 629 height 57
click at [834, 236] on div "Lengua y Literatura 4 Cuarto BACCO Diario "B" Herramientas Detalle de asistenci…" at bounding box center [446, 213] width 794 height 353
drag, startPoint x: 842, startPoint y: 184, endPoint x: 834, endPoint y: 251, distance: 67.7
click at [834, 251] on div "Lengua y Literatura 4 Cuarto BACCO Diario "B" Herramientas Detalle de asistenci…" at bounding box center [446, 213] width 794 height 353
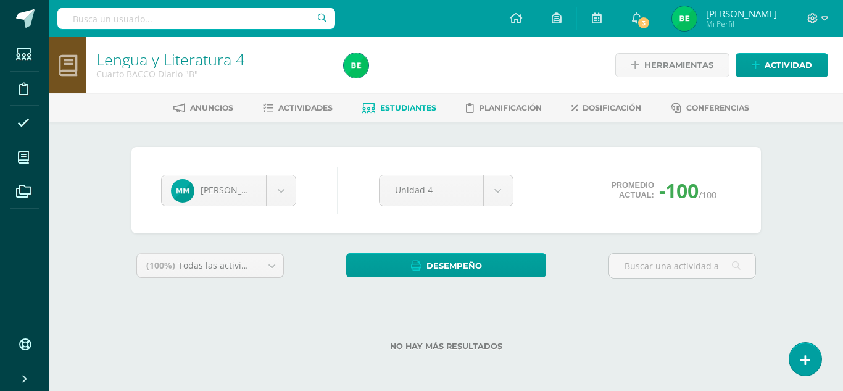
click at [634, 308] on div "No hay más resultados" at bounding box center [445, 336] width 629 height 57
click at [530, 322] on div "No hay más resultados" at bounding box center [445, 336] width 629 height 57
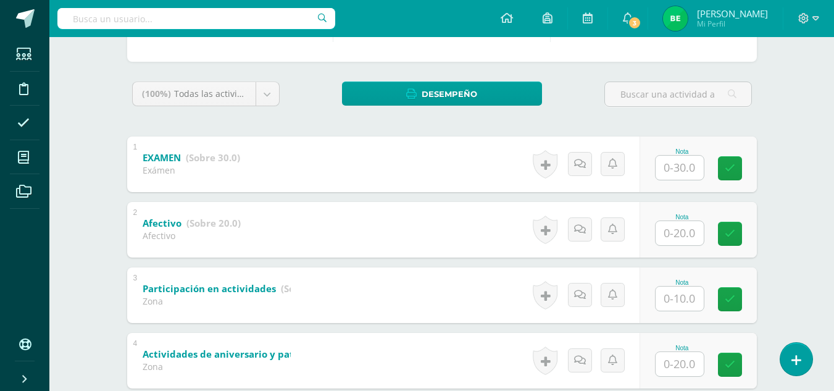
scroll to position [176, 0]
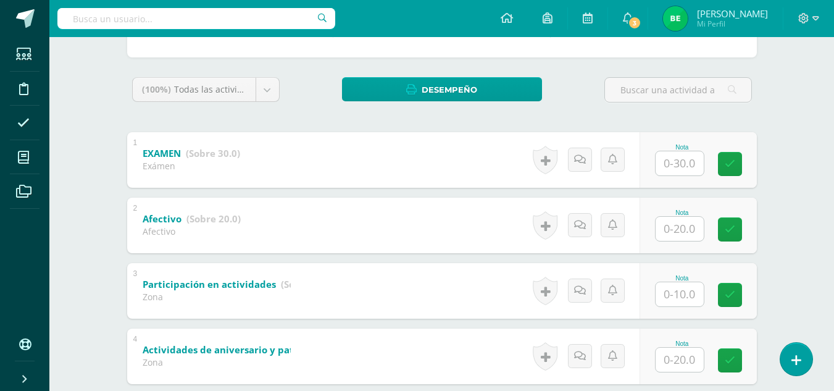
click at [678, 228] on input "text" at bounding box center [679, 229] width 48 height 24
type input "20"
click at [736, 232] on icon at bounding box center [738, 229] width 11 height 10
click at [678, 291] on input "text" at bounding box center [679, 294] width 48 height 24
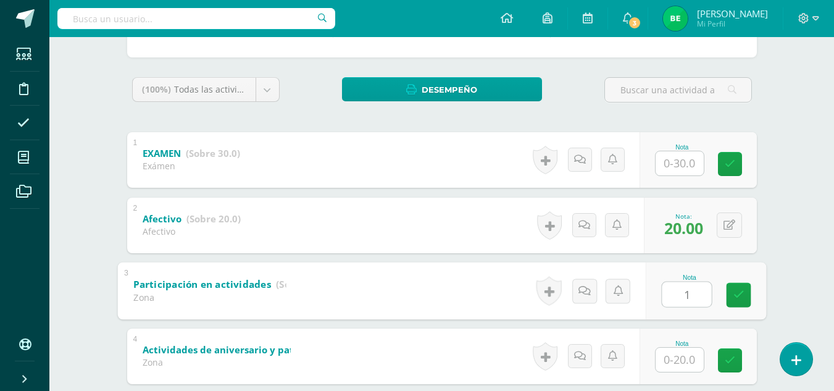
type input "10"
click at [739, 290] on icon at bounding box center [738, 294] width 11 height 10
click at [672, 363] on input "text" at bounding box center [679, 359] width 48 height 24
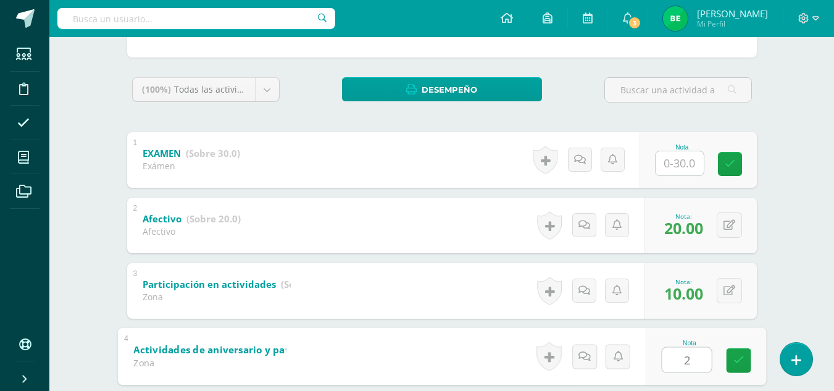
type input "20"
click at [731, 365] on link at bounding box center [738, 359] width 25 height 25
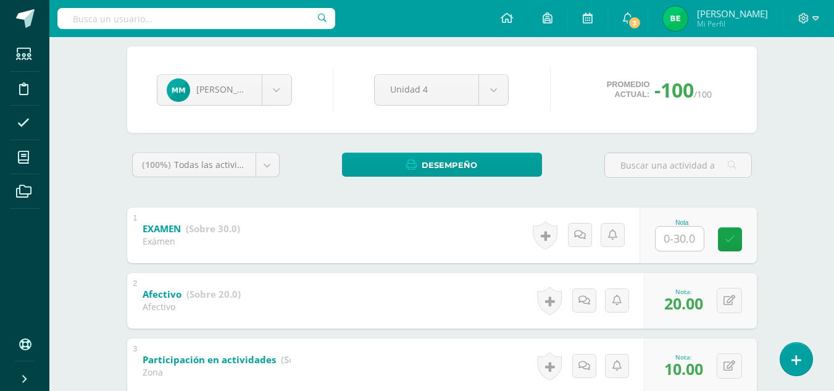
scroll to position [100, 0]
click at [276, 93] on body "Estudiantes Disciplina Asistencia Mis cursos Archivos Soporte Ayuda Reportar un…" at bounding box center [417, 221] width 834 height 642
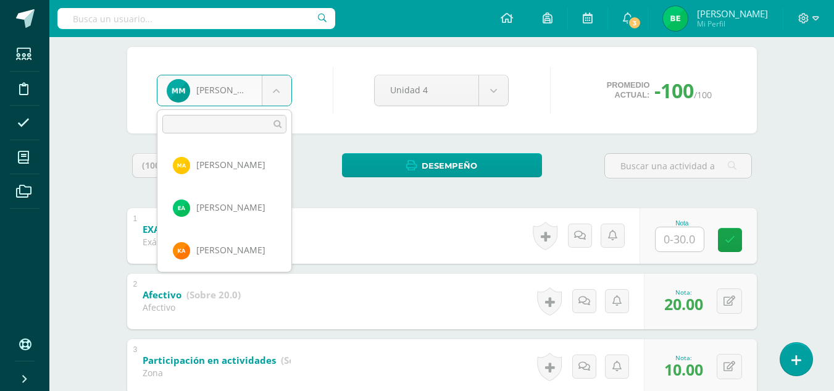
scroll to position [638, 0]
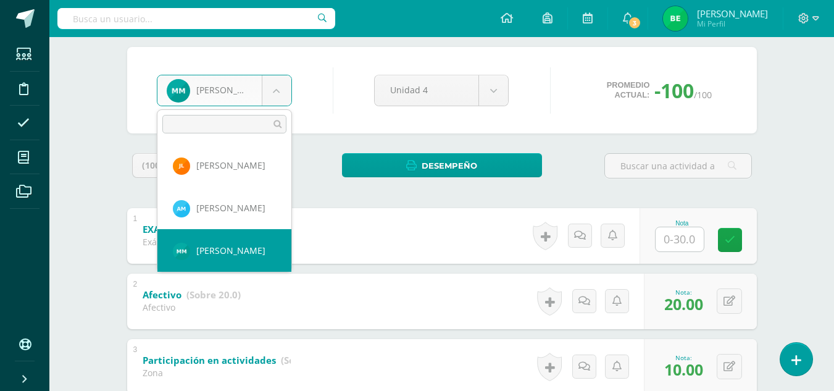
click at [223, 127] on input "text" at bounding box center [224, 124] width 124 height 19
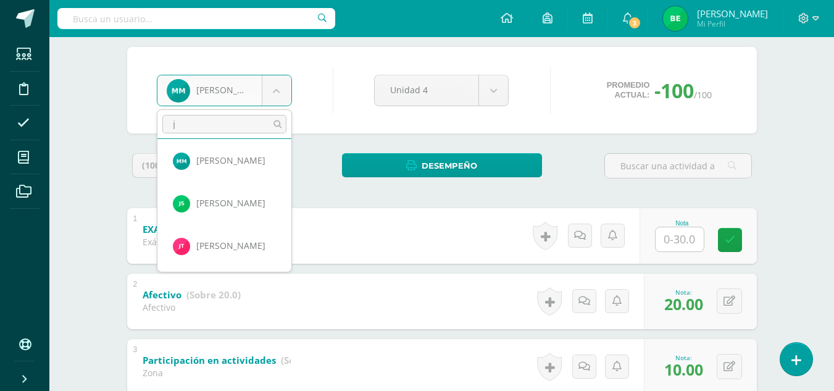
scroll to position [0, 0]
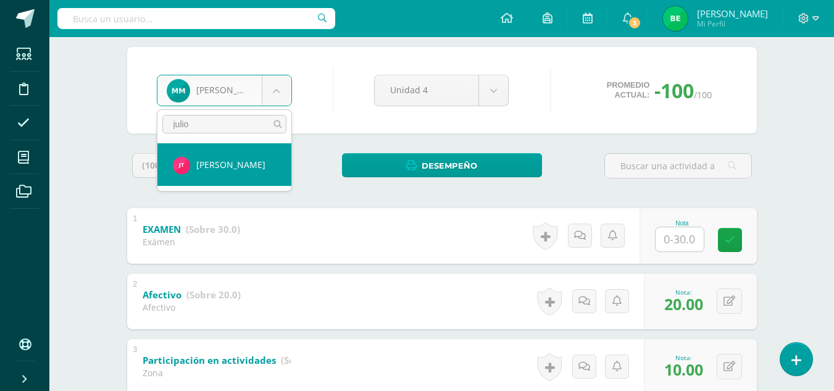
type input "julio"
select select "8789"
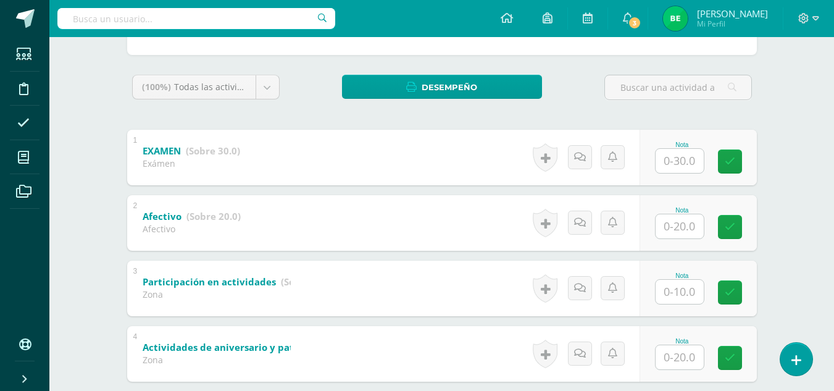
scroll to position [203, 0]
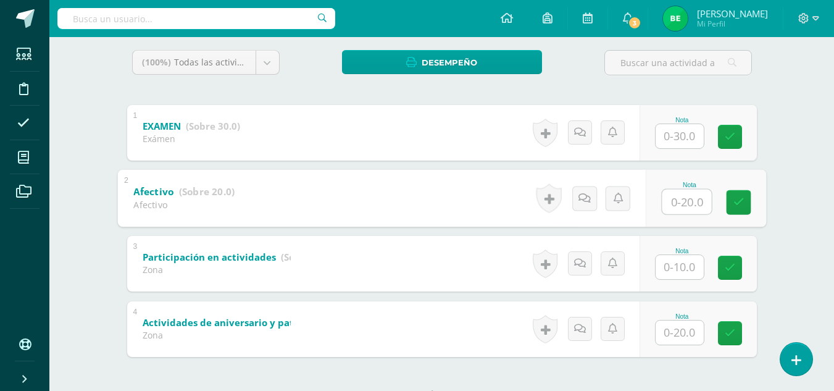
click at [676, 198] on input "text" at bounding box center [686, 201] width 49 height 25
type input "20"
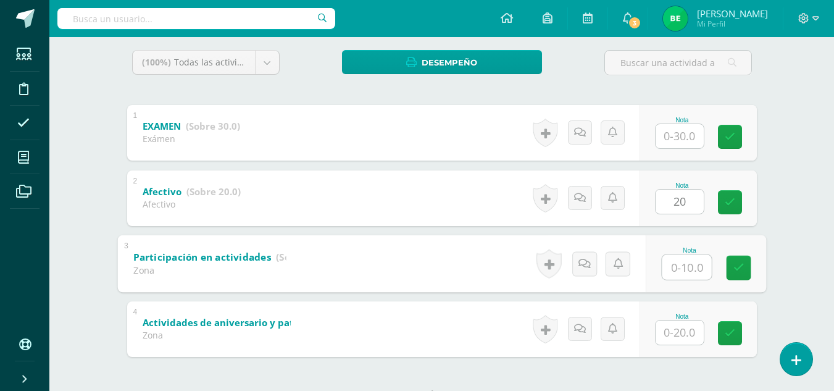
click at [672, 268] on input "text" at bounding box center [686, 266] width 49 height 25
click at [739, 264] on icon at bounding box center [738, 267] width 11 height 10
type input "10"
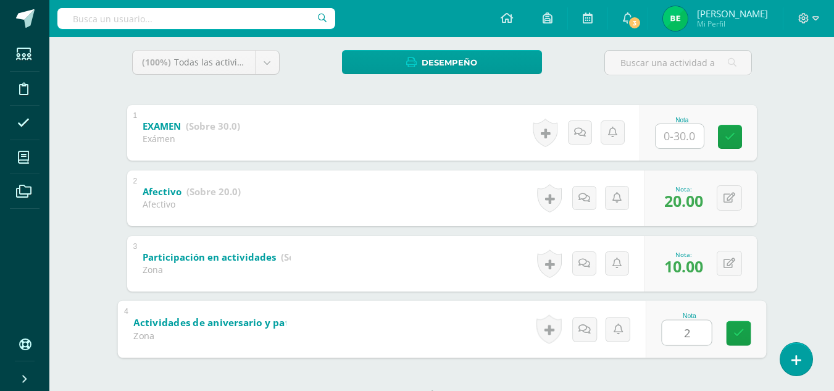
type input "20"
click at [736, 336] on icon at bounding box center [738, 333] width 11 height 10
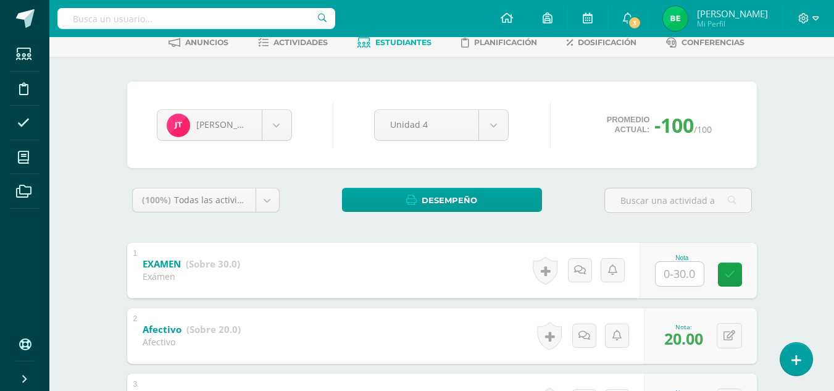
scroll to position [17, 0]
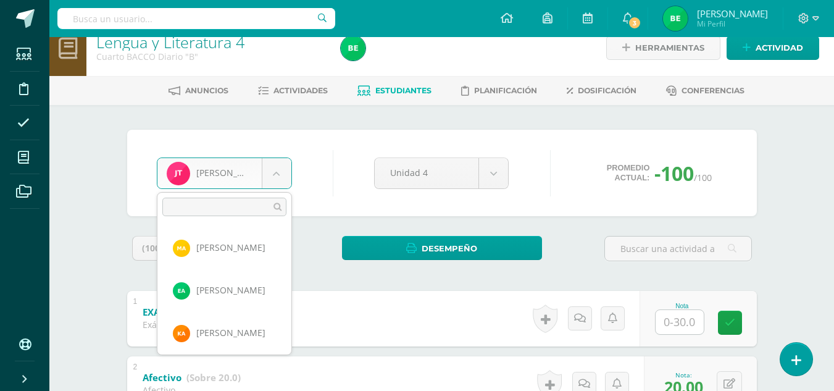
click at [269, 176] on body "Estudiantes Disciplina Asistencia Mis cursos Archivos Soporte Ayuda Reportar un…" at bounding box center [417, 304] width 834 height 642
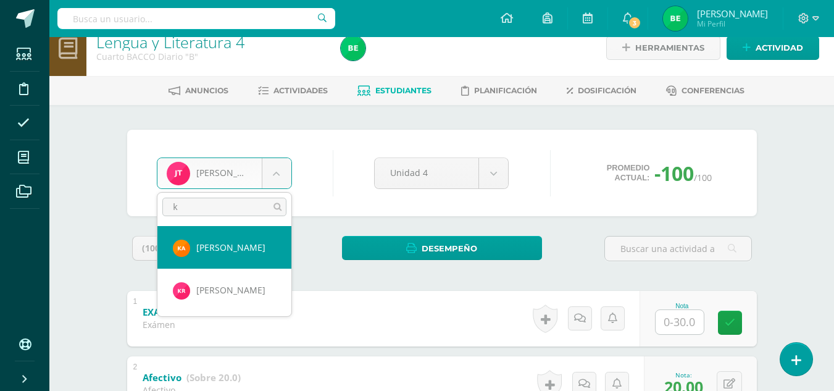
scroll to position [0, 0]
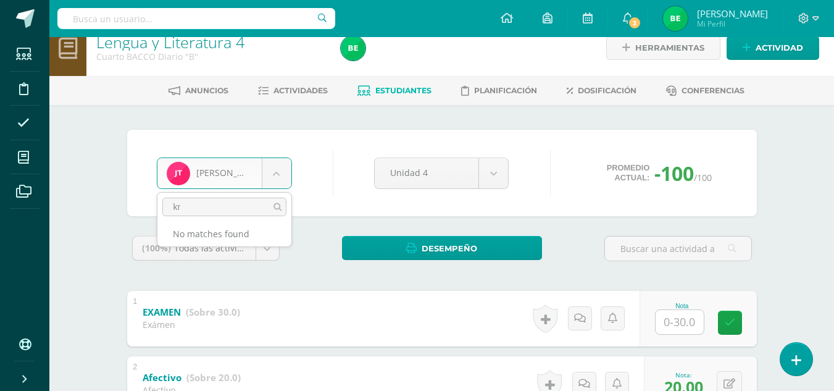
type input "k"
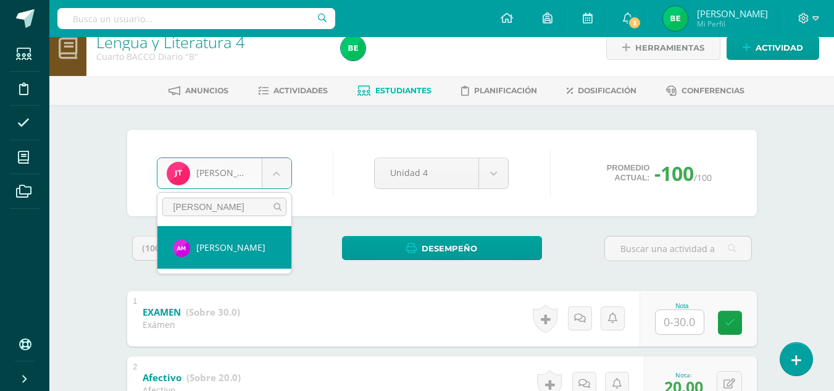
type input "mulu"
select select "8780"
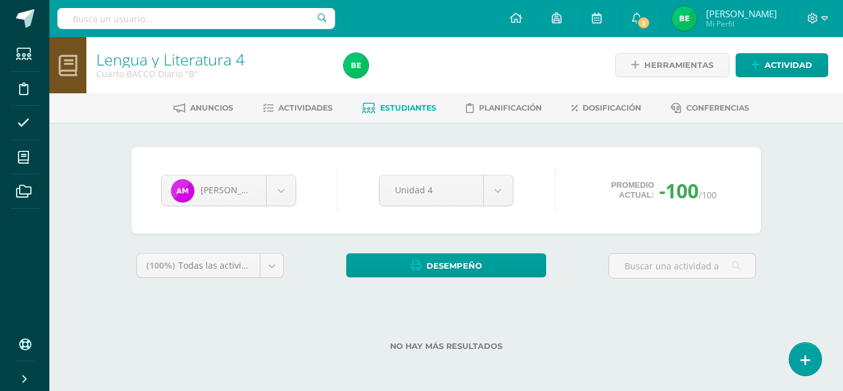
click at [584, 311] on div "No hay más resultados" at bounding box center [445, 336] width 629 height 57
drag, startPoint x: 834, startPoint y: 296, endPoint x: 836, endPoint y: 329, distance: 33.4
click at [836, 329] on div "Lengua y Literatura 4 Cuarto BACCO Diario "B" Herramientas Detalle de asistenci…" at bounding box center [446, 213] width 794 height 353
click at [487, 319] on div "No hay más resultados" at bounding box center [445, 336] width 629 height 57
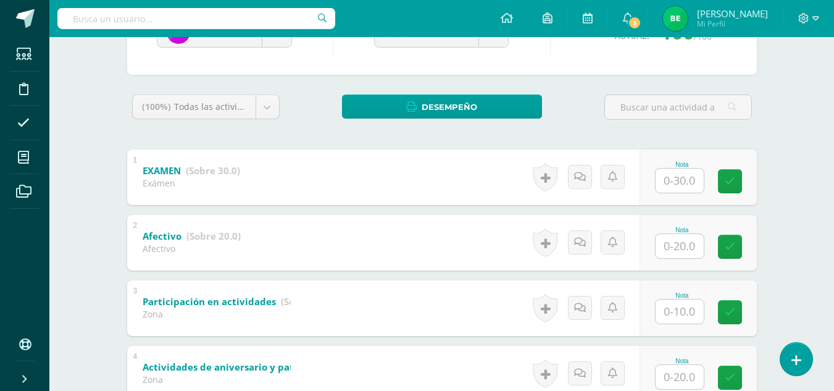
scroll to position [196, 0]
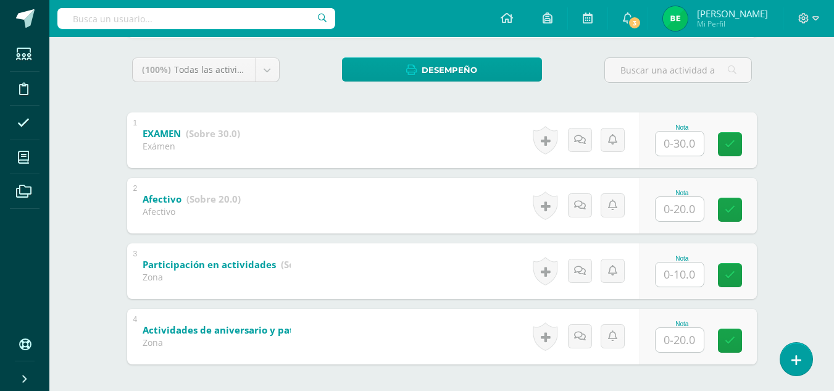
click at [670, 218] on input "text" at bounding box center [679, 209] width 48 height 24
type input "20"
click at [734, 219] on link at bounding box center [738, 209] width 25 height 25
click at [678, 277] on input "text" at bounding box center [679, 274] width 48 height 24
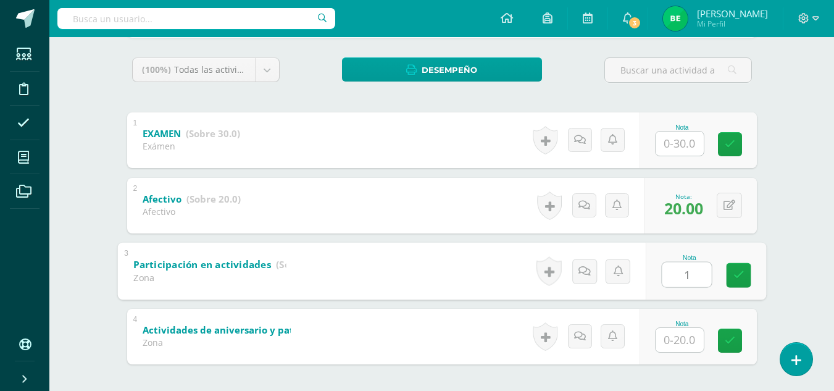
type input "10"
click at [742, 275] on icon at bounding box center [738, 275] width 11 height 10
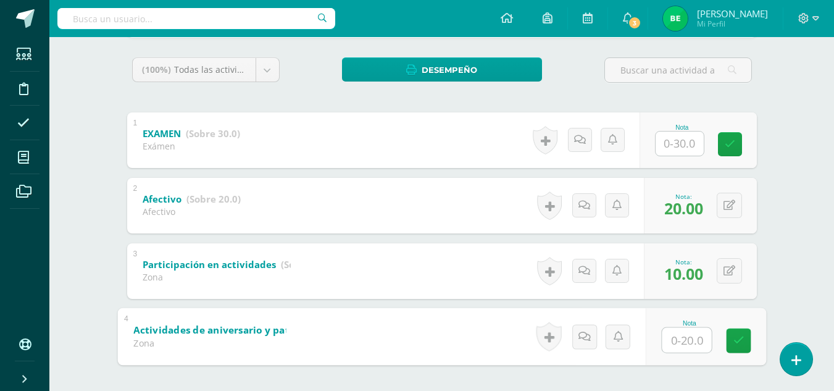
click at [674, 341] on input "text" at bounding box center [686, 339] width 49 height 25
type input "20"
click at [740, 344] on icon at bounding box center [738, 340] width 11 height 10
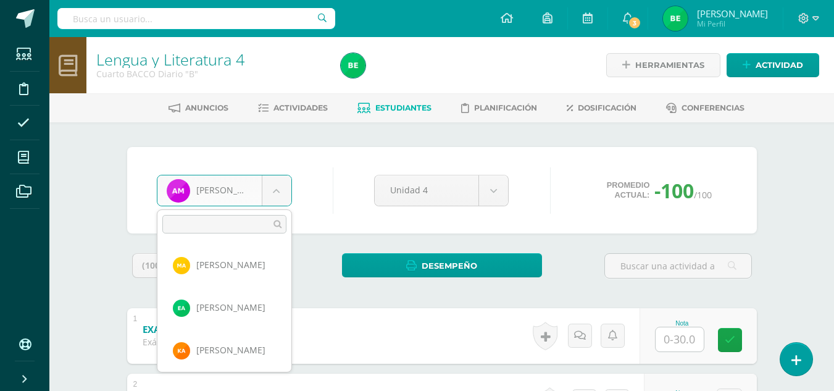
click at [270, 199] on body "Estudiantes Disciplina Asistencia Mis cursos Archivos Soporte Ayuda Reportar un…" at bounding box center [417, 321] width 834 height 642
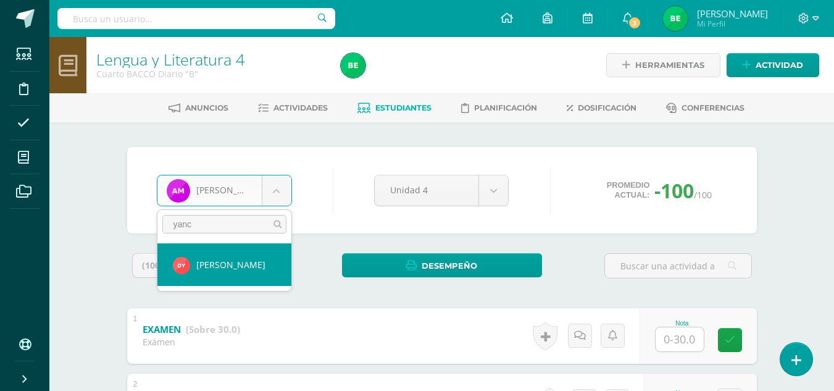
type input "yanc"
select select "8790"
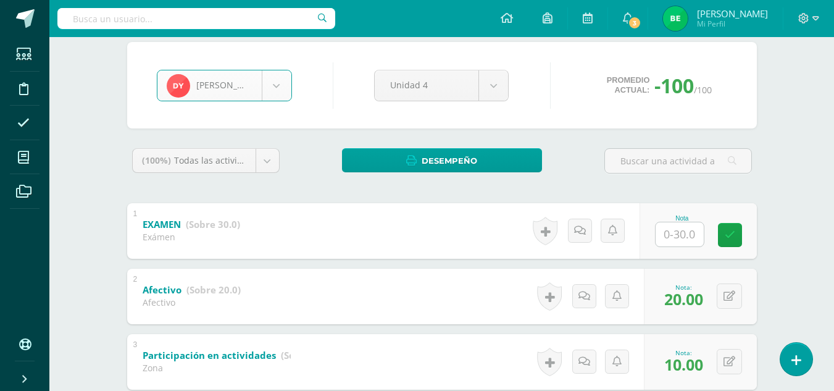
scroll to position [68, 0]
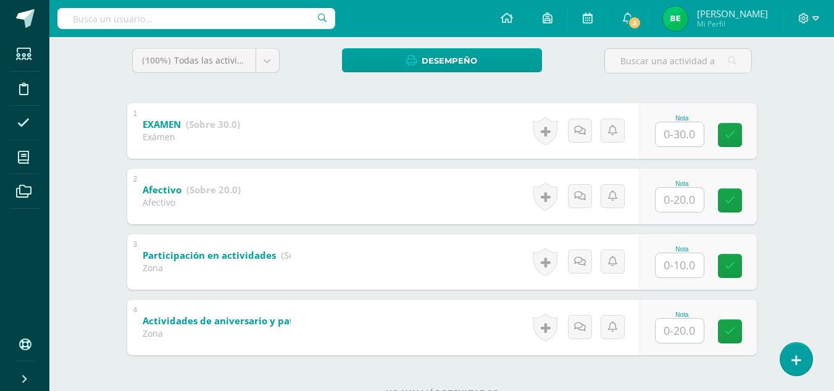
scroll to position [206, 0]
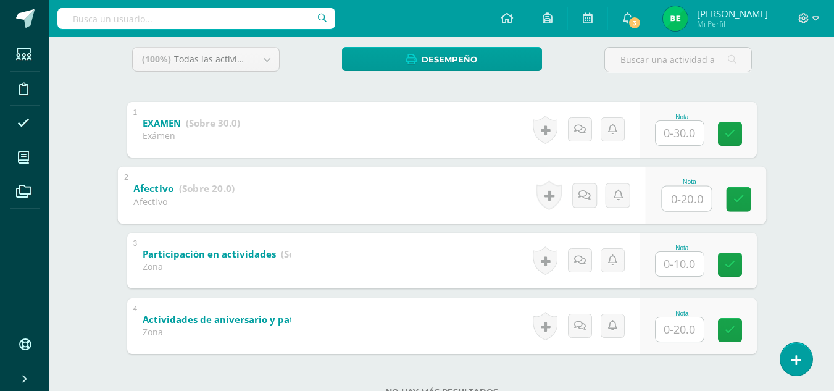
click at [677, 202] on input "text" at bounding box center [686, 198] width 49 height 25
type input "20"
click at [737, 197] on icon at bounding box center [738, 199] width 11 height 10
click at [676, 260] on input "text" at bounding box center [679, 264] width 48 height 24
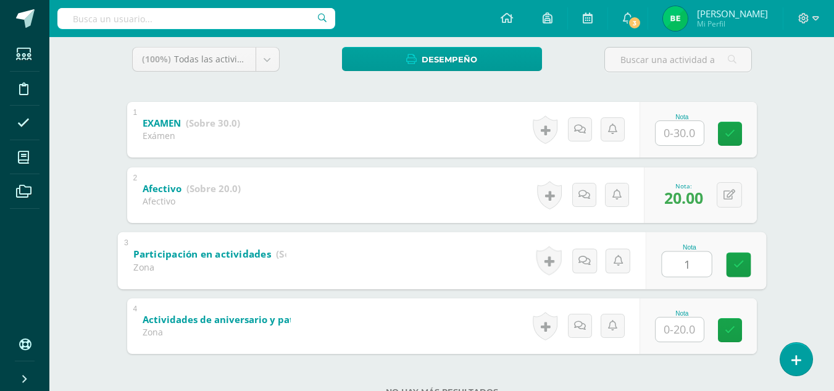
type input "10"
click at [733, 260] on icon at bounding box center [738, 264] width 11 height 10
click at [674, 330] on input "text" at bounding box center [679, 329] width 48 height 24
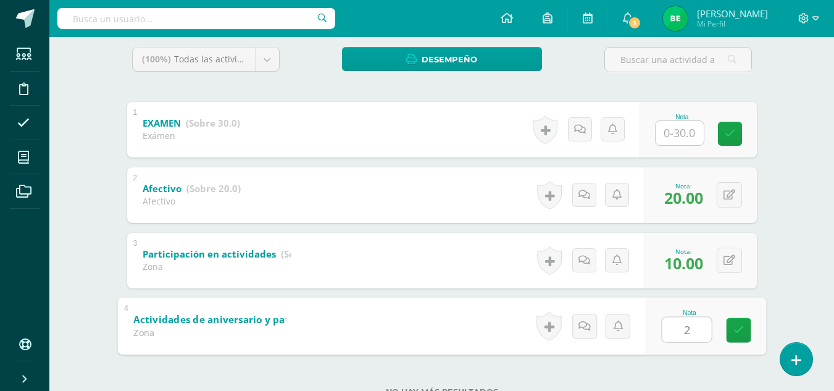
type input "20"
click at [743, 340] on link at bounding box center [738, 329] width 25 height 25
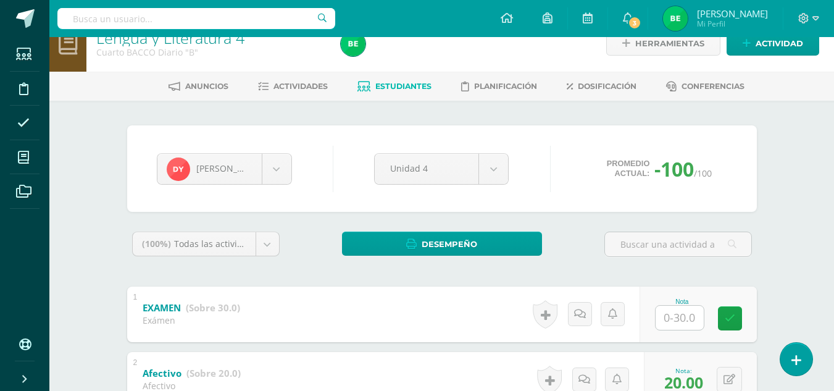
scroll to position [11, 0]
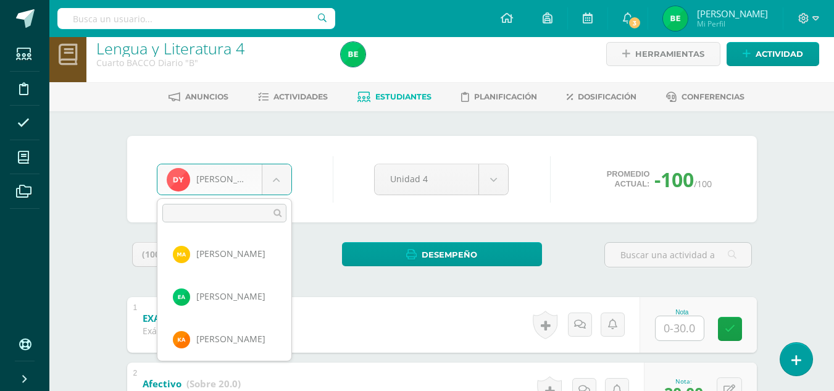
click at [272, 174] on body "Estudiantes Disciplina Asistencia Mis cursos Archivos Soporte Ayuda Reportar un…" at bounding box center [417, 310] width 834 height 642
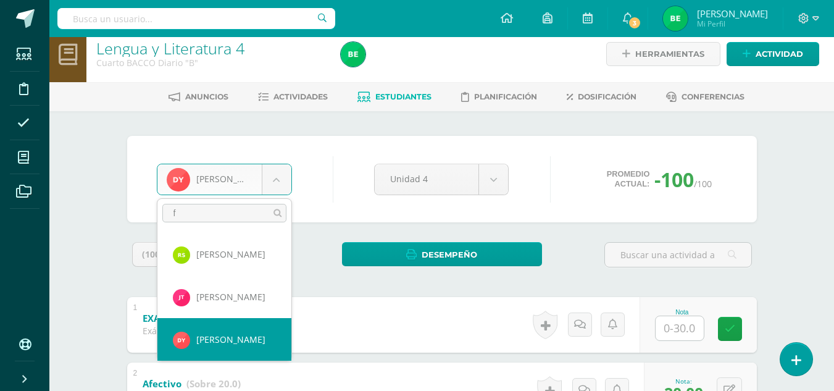
scroll to position [0, 0]
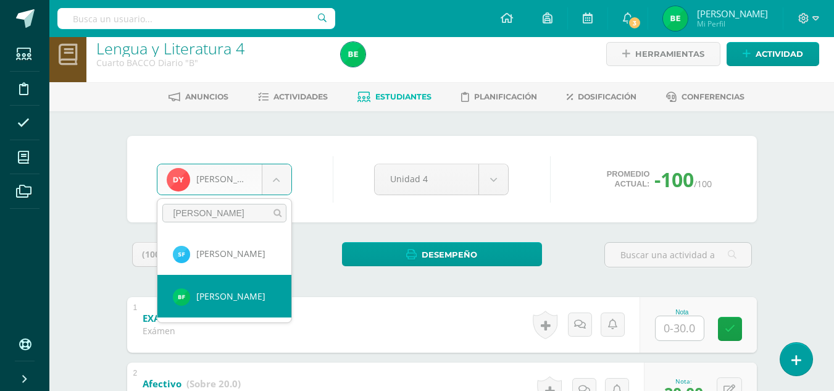
type input "fran"
select select "8577"
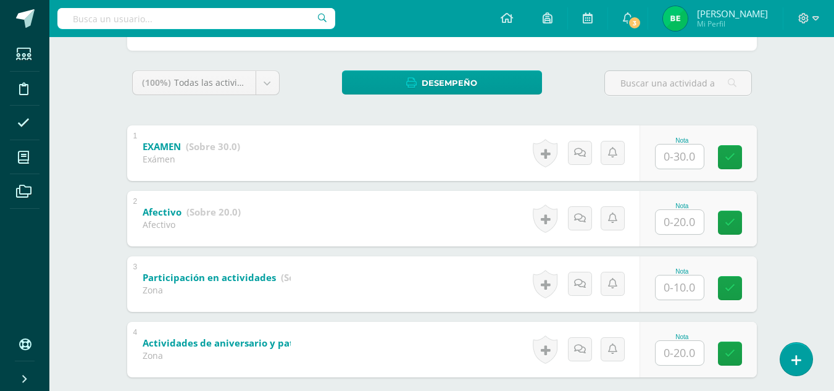
scroll to position [197, 0]
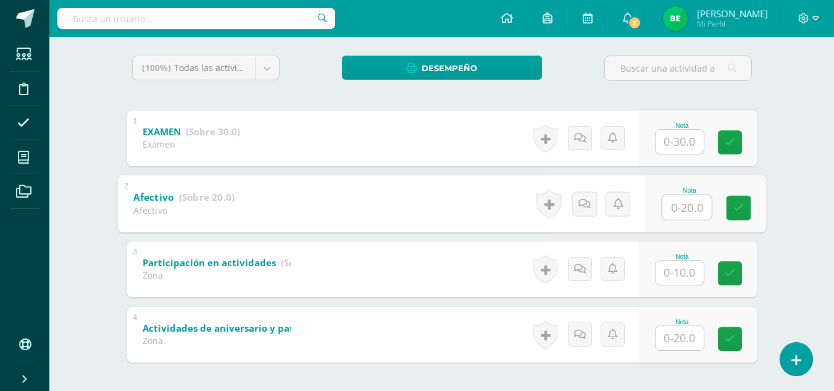
click at [692, 208] on input "text" at bounding box center [686, 206] width 49 height 25
type input "20"
click at [734, 209] on icon at bounding box center [738, 207] width 11 height 10
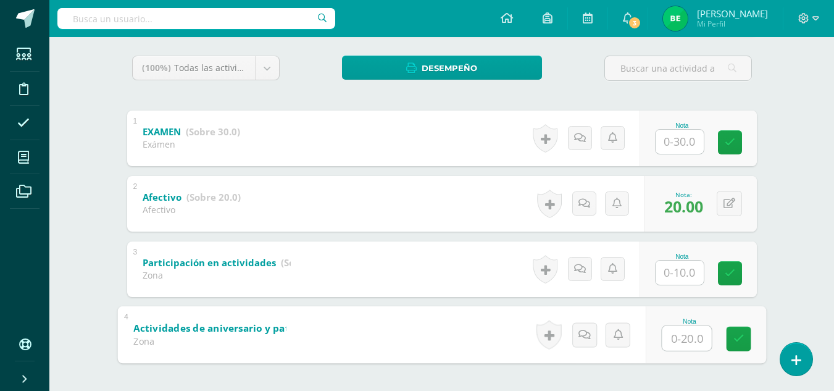
click at [671, 342] on input "text" at bounding box center [686, 337] width 49 height 25
type input "20"
click at [742, 340] on icon at bounding box center [738, 338] width 11 height 10
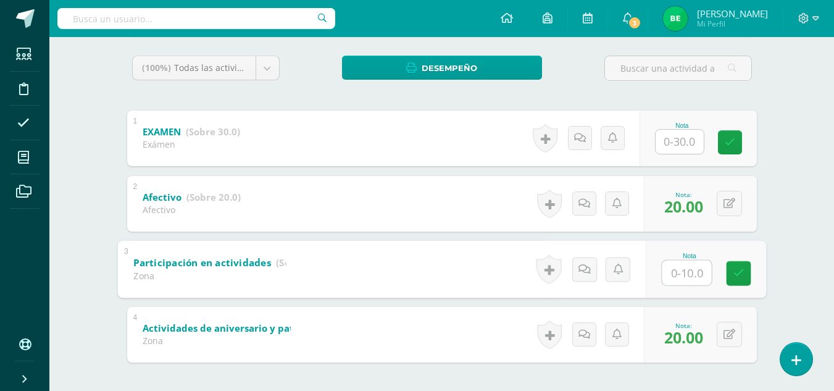
click at [686, 275] on input "text" at bounding box center [686, 272] width 49 height 25
type input "10"
click at [742, 270] on icon at bounding box center [738, 273] width 11 height 10
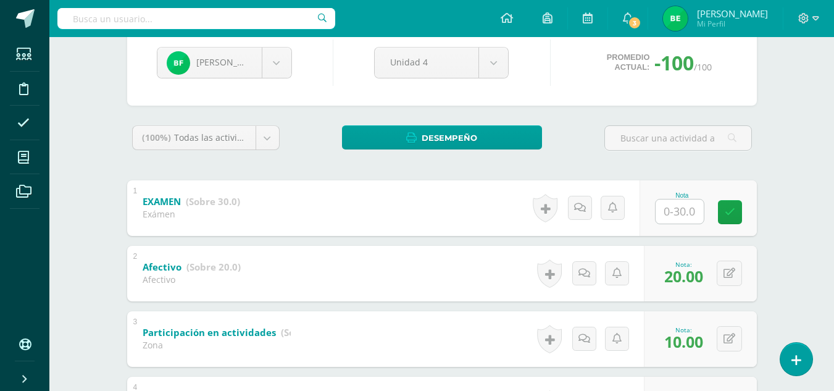
scroll to position [127, 0]
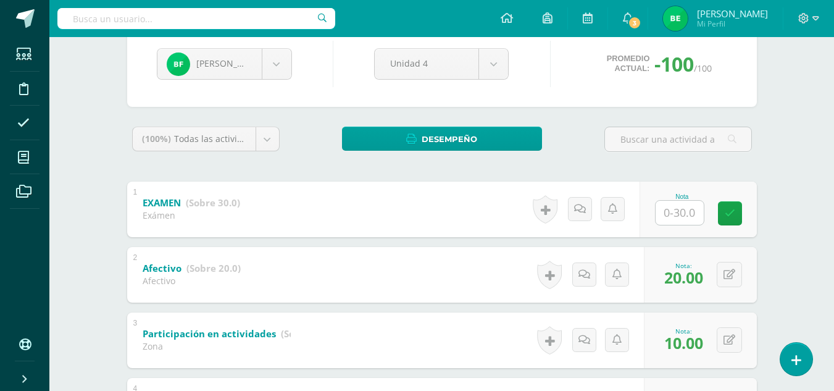
click at [789, 180] on div "Lengua y Literatura 4 Cuarto BACCO Diario "B" Herramientas Detalle de asistenci…" at bounding box center [441, 213] width 784 height 605
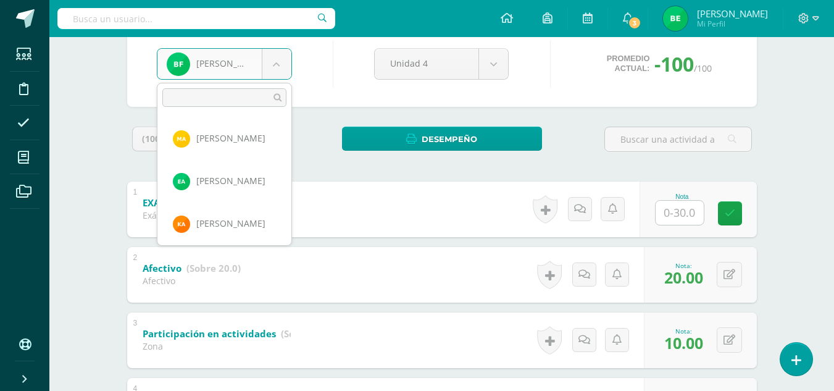
click at [281, 72] on body "Estudiantes Disciplina Asistencia Mis cursos Archivos Soporte Ayuda Reportar un…" at bounding box center [417, 194] width 834 height 642
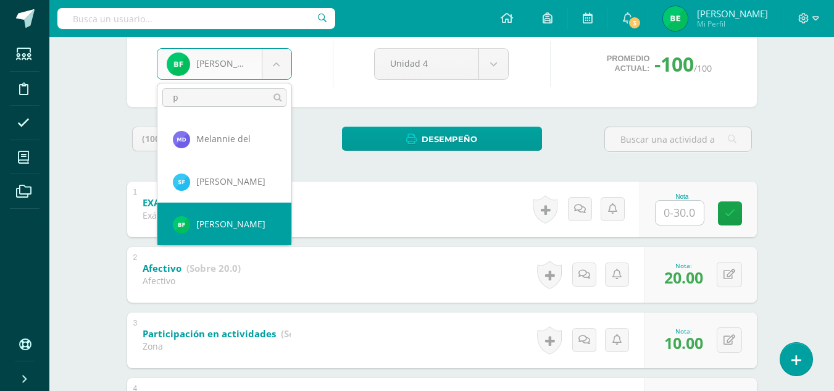
scroll to position [0, 0]
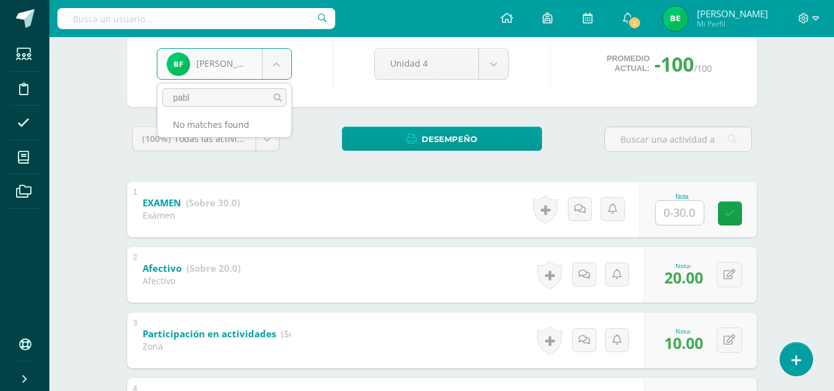
type input "pablo"
click at [235, 101] on input "pablo" at bounding box center [224, 97] width 124 height 19
click at [269, 95] on input "pablo" at bounding box center [224, 97] width 124 height 19
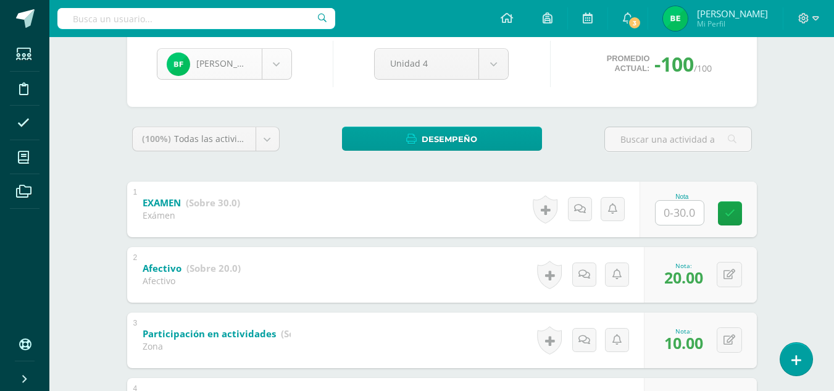
click at [285, 58] on body "Estudiantes Disciplina Asistencia Mis cursos Archivos Soporte Ayuda Reportar un…" at bounding box center [417, 194] width 834 height 642
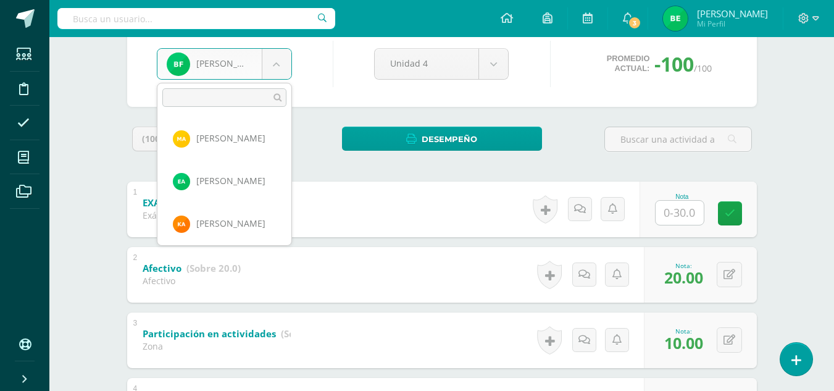
scroll to position [468, 0]
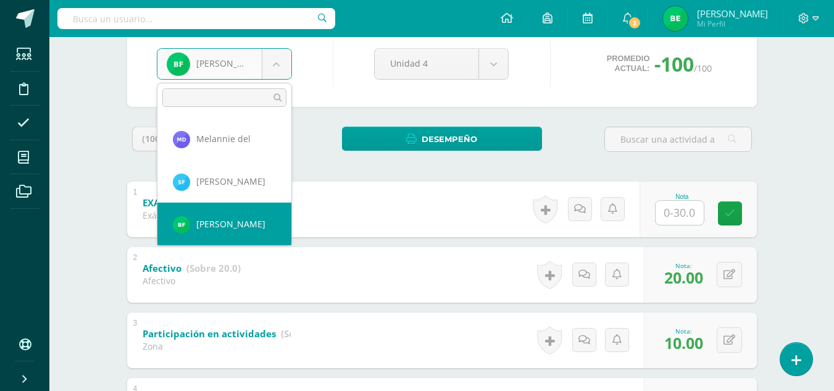
click at [282, 64] on body "Estudiantes Disciplina Asistencia Mis cursos Archivos Soporte Ayuda Reportar un…" at bounding box center [417, 194] width 834 height 642
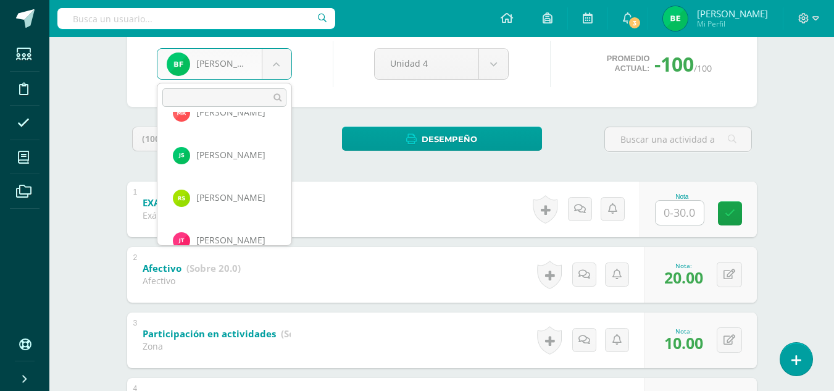
scroll to position [1037, 0]
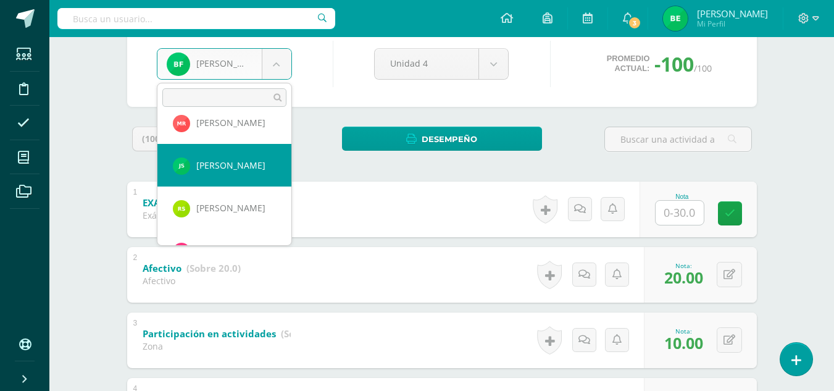
select select "8787"
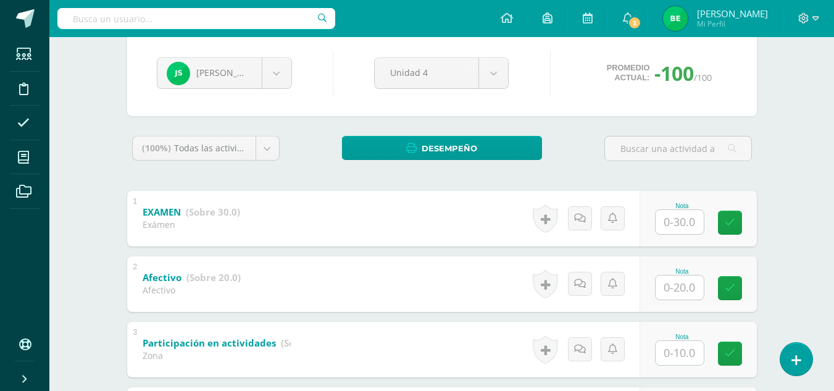
scroll to position [175, 0]
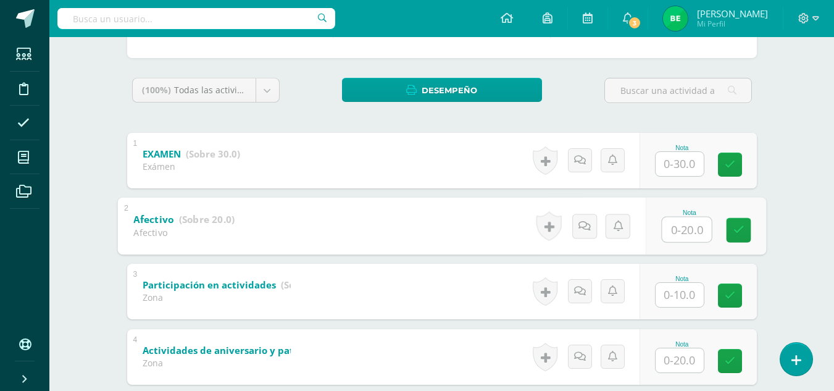
click at [671, 235] on input "text" at bounding box center [686, 229] width 49 height 25
click at [739, 230] on icon at bounding box center [738, 230] width 11 height 10
type input "20"
click at [682, 299] on input "text" at bounding box center [679, 295] width 48 height 24
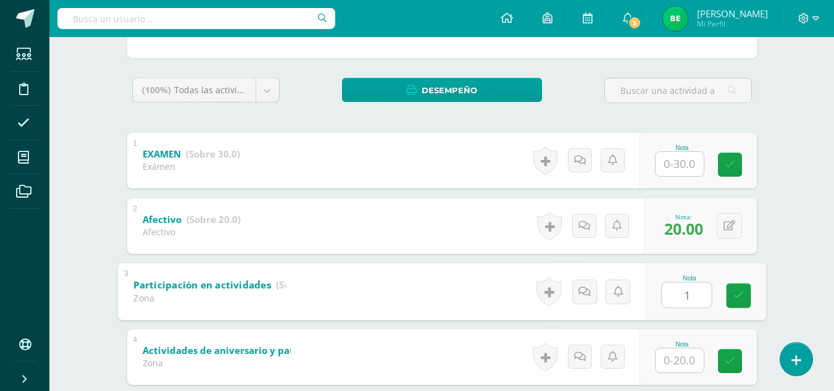
type input "10"
click at [746, 299] on link at bounding box center [738, 295] width 25 height 25
click at [686, 363] on input "text" at bounding box center [679, 360] width 48 height 24
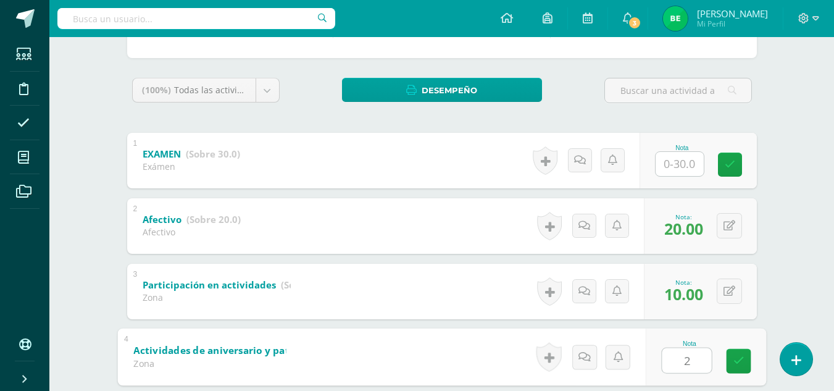
type input "20"
click at [737, 360] on icon at bounding box center [738, 360] width 11 height 10
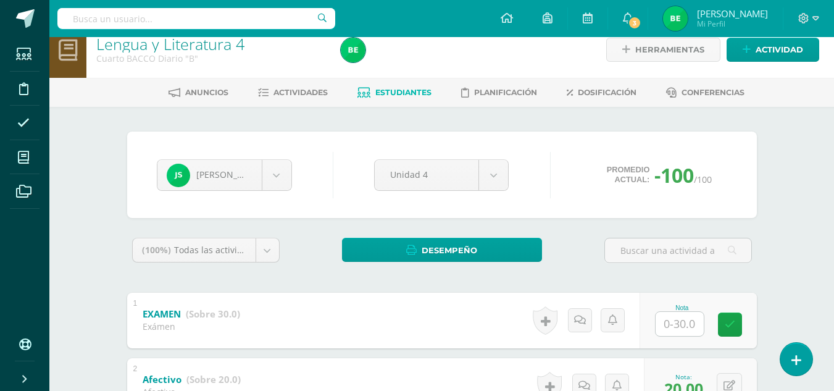
scroll to position [0, 0]
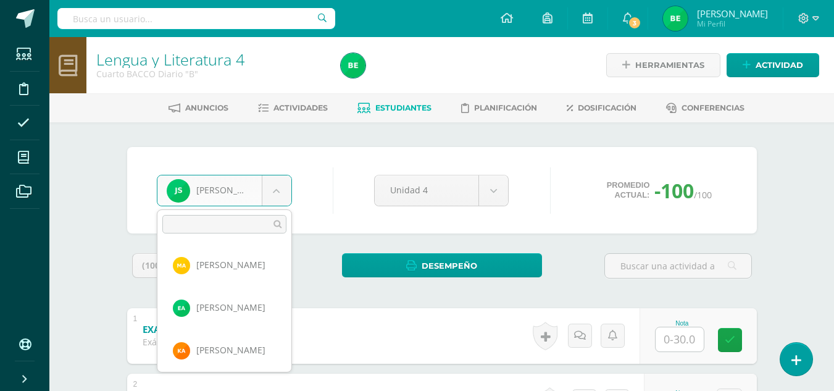
click at [275, 198] on body "Estudiantes Disciplina Asistencia Mis cursos Archivos Soporte Ayuda Reportar un…" at bounding box center [417, 321] width 834 height 642
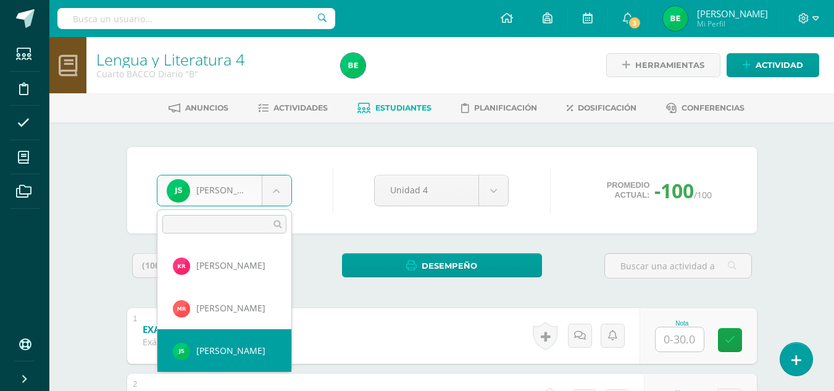
click at [235, 221] on input "text" at bounding box center [224, 224] width 124 height 19
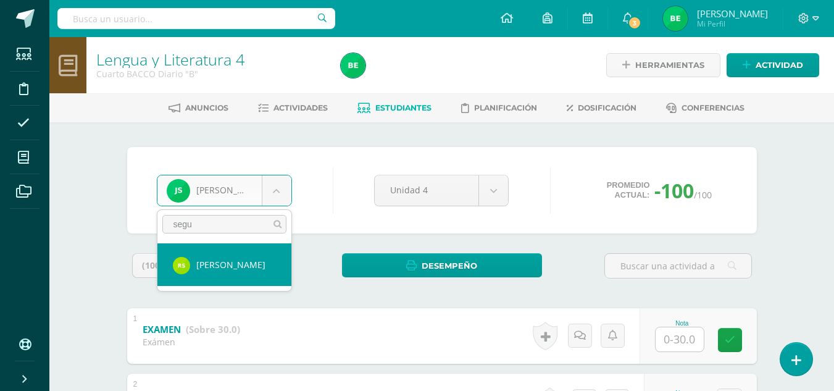
type input "segu"
select select "8788"
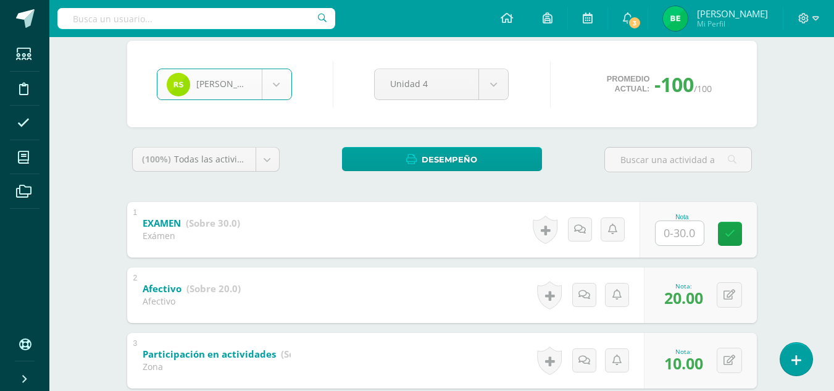
scroll to position [107, 0]
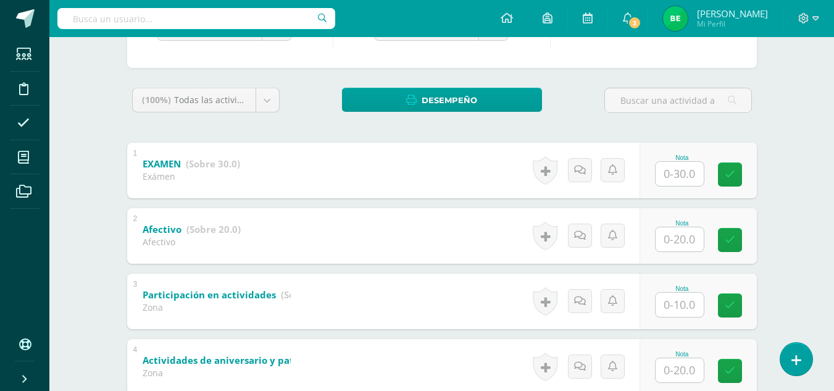
scroll to position [210, 0]
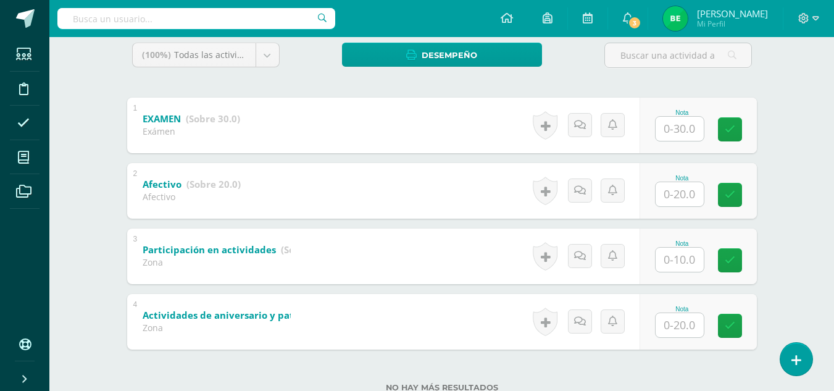
drag, startPoint x: 839, startPoint y: 218, endPoint x: 832, endPoint y: 312, distance: 94.0
click at [832, 312] on html "Estudiantes Disciplina Asistencia Mis cursos Archivos Soporte Ayuda Reportar un…" at bounding box center [417, 111] width 834 height 642
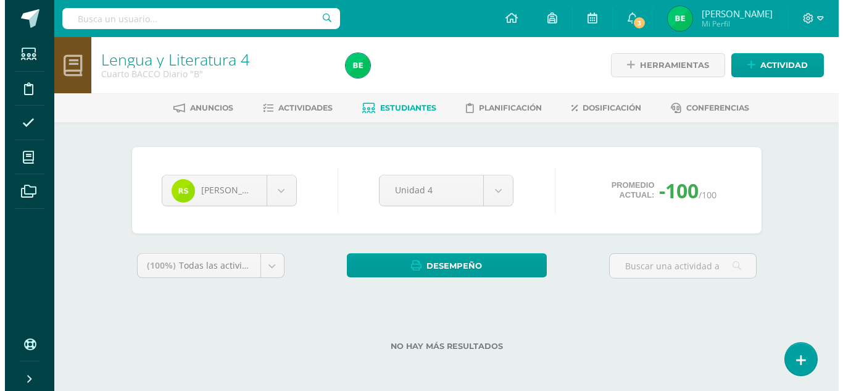
scroll to position [0, 0]
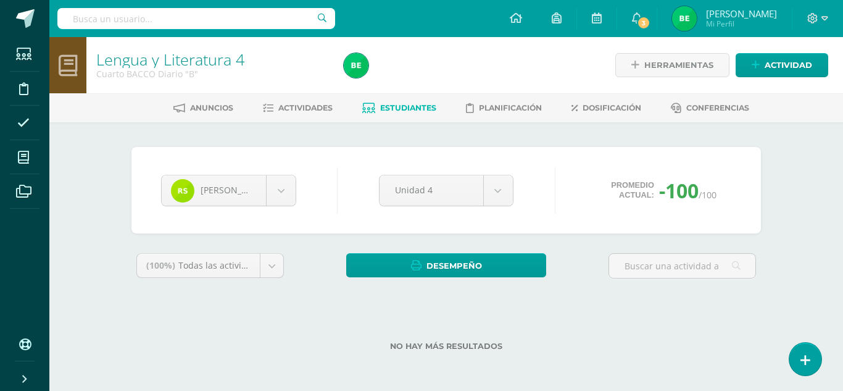
click at [659, 191] on span "-100" at bounding box center [678, 190] width 39 height 27
click at [699, 194] on span "/100" at bounding box center [708, 195] width 18 height 12
click at [726, 297] on div "(100%) Todas las actividades de esta unidad Todas las actividades de esta unida…" at bounding box center [445, 309] width 629 height 112
click at [820, 251] on div "Lengua y Literatura 4 Cuarto BACCO Diario "B" Herramientas Detalle de asistenci…" at bounding box center [446, 213] width 794 height 353
click at [589, 306] on div "(100%) Todas las actividades de esta unidad Todas las actividades de esta unida…" at bounding box center [445, 309] width 629 height 112
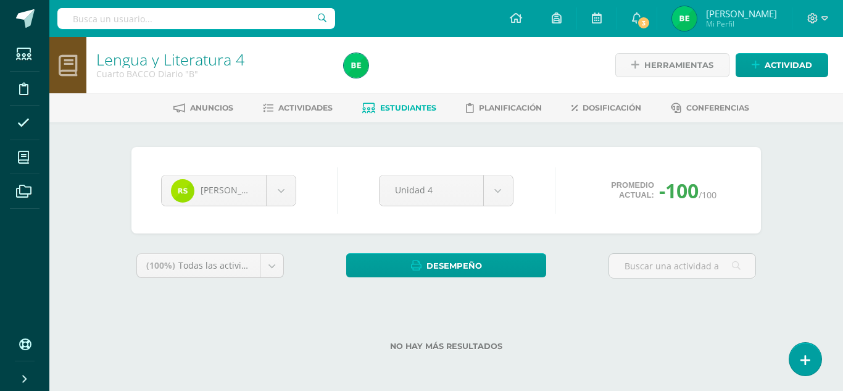
click at [530, 323] on div "No hay más resultados" at bounding box center [445, 336] width 629 height 57
click at [833, 270] on div "Lengua y Literatura 4 Cuarto BACCO Diario "B" Herramientas Detalle de asistenci…" at bounding box center [446, 213] width 794 height 353
click at [492, 299] on div "(100%) Todas las actividades de esta unidad Todas las actividades de esta unida…" at bounding box center [445, 309] width 629 height 112
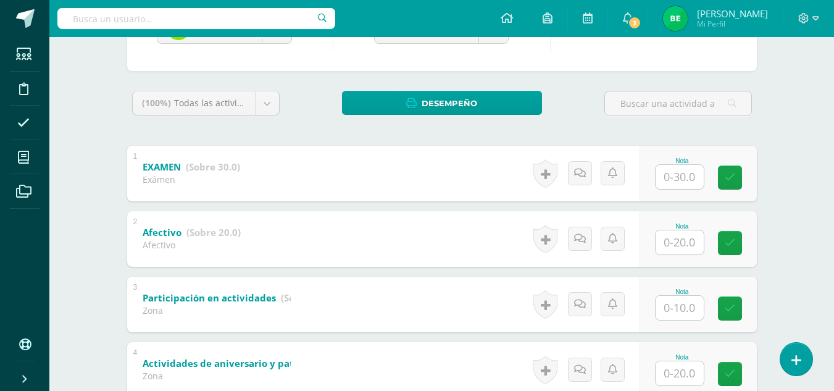
scroll to position [168, 0]
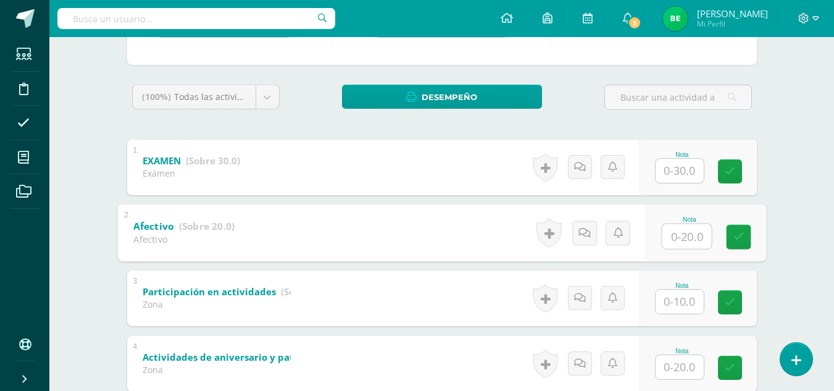
click at [679, 232] on input "text" at bounding box center [686, 235] width 49 height 25
type input "20"
click at [739, 235] on icon at bounding box center [738, 236] width 11 height 10
click at [676, 310] on input "text" at bounding box center [679, 301] width 48 height 24
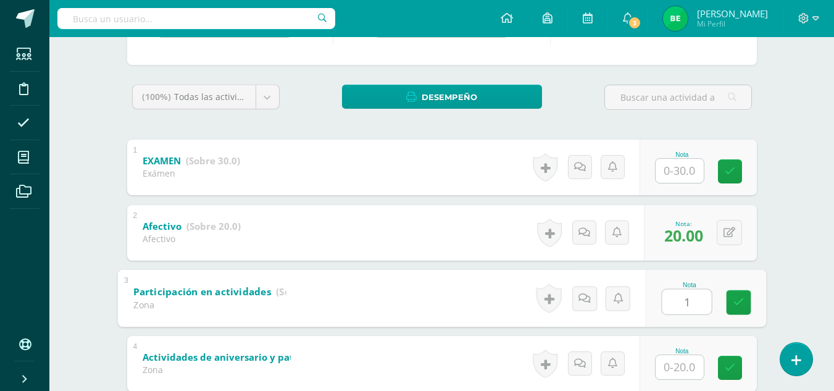
type input "10"
click at [732, 305] on link at bounding box center [738, 301] width 25 height 25
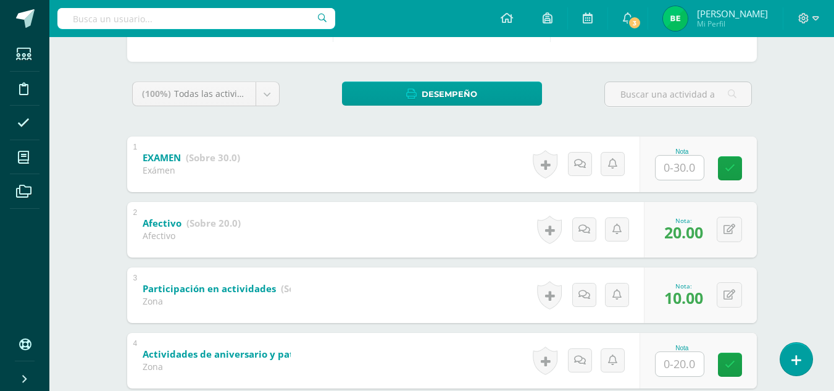
scroll to position [173, 0]
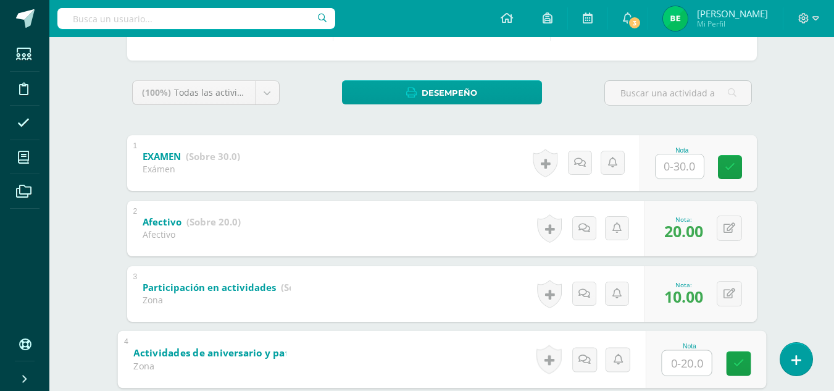
click at [665, 370] on input "text" at bounding box center [686, 362] width 49 height 25
type input "20"
click at [741, 368] on icon at bounding box center [738, 363] width 11 height 10
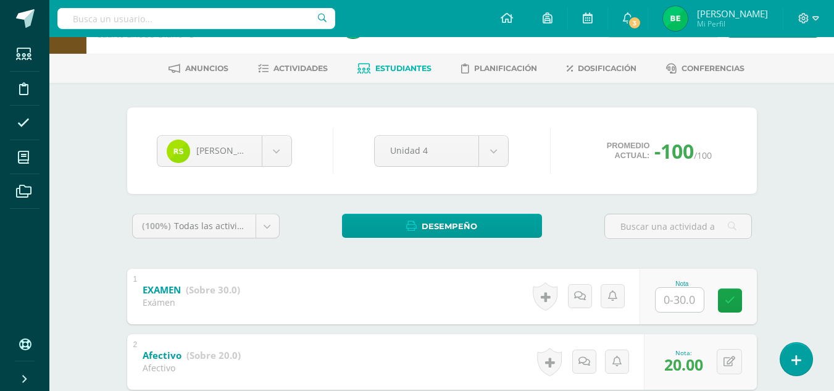
scroll to position [0, 0]
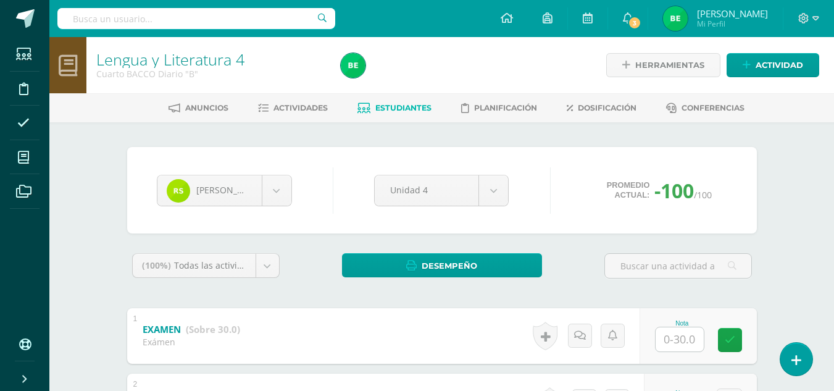
click at [262, 57] on h1 "Lengua y Literatura 4" at bounding box center [211, 59] width 230 height 17
click at [96, 141] on div "Lengua y Literatura 4 Cuarto BACCO Diario "B" Herramientas Detalle de asistenci…" at bounding box center [441, 339] width 784 height 605
